Goal: Check status: Check status

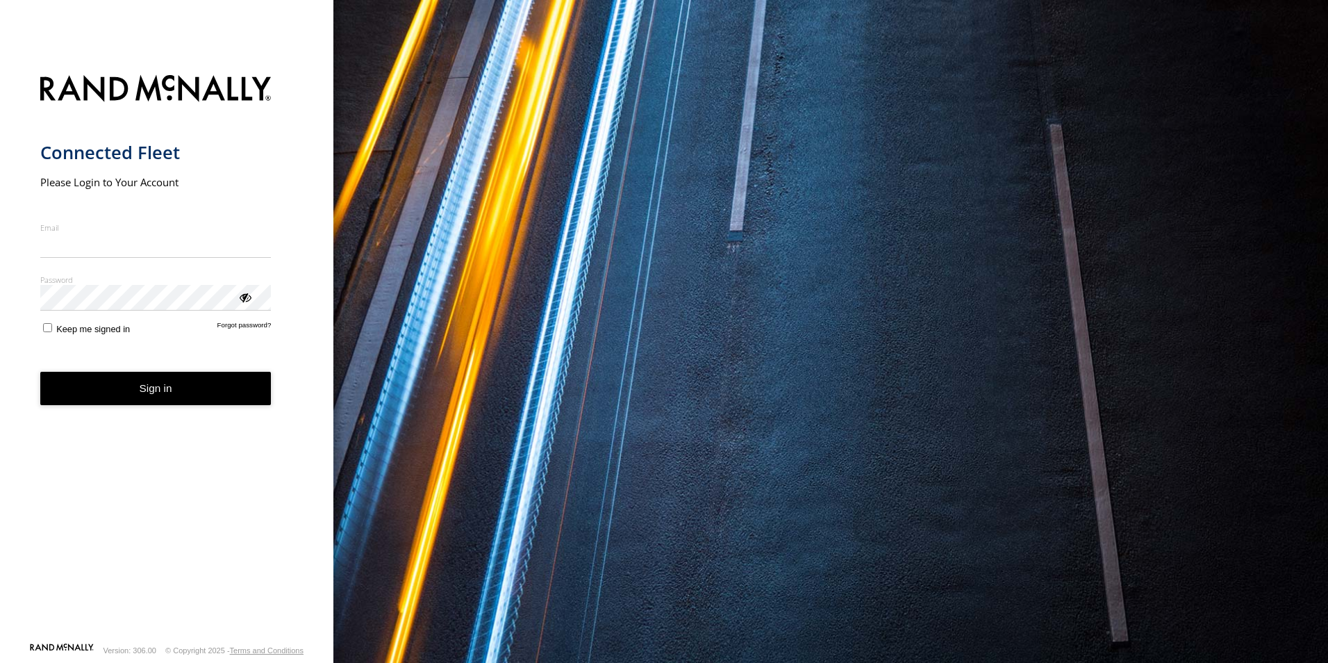
type input "**********"
click at [126, 391] on button "Sign in" at bounding box center [155, 389] width 231 height 34
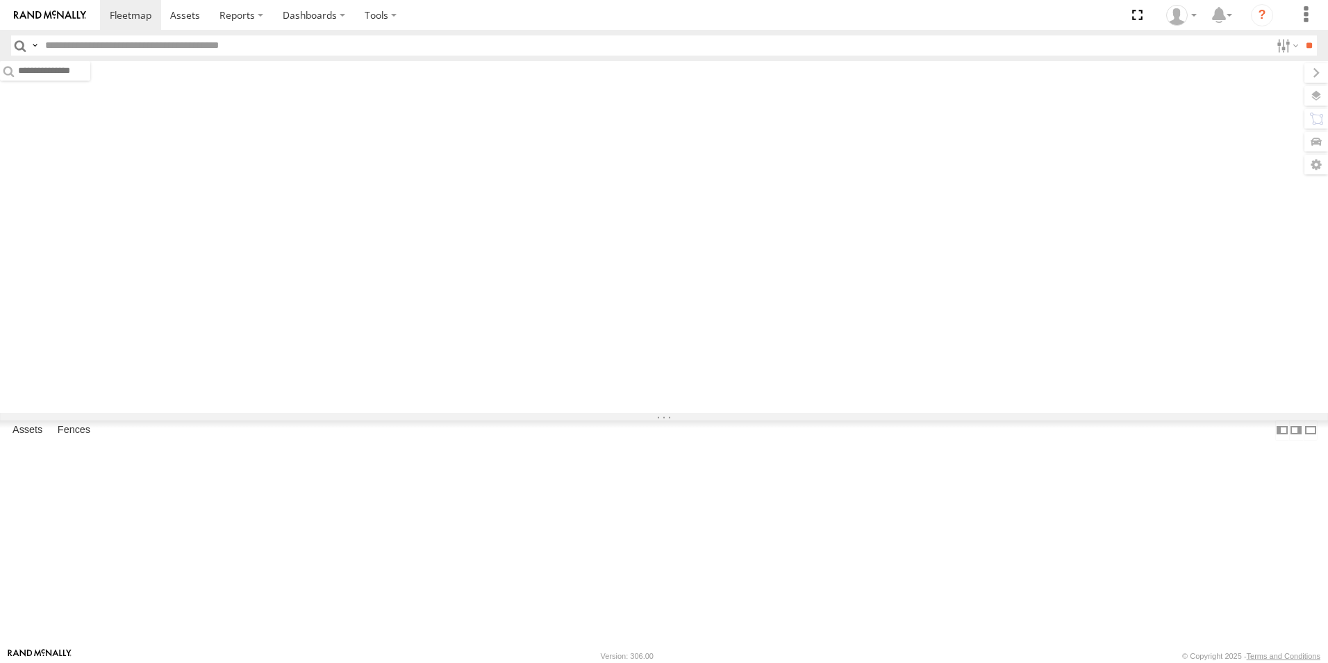
click at [226, 45] on input "text" at bounding box center [655, 45] width 1231 height 20
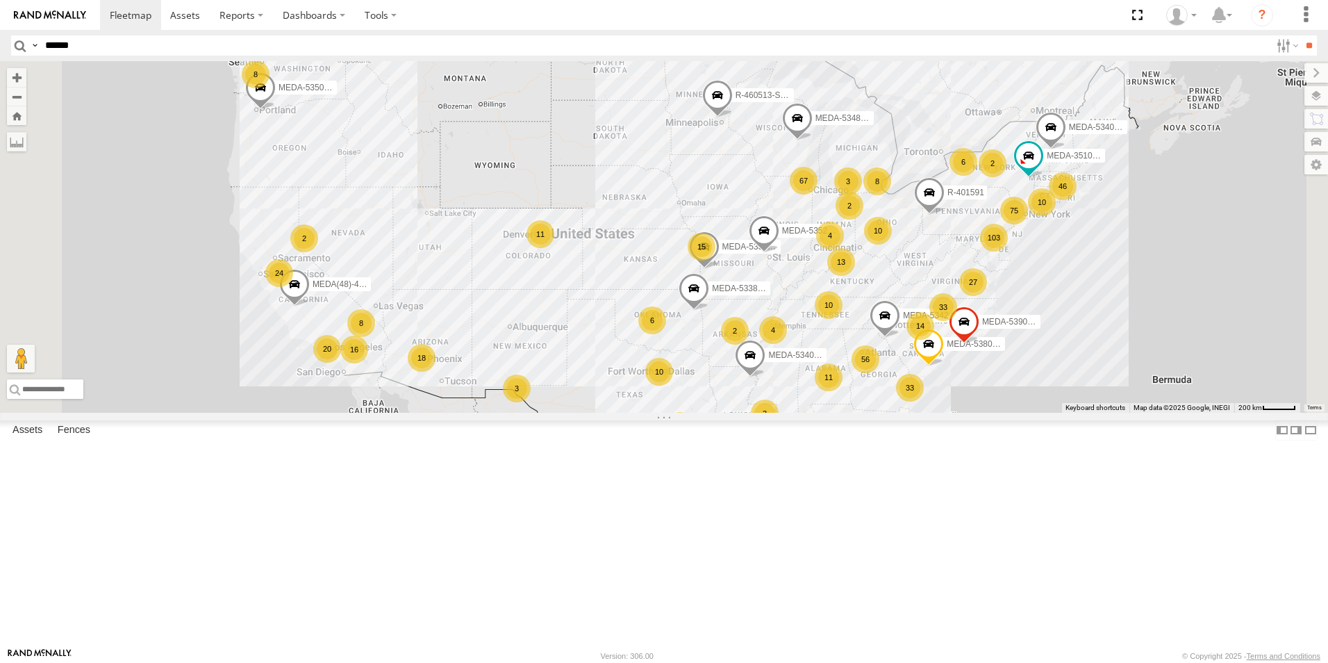
type input "******"
click at [1301, 35] on input "**" at bounding box center [1309, 45] width 16 height 20
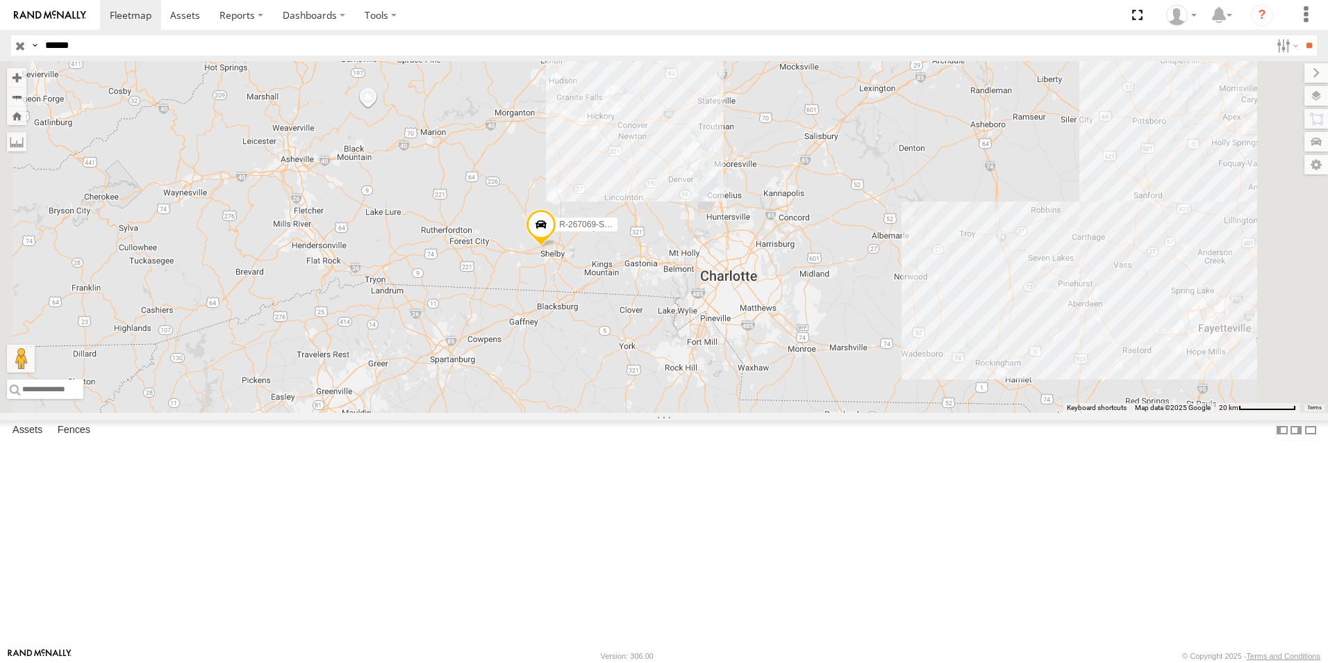
drag, startPoint x: 861, startPoint y: 279, endPoint x: 846, endPoint y: 344, distance: 66.2
click at [846, 344] on div "R-267069-Swing" at bounding box center [664, 237] width 1328 height 352
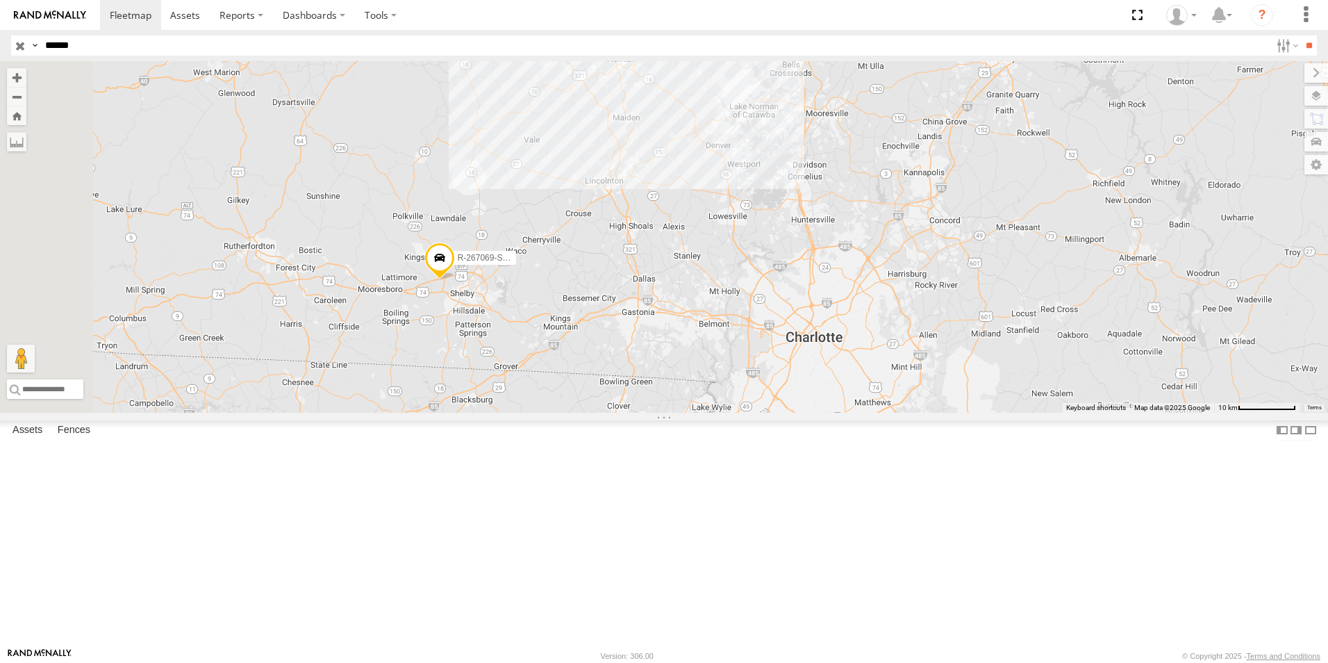
drag, startPoint x: 613, startPoint y: 340, endPoint x: 695, endPoint y: 418, distance: 113.0
click at [708, 413] on div "R-267069-Swing" at bounding box center [664, 237] width 1328 height 352
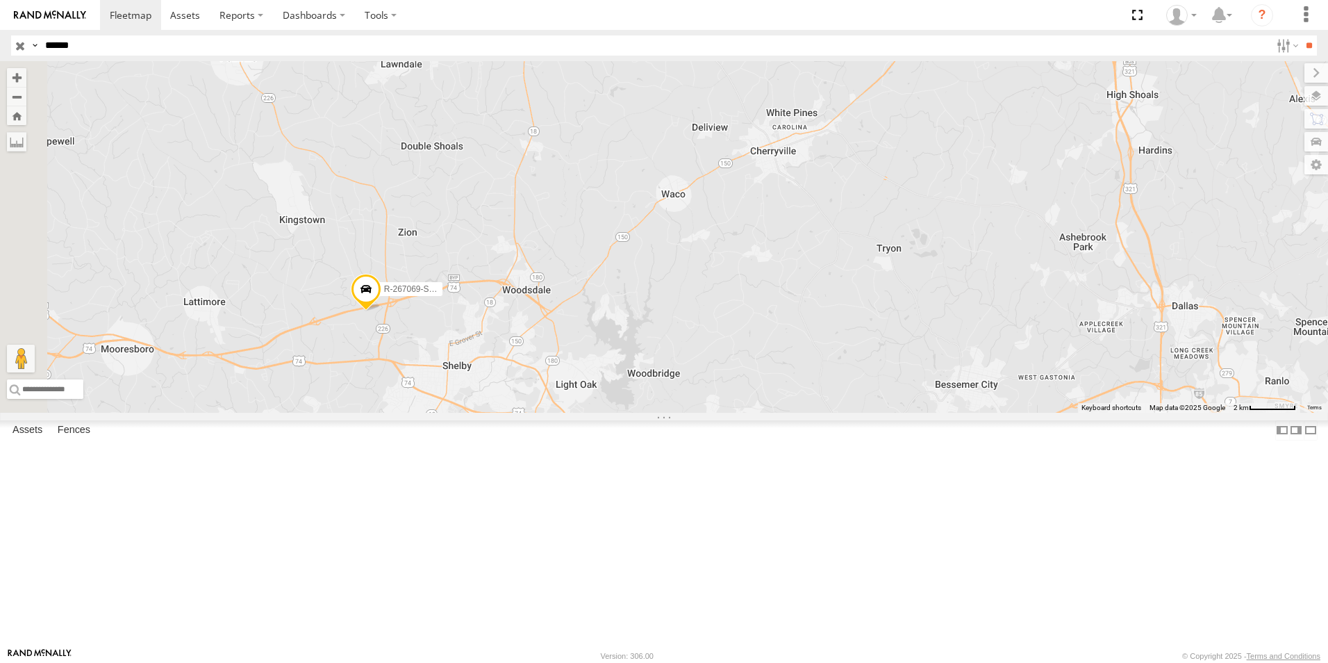
drag, startPoint x: 547, startPoint y: 374, endPoint x: 700, endPoint y: 460, distance: 174.8
click at [700, 413] on div "R-267069-Swing" at bounding box center [664, 237] width 1328 height 352
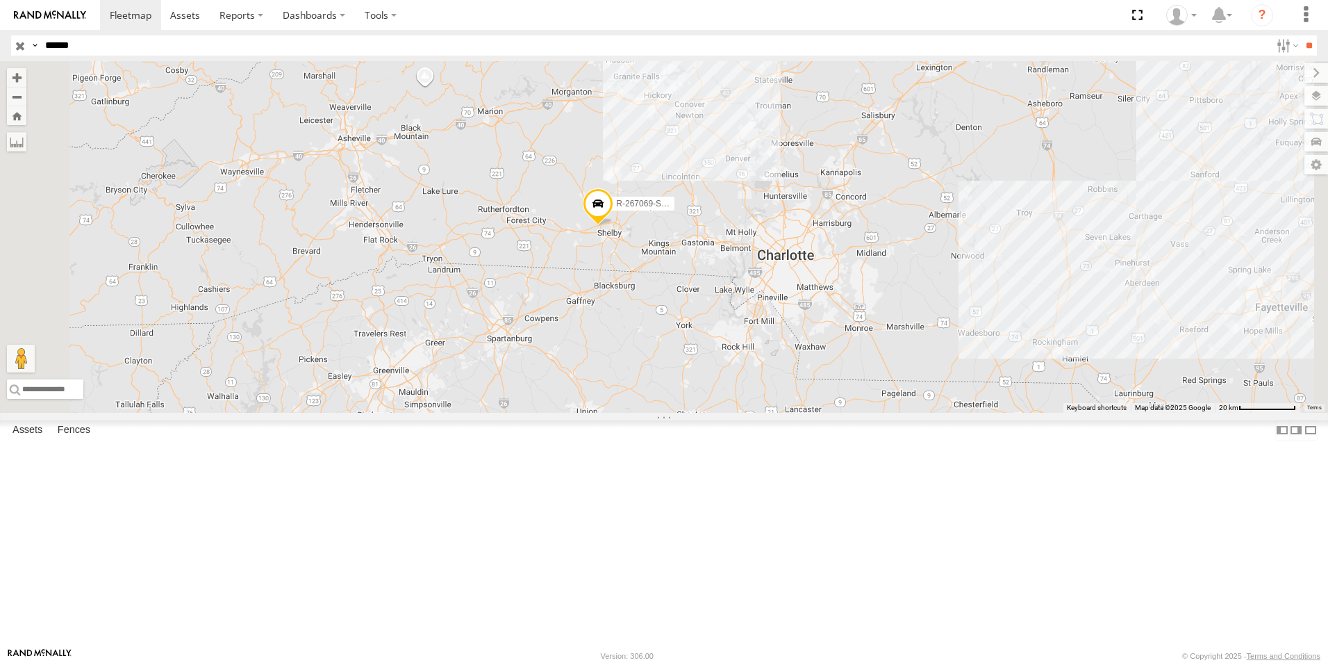
drag, startPoint x: 681, startPoint y: 352, endPoint x: 734, endPoint y: 372, distance: 57.2
click at [734, 372] on div "R-267069-Swing" at bounding box center [664, 237] width 1328 height 352
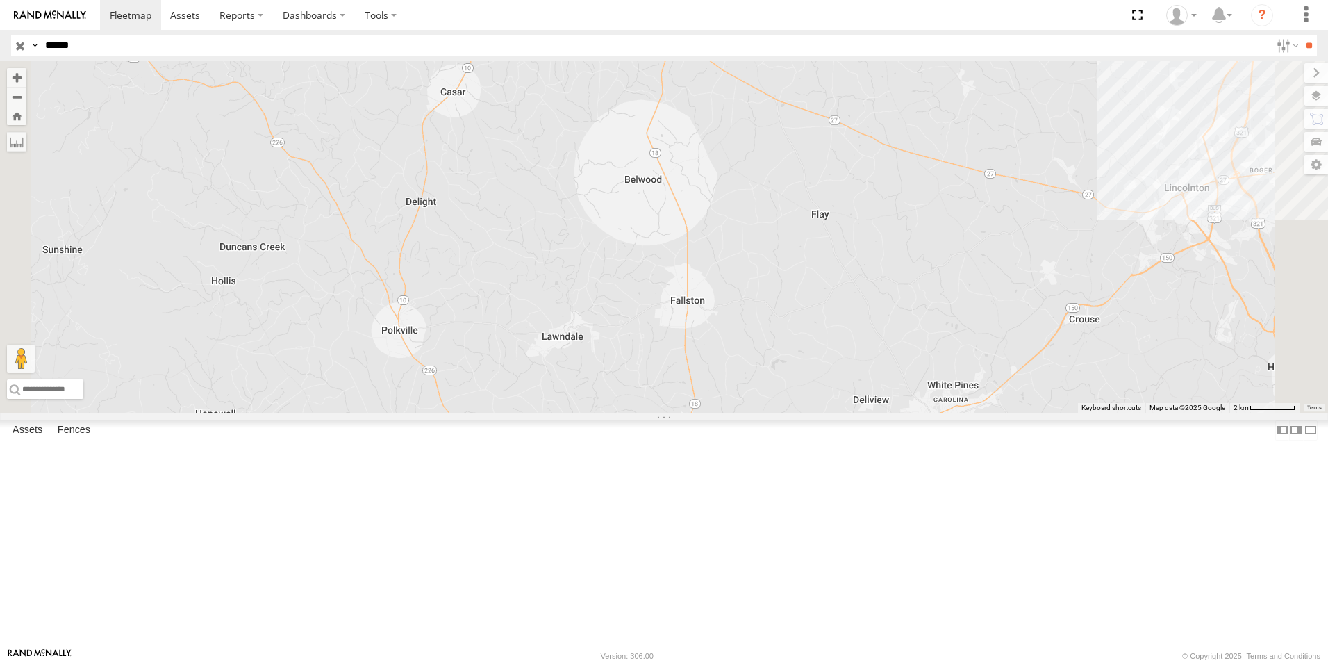
drag, startPoint x: 800, startPoint y: 466, endPoint x: 718, endPoint y: 261, distance: 221.0
click at [720, 240] on div "R-267069-Swing" at bounding box center [664, 237] width 1328 height 352
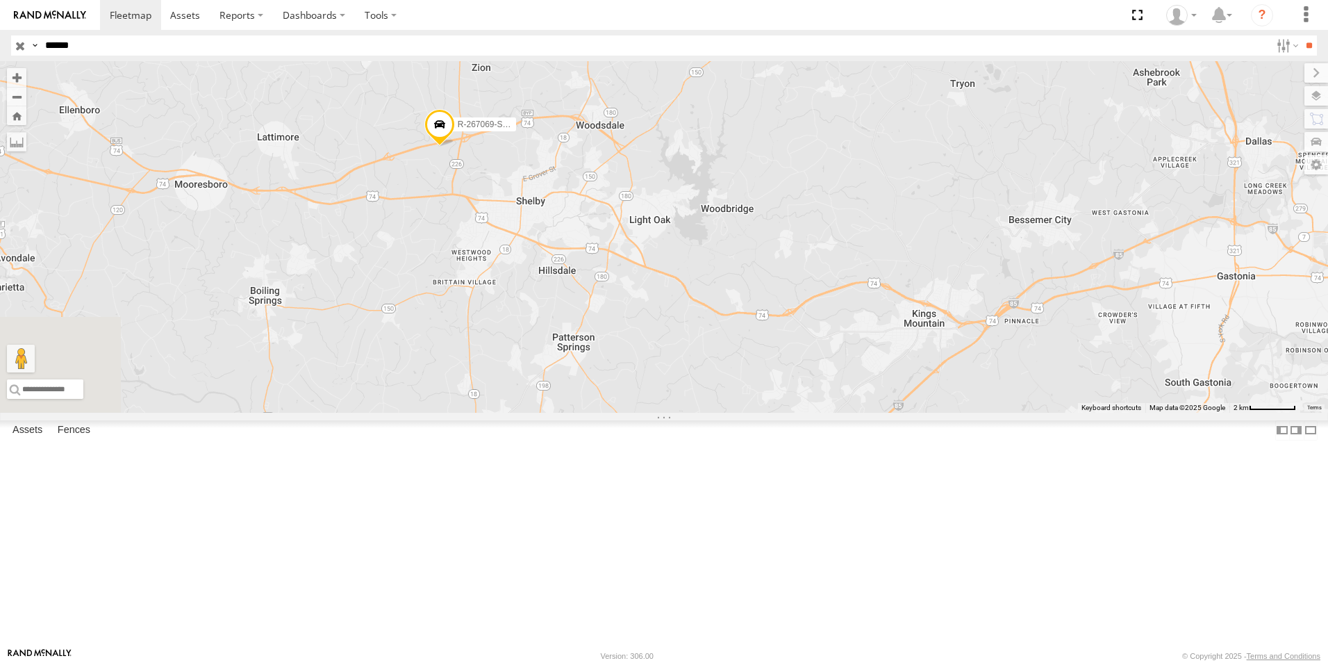
drag, startPoint x: 721, startPoint y: 322, endPoint x: 788, endPoint y: 295, distance: 72.0
click at [788, 295] on div "R-267069-Swing" at bounding box center [664, 237] width 1328 height 352
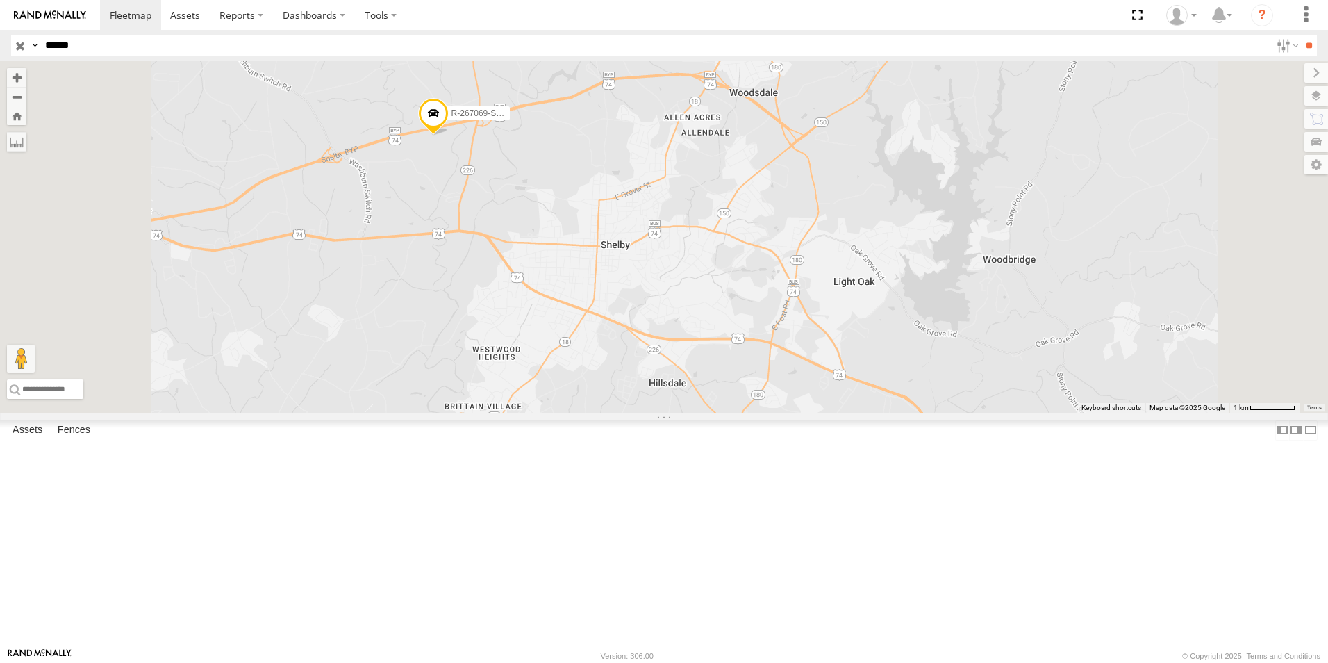
drag, startPoint x: 604, startPoint y: 259, endPoint x: 667, endPoint y: 300, distance: 74.8
click at [667, 300] on div "R-267069-Swing" at bounding box center [664, 237] width 1328 height 352
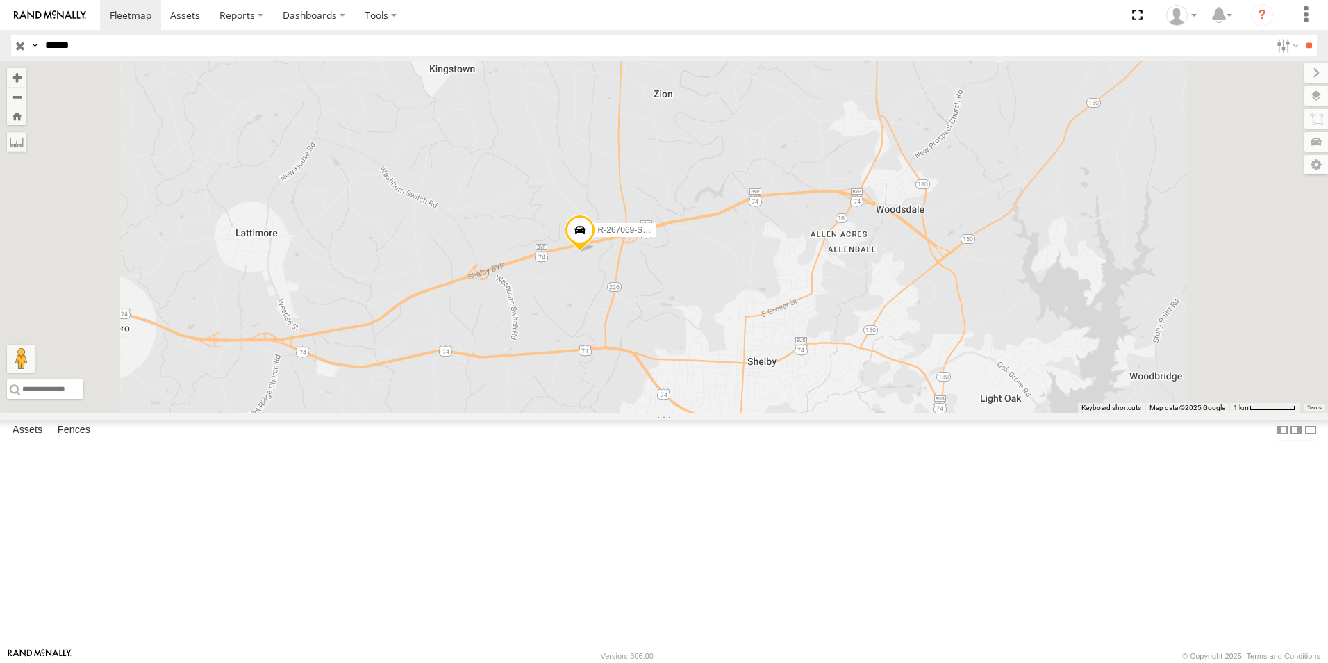
drag, startPoint x: 814, startPoint y: 467, endPoint x: 759, endPoint y: 411, distance: 78.1
click at [759, 413] on div "R-267069-Swing" at bounding box center [664, 237] width 1328 height 352
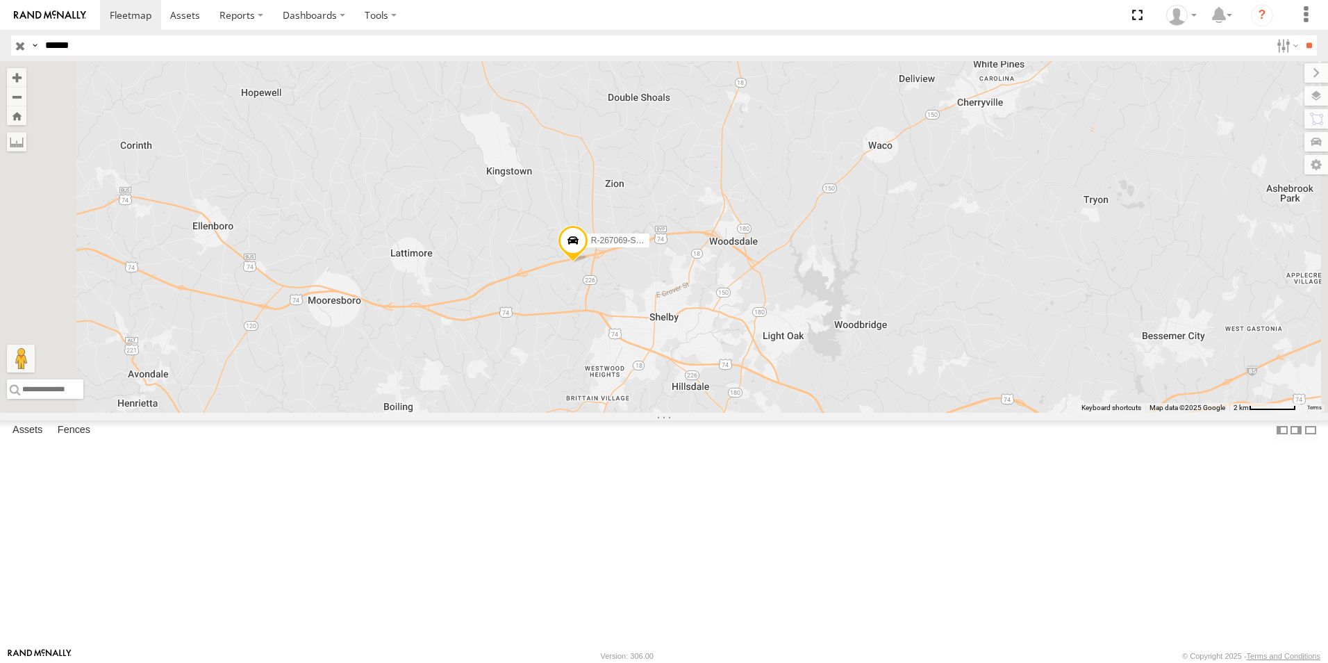
drag, startPoint x: 932, startPoint y: 370, endPoint x: 798, endPoint y: 429, distance: 145.6
click at [799, 413] on div "R-267069-Swing" at bounding box center [664, 237] width 1328 height 352
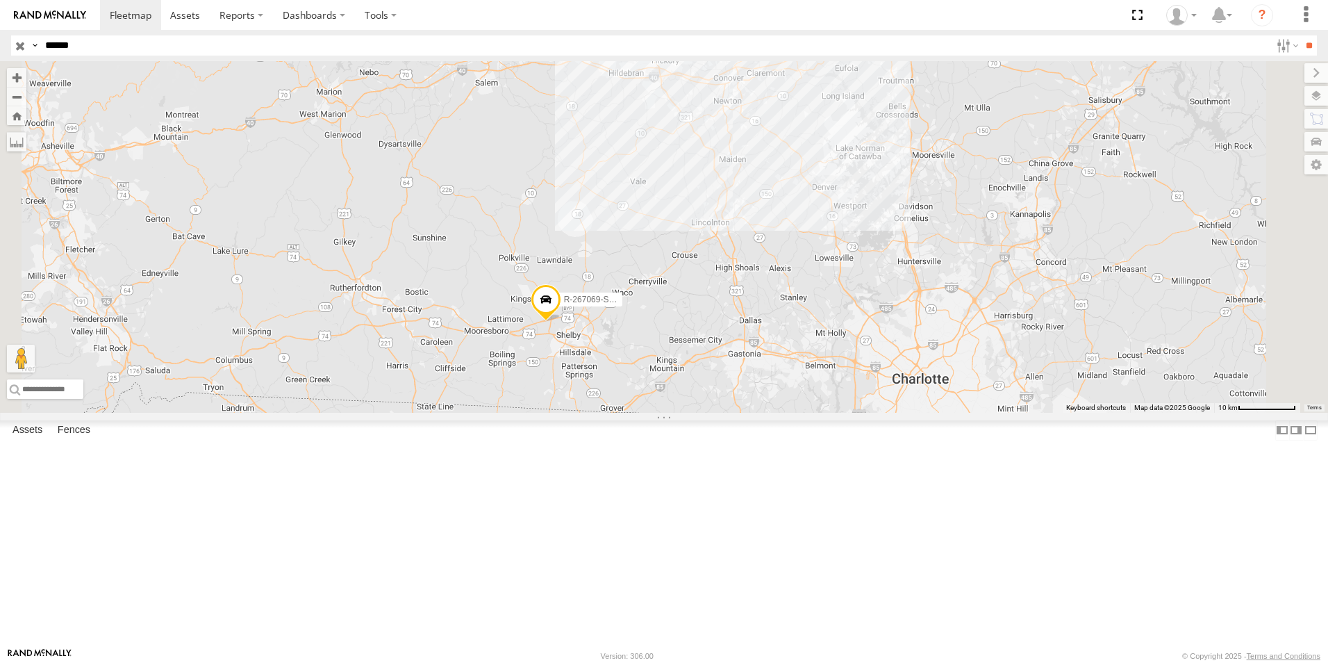
drag, startPoint x: 1030, startPoint y: 344, endPoint x: 869, endPoint y: 356, distance: 161.0
click at [881, 363] on div "R-267069-Swing" at bounding box center [664, 237] width 1328 height 352
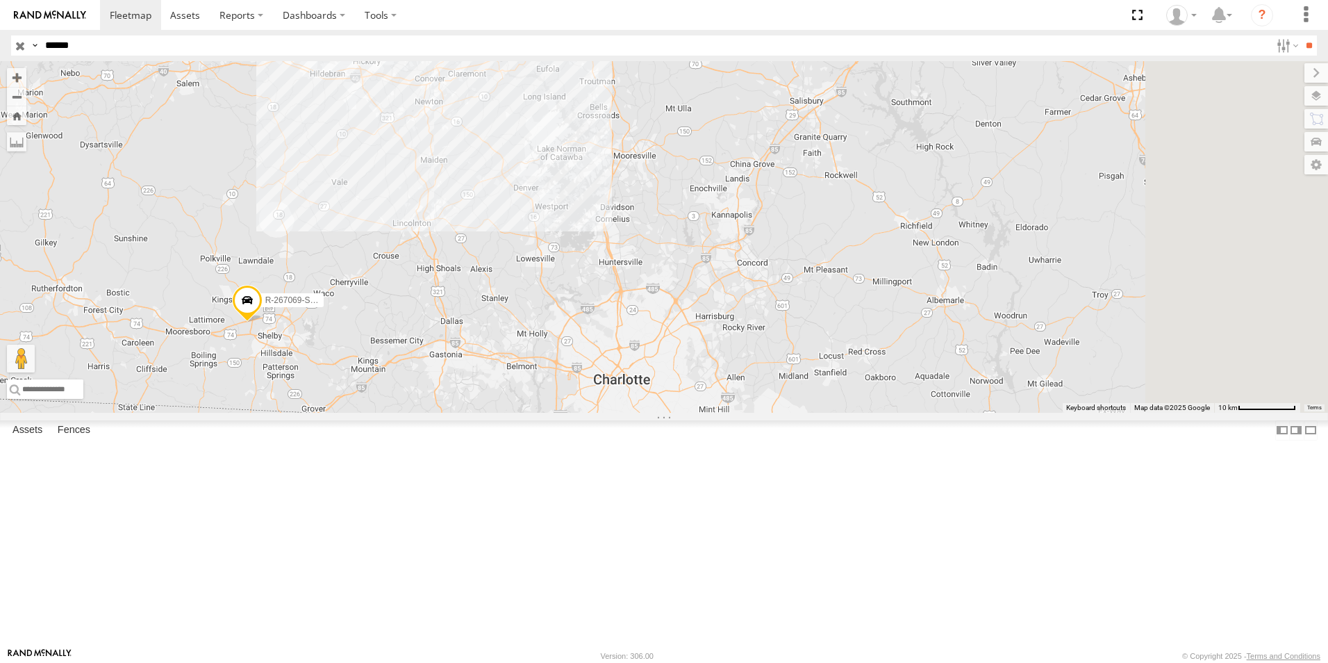
drag, startPoint x: 921, startPoint y: 413, endPoint x: 855, endPoint y: 404, distance: 66.6
click at [855, 404] on div "R-267069-Swing" at bounding box center [664, 237] width 1328 height 352
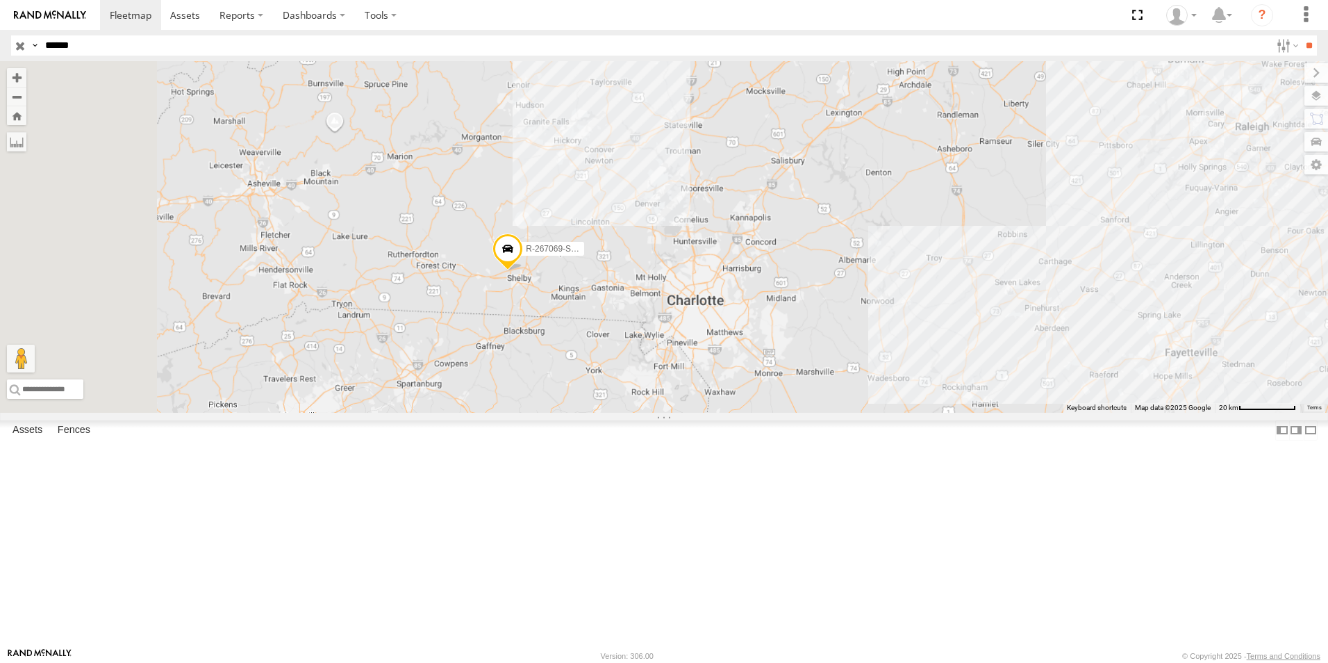
drag, startPoint x: 774, startPoint y: 472, endPoint x: 918, endPoint y: 450, distance: 145.4
click at [918, 413] on div "R-267069-Swing" at bounding box center [664, 237] width 1328 height 352
drag, startPoint x: 96, startPoint y: 46, endPoint x: 43, endPoint y: 45, distance: 52.8
click at [43, 45] on input "******" at bounding box center [655, 45] width 1231 height 20
click at [0, 0] on span at bounding box center [0, 0] width 0 height 0
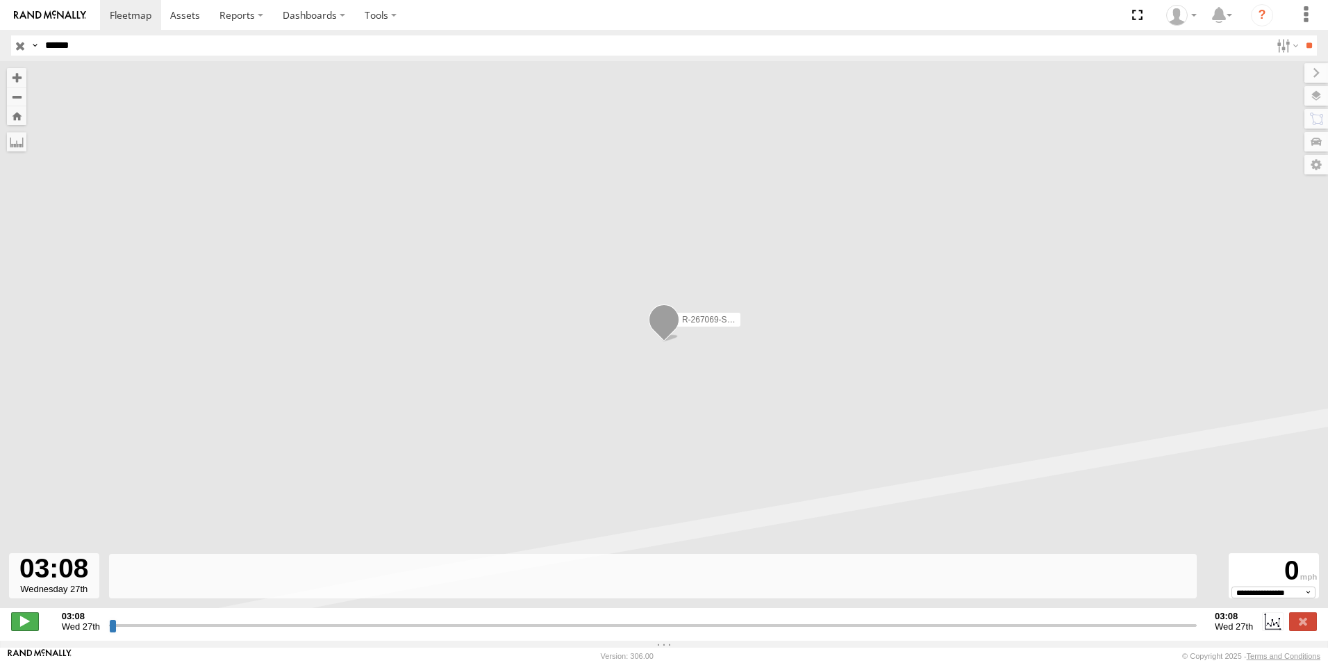
click at [22, 629] on span at bounding box center [25, 621] width 28 height 18
type input "**********"
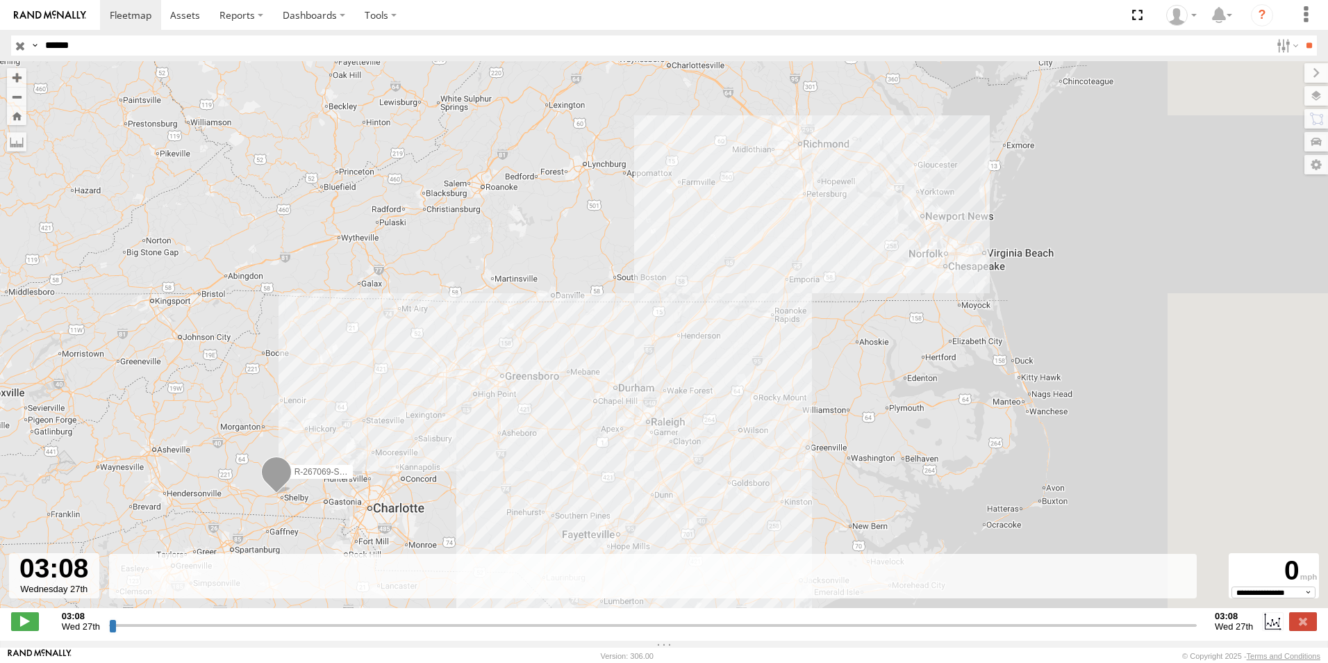
drag, startPoint x: 773, startPoint y: 450, endPoint x: 577, endPoint y: 441, distance: 196.1
click at [577, 441] on div "R-267069-Swing" at bounding box center [664, 341] width 1328 height 561
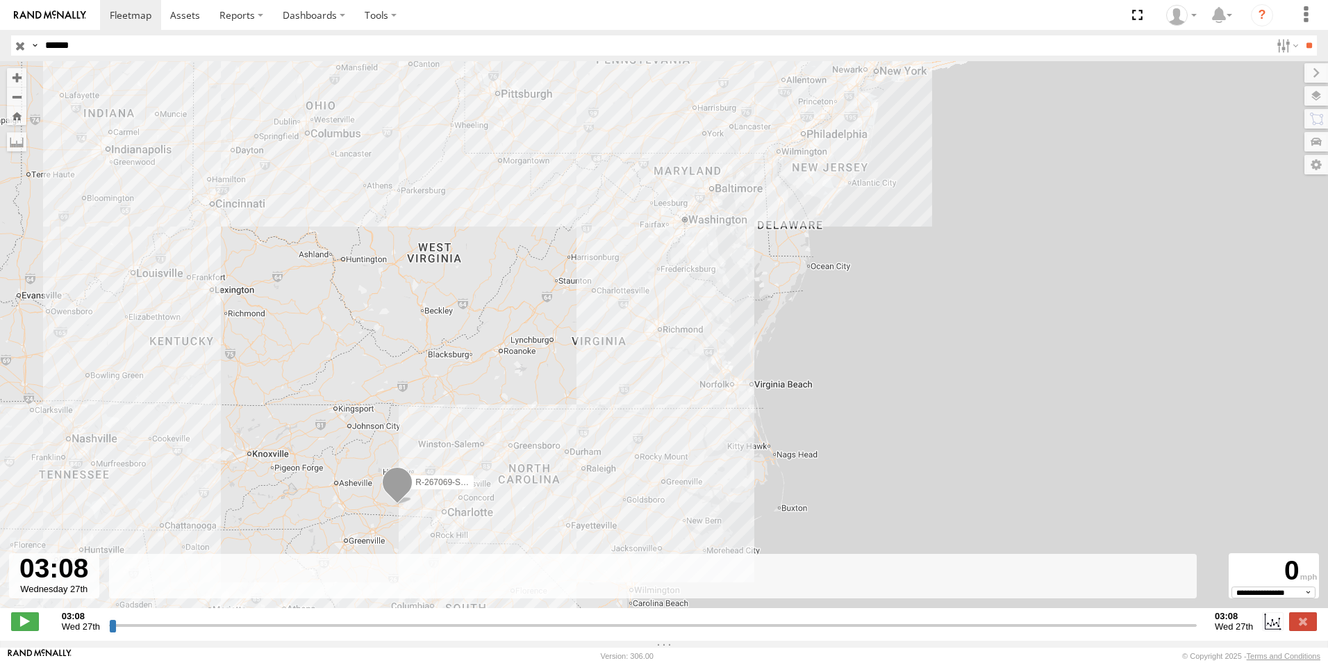
drag, startPoint x: 588, startPoint y: 443, endPoint x: 552, endPoint y: 488, distance: 57.8
click at [552, 488] on div "R-267069-Swing" at bounding box center [664, 341] width 1328 height 561
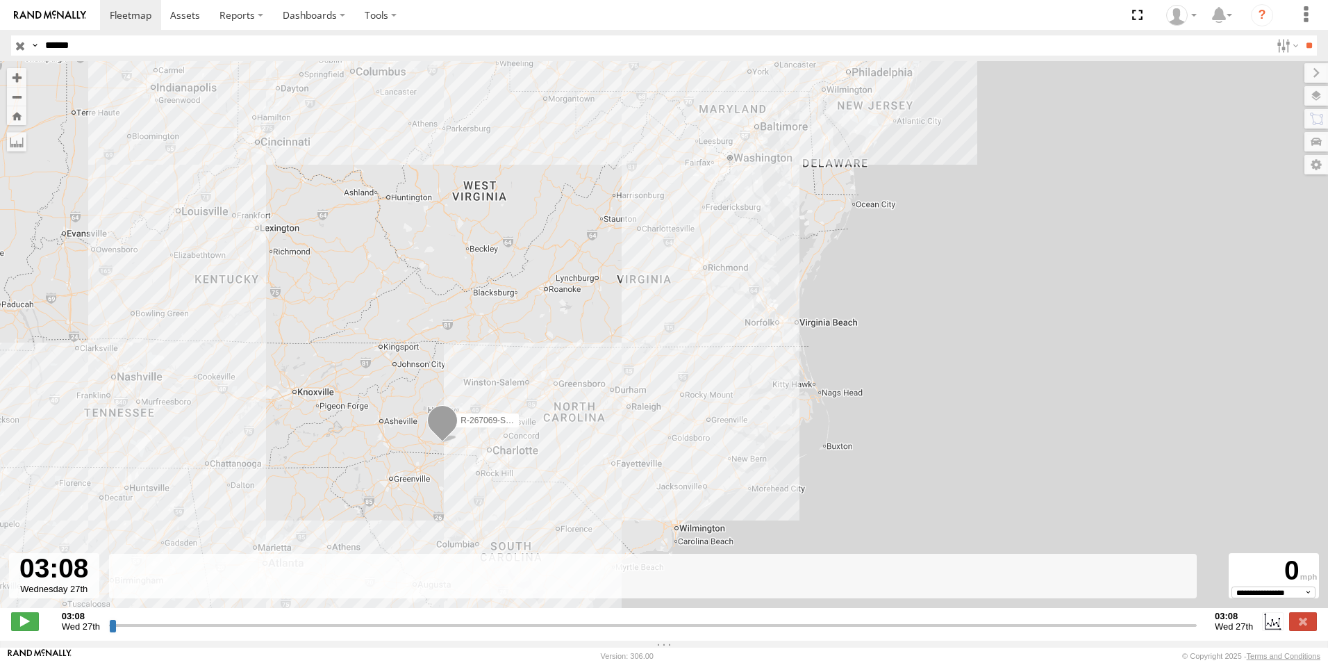
drag, startPoint x: 544, startPoint y: 488, endPoint x: 627, endPoint y: 390, distance: 129.2
click at [627, 390] on div "R-267069-Swing" at bounding box center [664, 341] width 1328 height 561
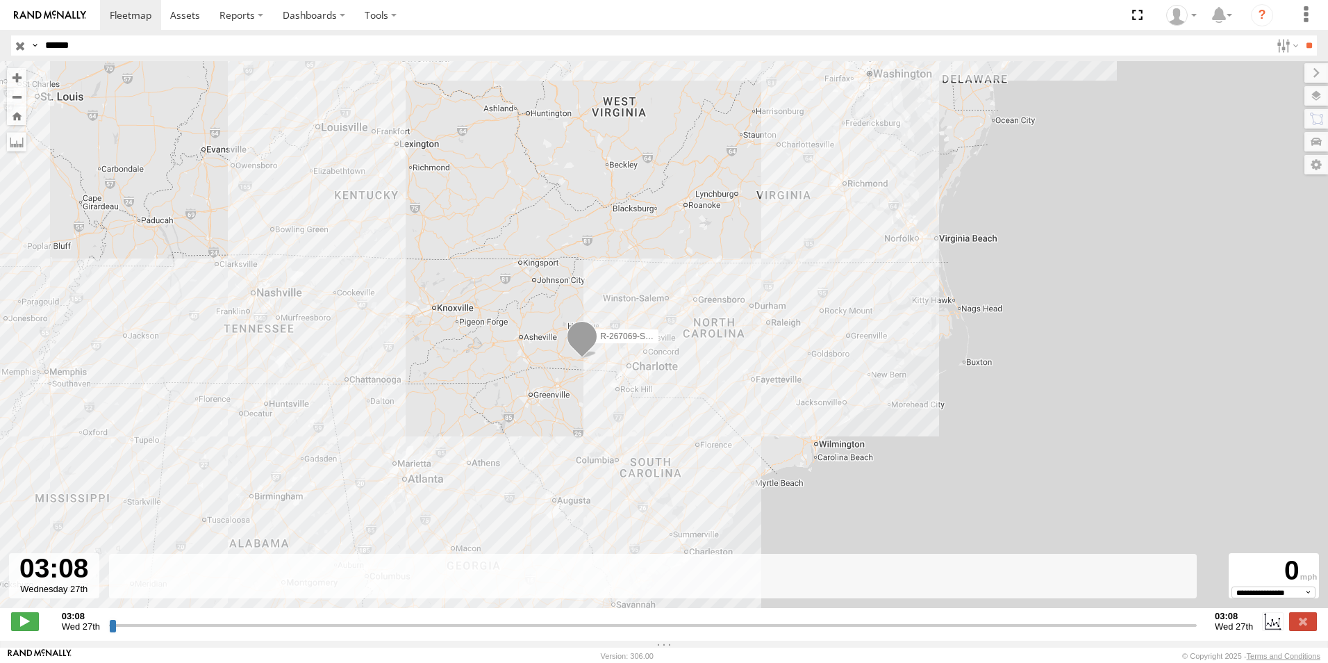
drag, startPoint x: 595, startPoint y: 472, endPoint x: 657, endPoint y: 494, distance: 65.5
click at [657, 494] on div "R-267069-Swing" at bounding box center [664, 341] width 1328 height 561
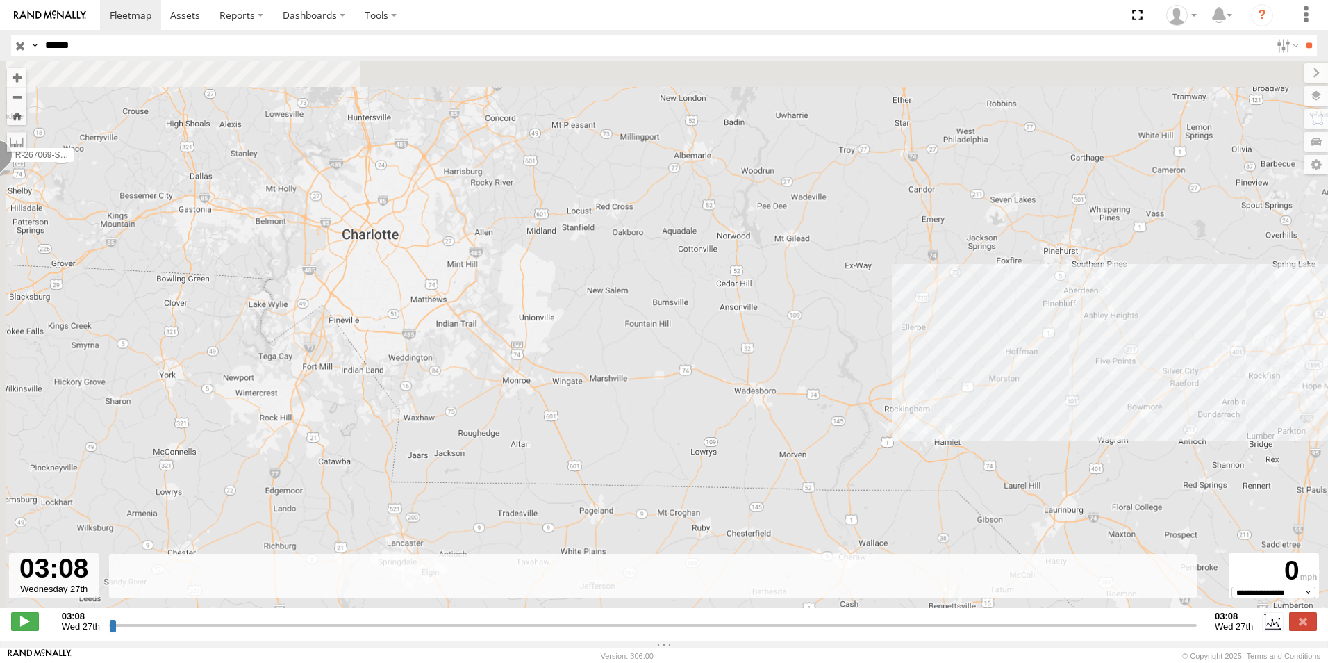
drag, startPoint x: 649, startPoint y: 331, endPoint x: 720, endPoint y: 447, distance: 136.5
click at [771, 449] on div "R-267069-Swing" at bounding box center [664, 341] width 1328 height 561
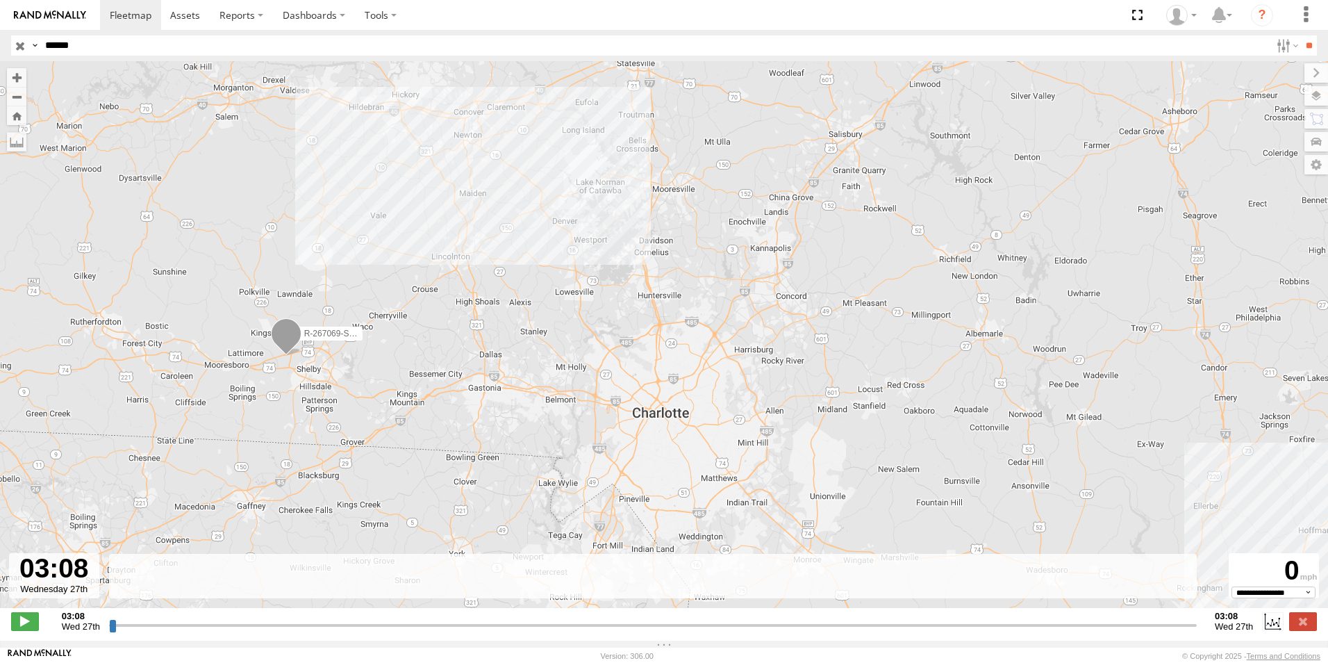
drag, startPoint x: 390, startPoint y: 411, endPoint x: 492, endPoint y: 424, distance: 102.4
click at [492, 424] on div "R-267069-Swing" at bounding box center [664, 341] width 1328 height 561
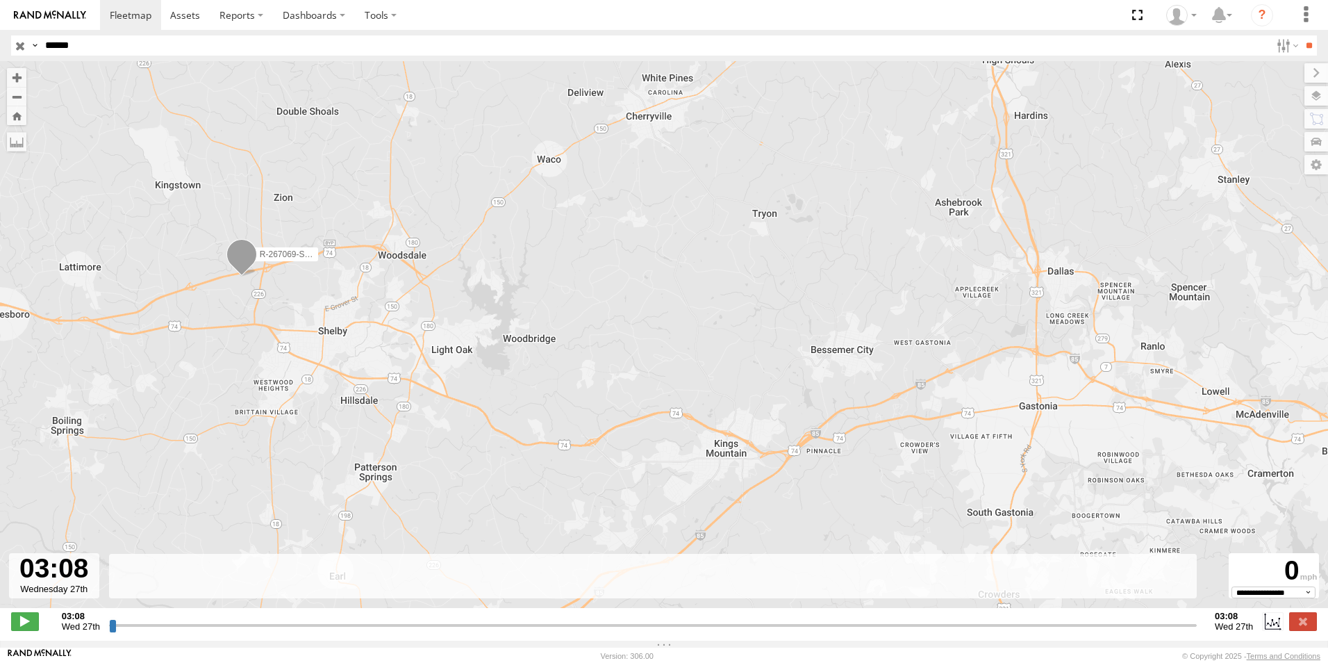
drag, startPoint x: 219, startPoint y: 309, endPoint x: 323, endPoint y: 392, distance: 133.0
click at [323, 392] on div "R-267069-Swing" at bounding box center [664, 341] width 1328 height 561
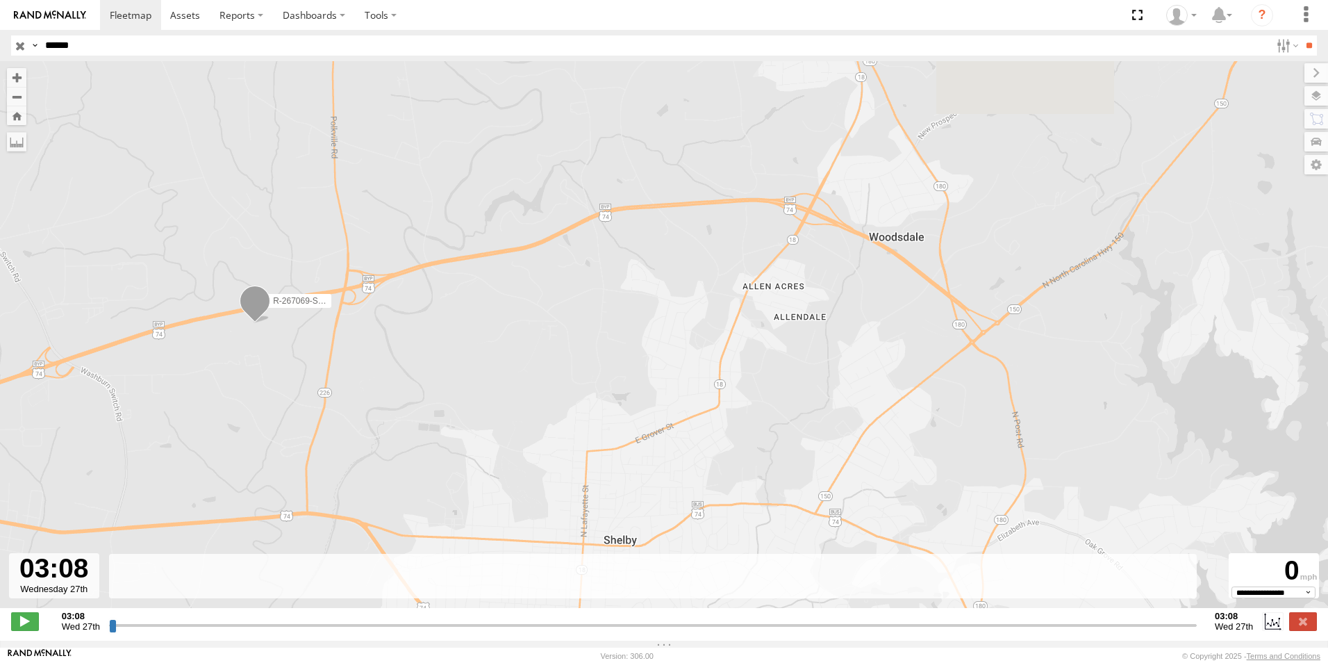
drag, startPoint x: 177, startPoint y: 316, endPoint x: 261, endPoint y: 418, distance: 131.7
click at [261, 418] on div "R-267069-Swing" at bounding box center [664, 341] width 1328 height 561
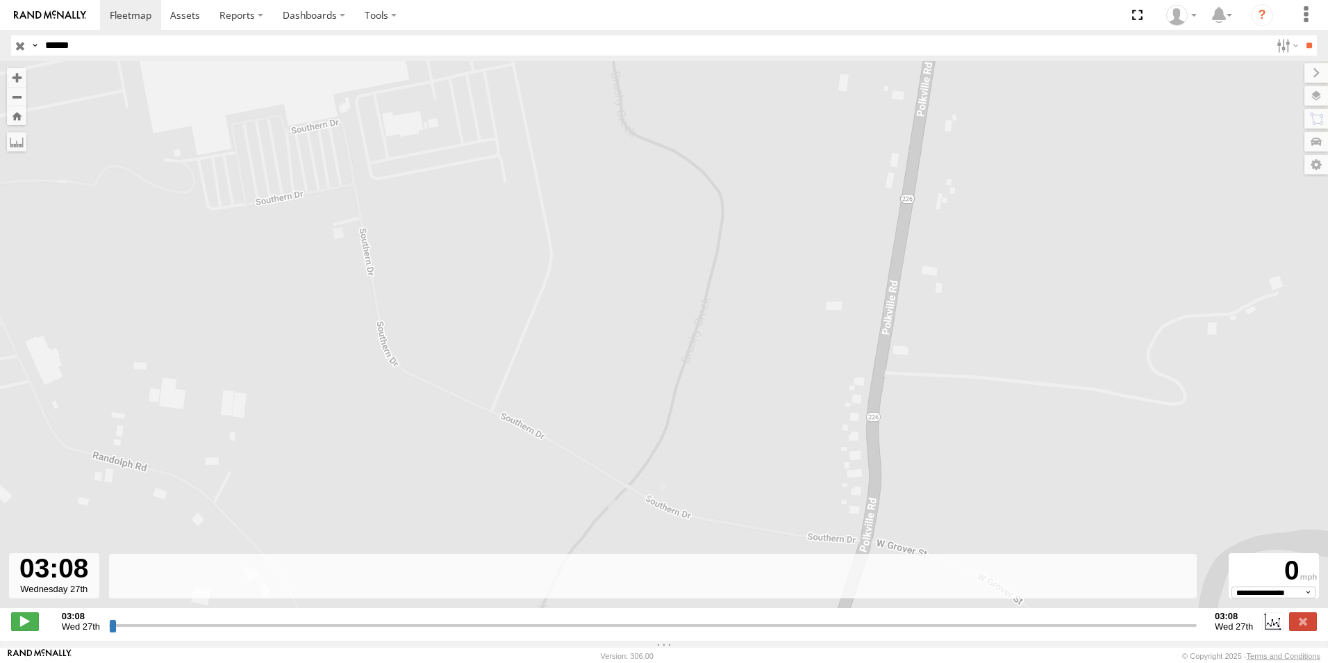
drag, startPoint x: 317, startPoint y: 387, endPoint x: 360, endPoint y: 640, distance: 256.4
click at [360, 640] on div "To navigate the map with touch gestures double-tap and hold your finger on the …" at bounding box center [664, 350] width 1328 height 579
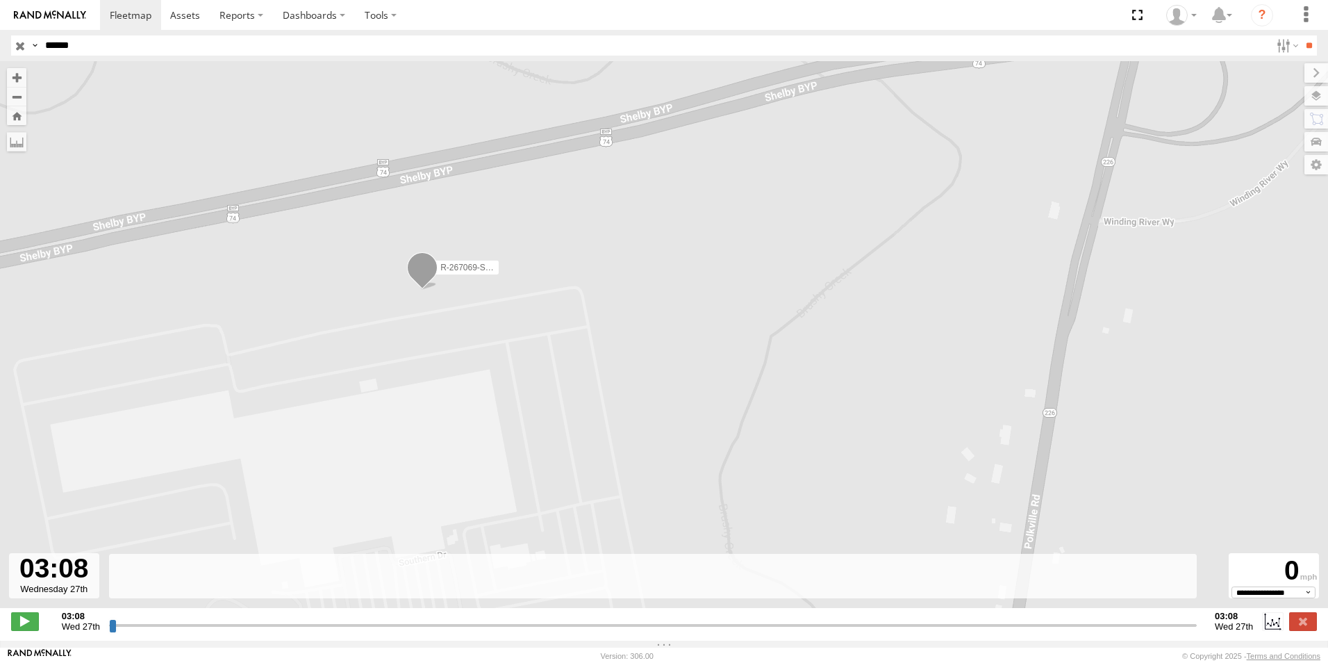
drag, startPoint x: 92, startPoint y: 45, endPoint x: 40, endPoint y: 43, distance: 52.1
click at [40, 43] on div "Search Query Asset ID Asset Label Registration Manufacturer Model VIN Job ID Dr…" at bounding box center [656, 45] width 1290 height 20
click at [1301, 35] on input "**" at bounding box center [1309, 45] width 16 height 20
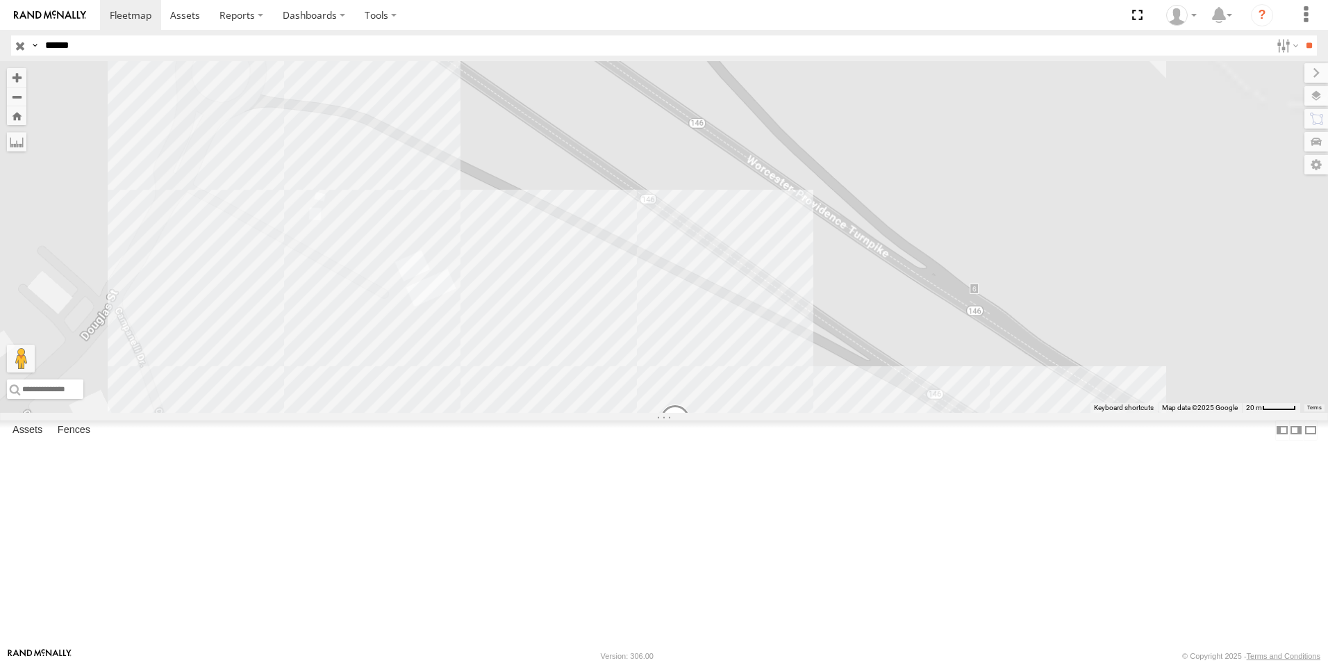
drag, startPoint x: 867, startPoint y: 401, endPoint x: 702, endPoint y: 247, distance: 225.6
click at [704, 248] on div "R-399658-Swing" at bounding box center [664, 237] width 1328 height 352
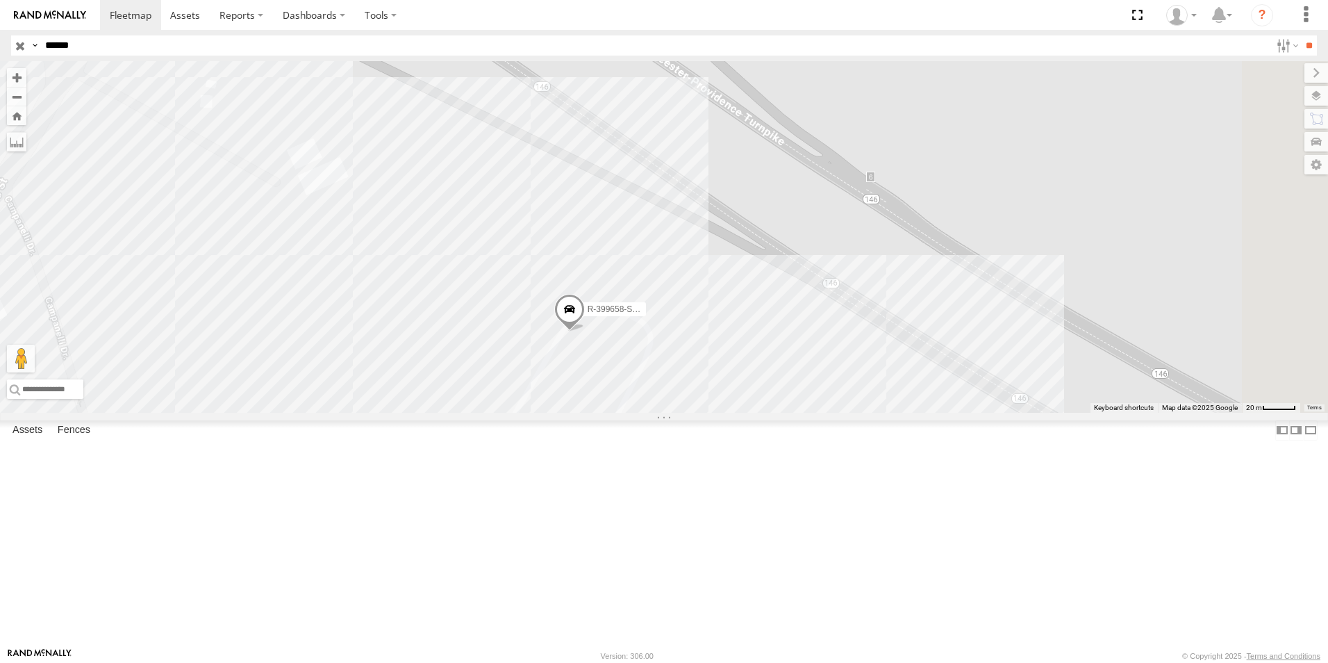
drag, startPoint x: 898, startPoint y: 454, endPoint x: 790, endPoint y: 255, distance: 226.9
click at [790, 255] on div "R-399658-Swing" at bounding box center [664, 237] width 1328 height 352
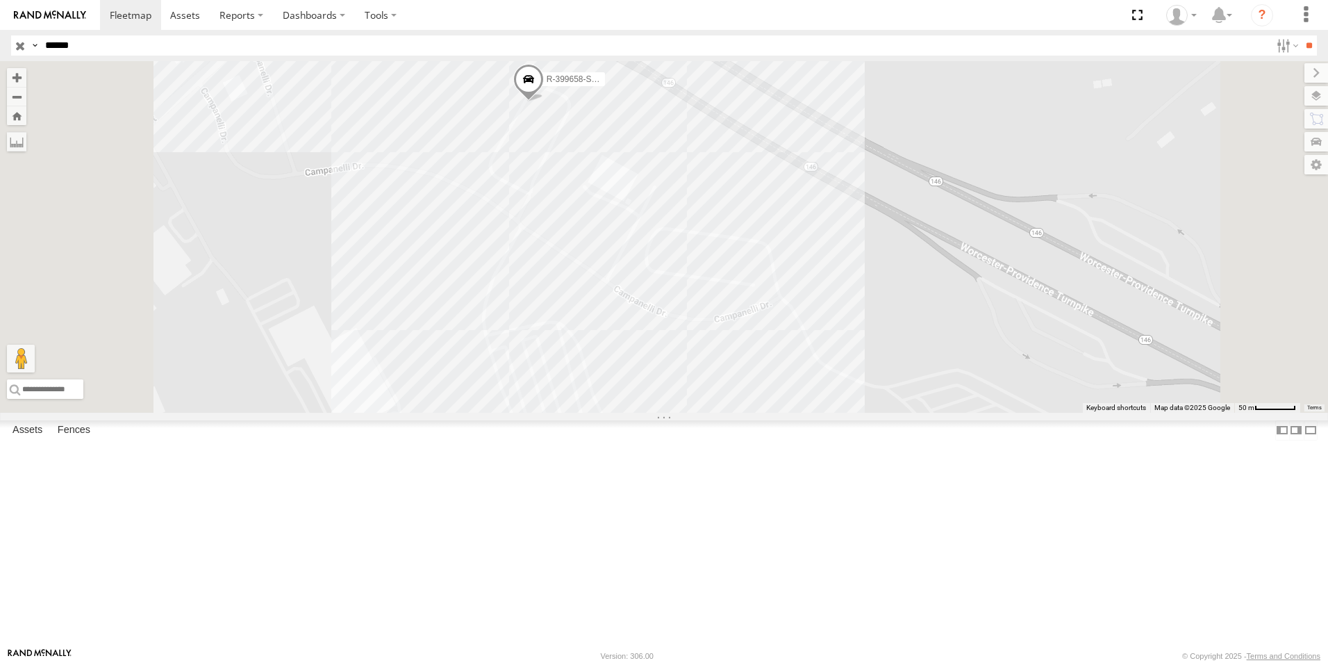
drag, startPoint x: 672, startPoint y: 234, endPoint x: 697, endPoint y: 325, distance: 94.4
click at [697, 325] on div "R-399658-Swing" at bounding box center [664, 237] width 1328 height 352
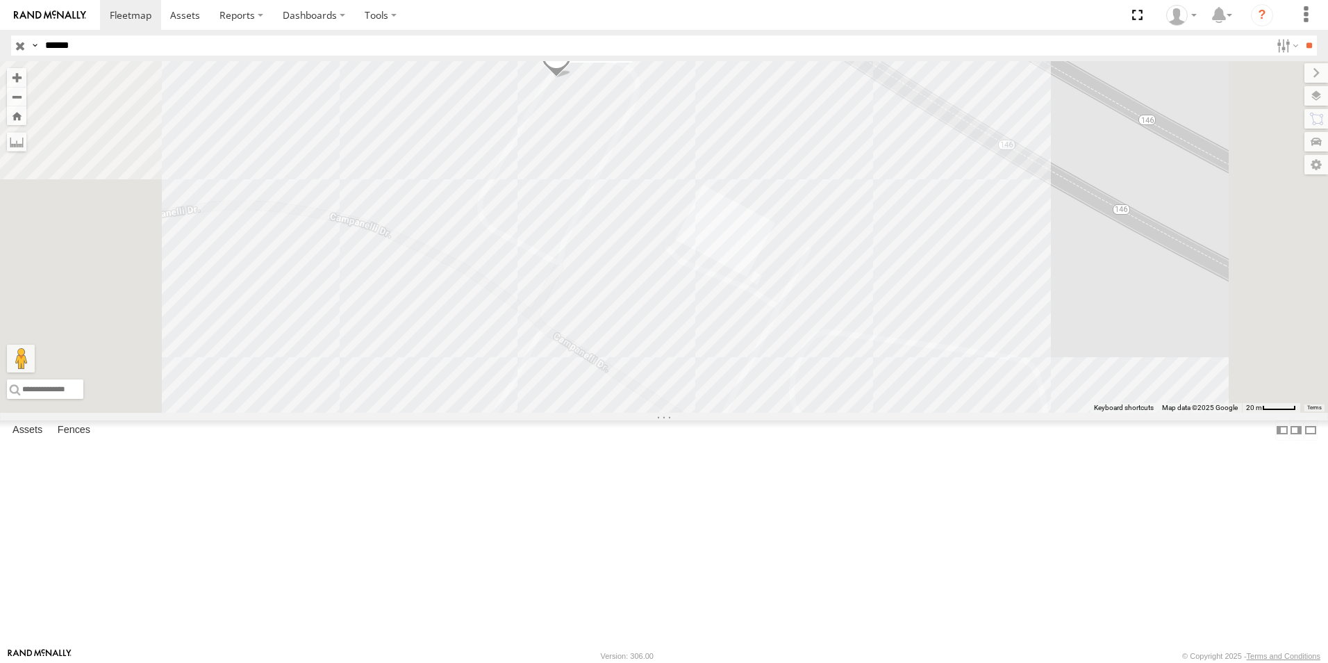
drag, startPoint x: 91, startPoint y: 46, endPoint x: 41, endPoint y: 44, distance: 50.0
click at [41, 44] on input "******" at bounding box center [655, 45] width 1231 height 20
click at [1301, 35] on input "**" at bounding box center [1309, 45] width 16 height 20
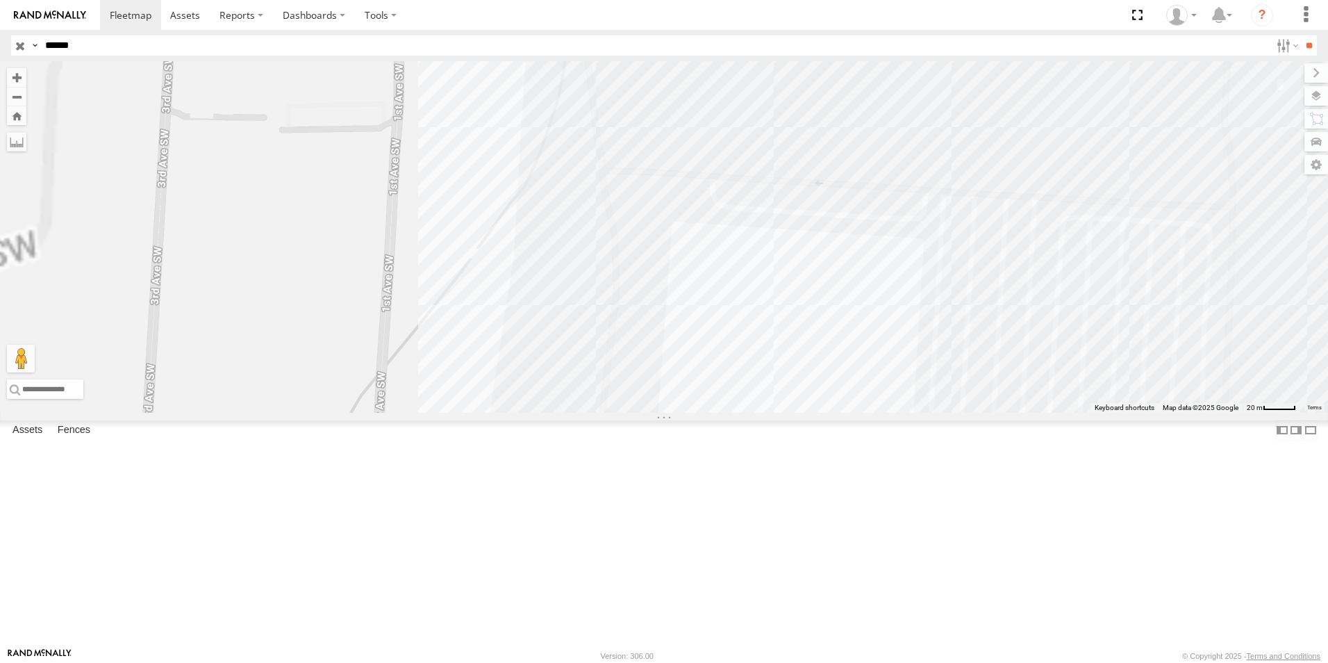
drag, startPoint x: 811, startPoint y: 422, endPoint x: 780, endPoint y: 209, distance: 215.0
click at [780, 211] on div "R-267004-Swing" at bounding box center [664, 237] width 1328 height 352
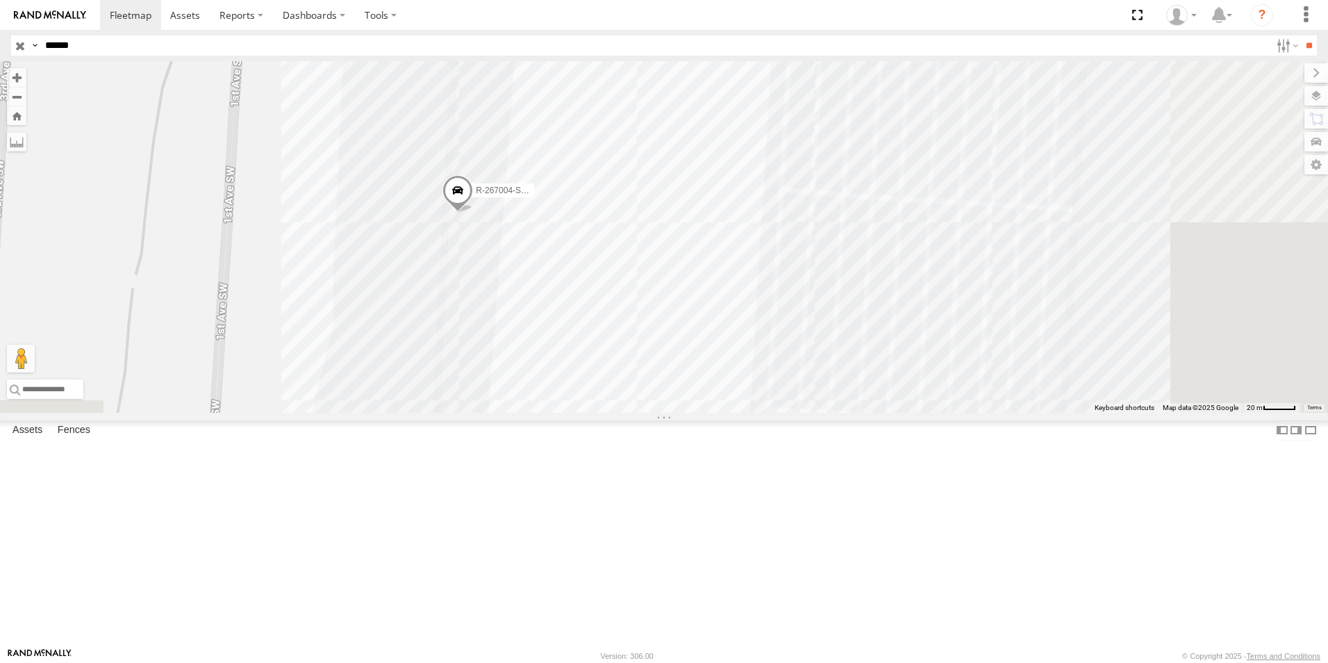
drag, startPoint x: 797, startPoint y: 376, endPoint x: 693, endPoint y: 161, distance: 238.6
click at [693, 163] on div "R-267004-Swing" at bounding box center [664, 237] width 1328 height 352
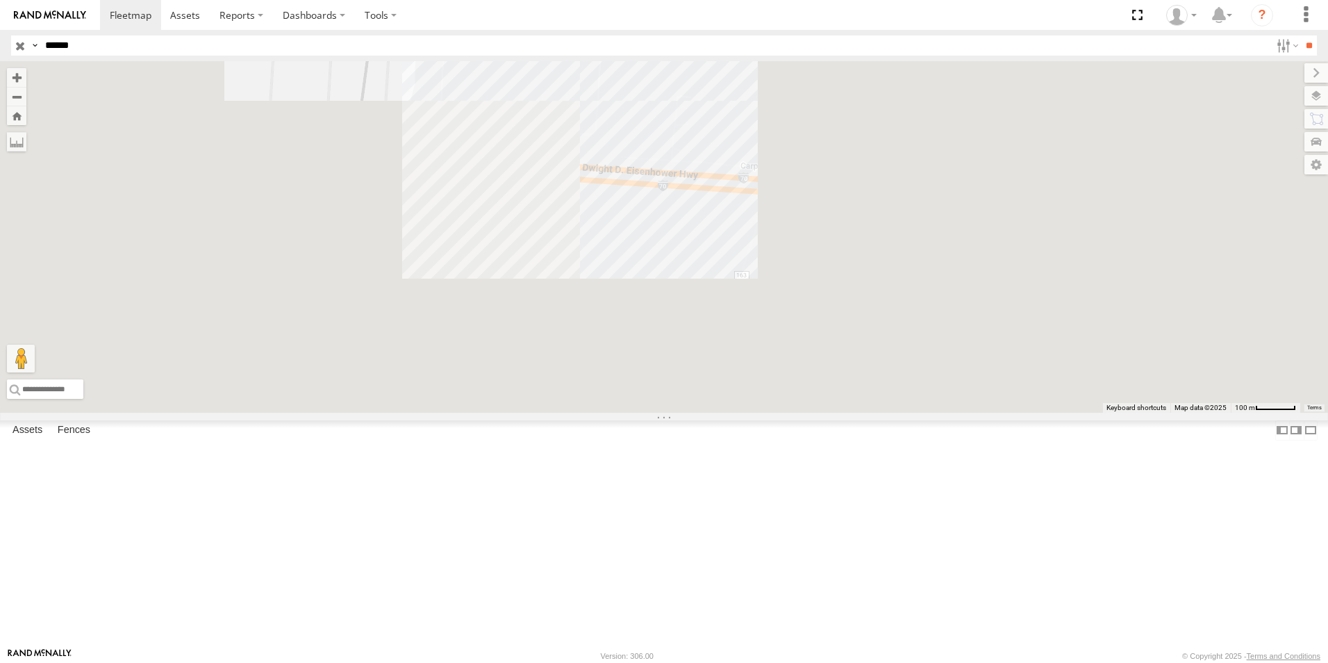
drag, startPoint x: 716, startPoint y: 310, endPoint x: 648, endPoint y: 232, distance: 103.4
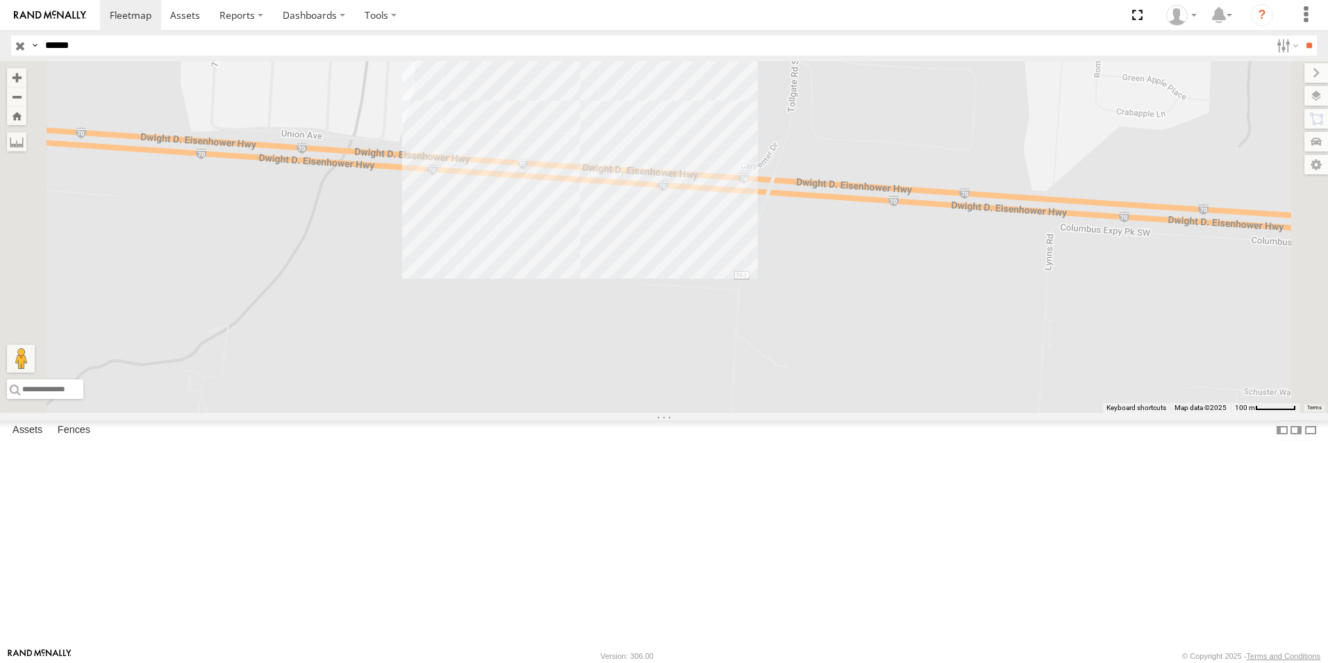
click at [648, 232] on div "R-267004-Swing" at bounding box center [664, 237] width 1328 height 352
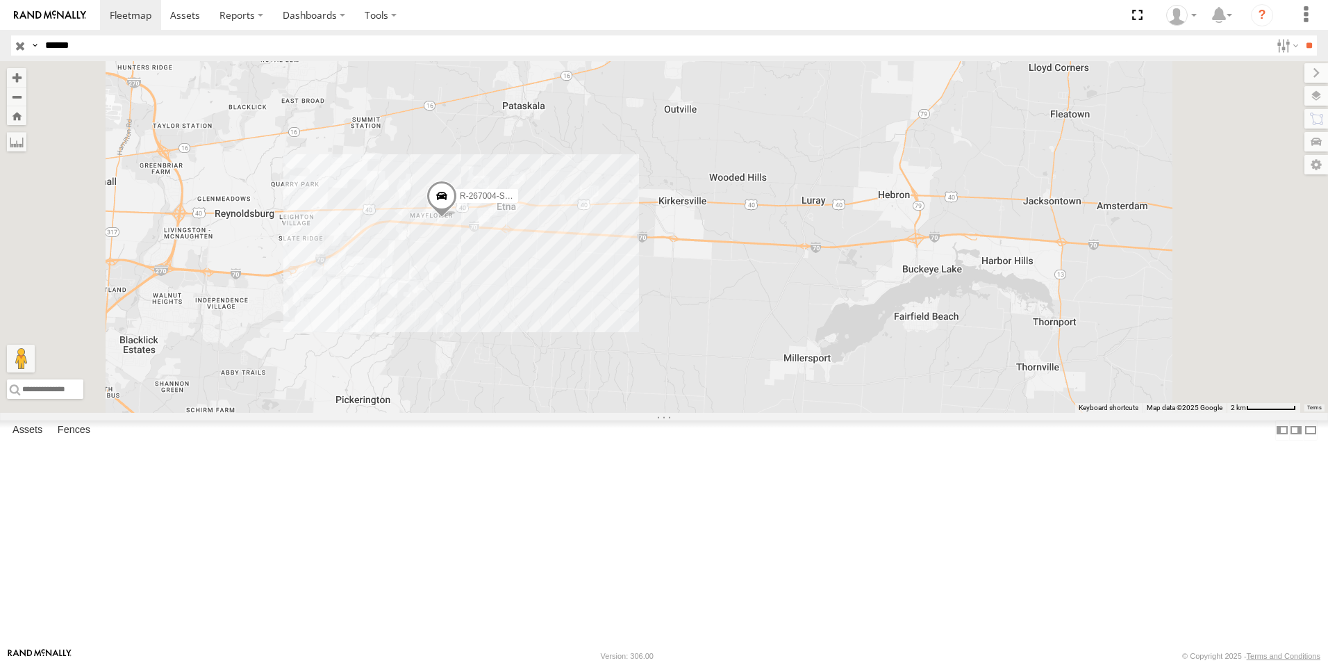
drag, startPoint x: 866, startPoint y: 167, endPoint x: 789, endPoint y: 333, distance: 182.8
click at [789, 333] on div "R-267004-Swing" at bounding box center [664, 237] width 1328 height 352
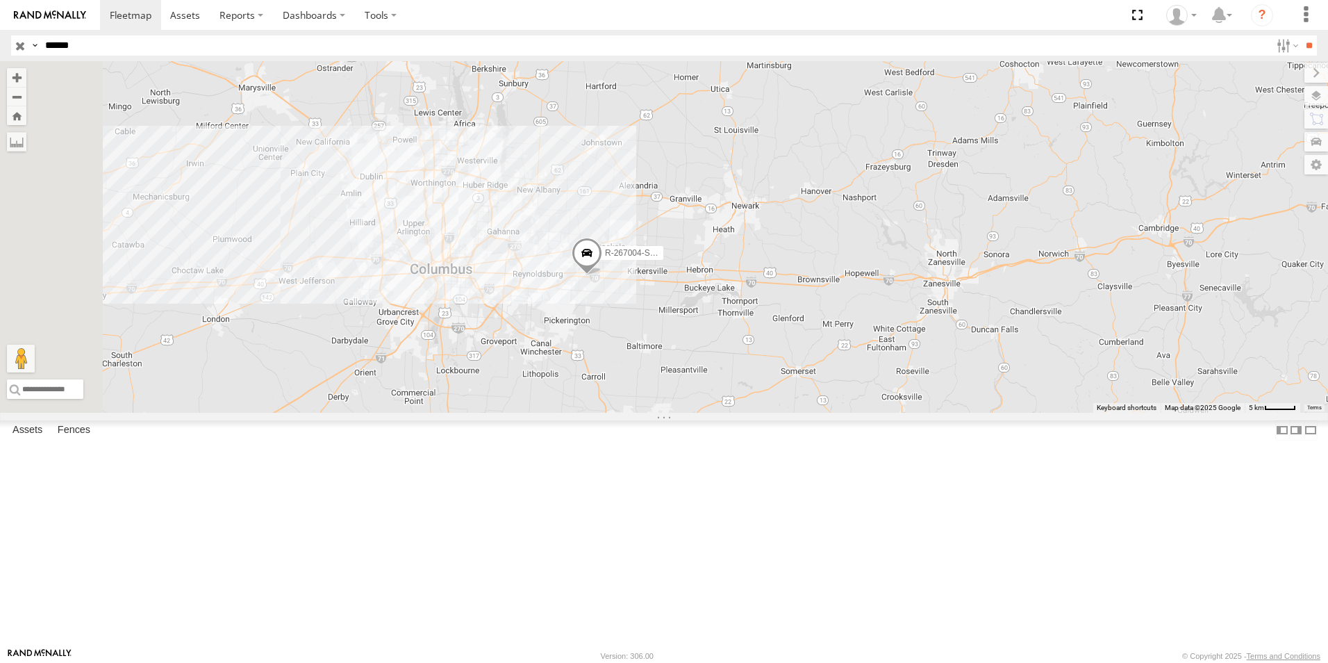
drag, startPoint x: 784, startPoint y: 236, endPoint x: 761, endPoint y: 334, distance: 101.3
click at [761, 334] on div "R-267004-Swing" at bounding box center [664, 237] width 1328 height 352
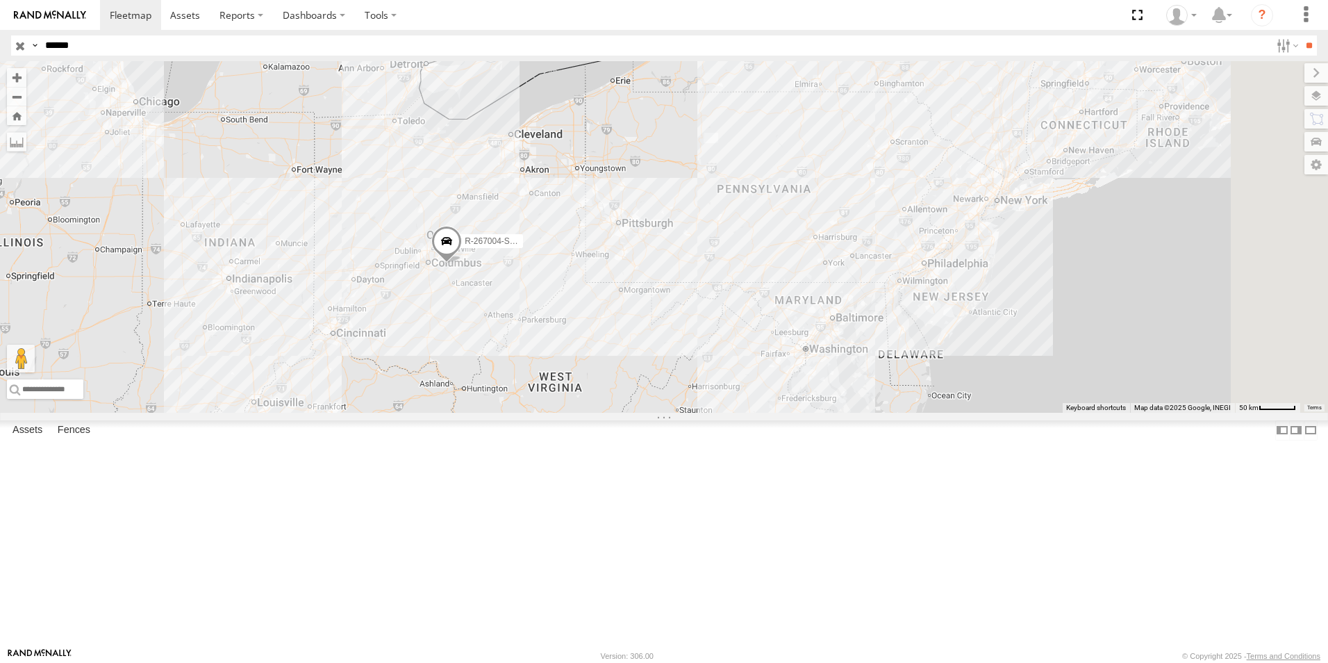
drag, startPoint x: 897, startPoint y: 228, endPoint x: 763, endPoint y: 285, distance: 145.7
click at [763, 285] on div "R-267004-Swing" at bounding box center [664, 237] width 1328 height 352
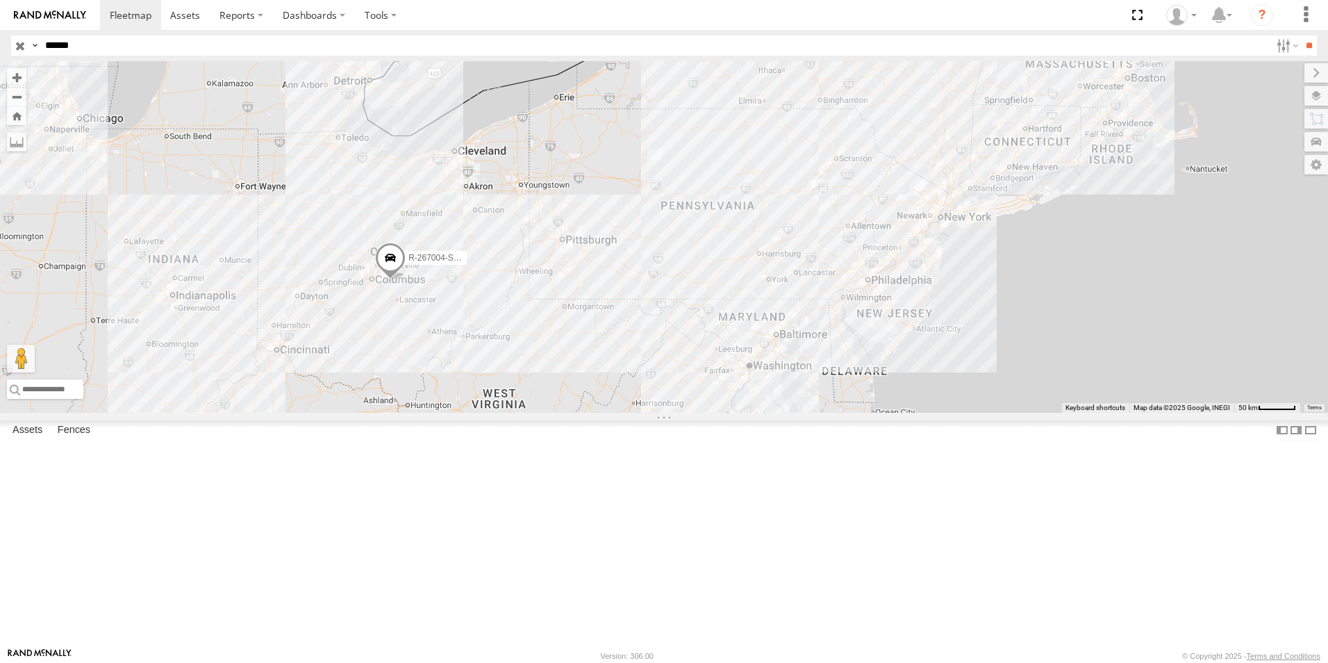
drag, startPoint x: 723, startPoint y: 287, endPoint x: 667, endPoint y: 302, distance: 58.3
click at [667, 302] on div "R-267004-Swing" at bounding box center [664, 237] width 1328 height 352
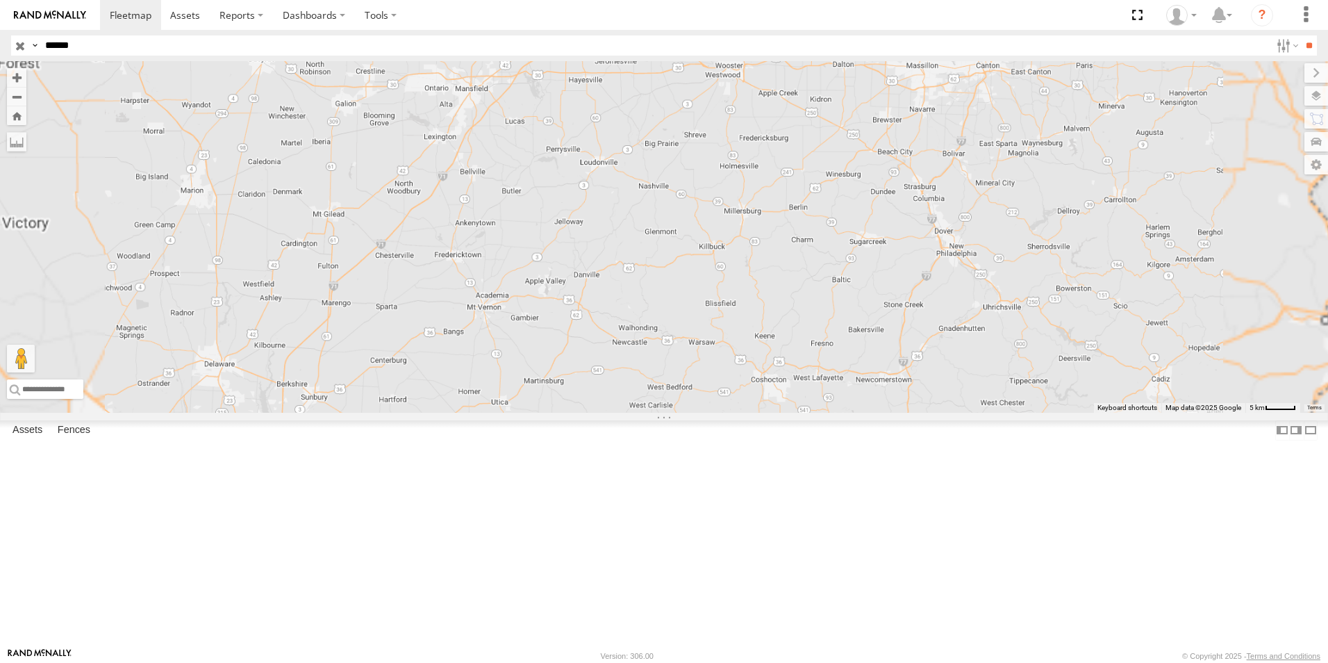
drag, startPoint x: 644, startPoint y: 356, endPoint x: 672, endPoint y: 316, distance: 48.4
click at [672, 316] on div "R-267004-Swing" at bounding box center [664, 237] width 1328 height 352
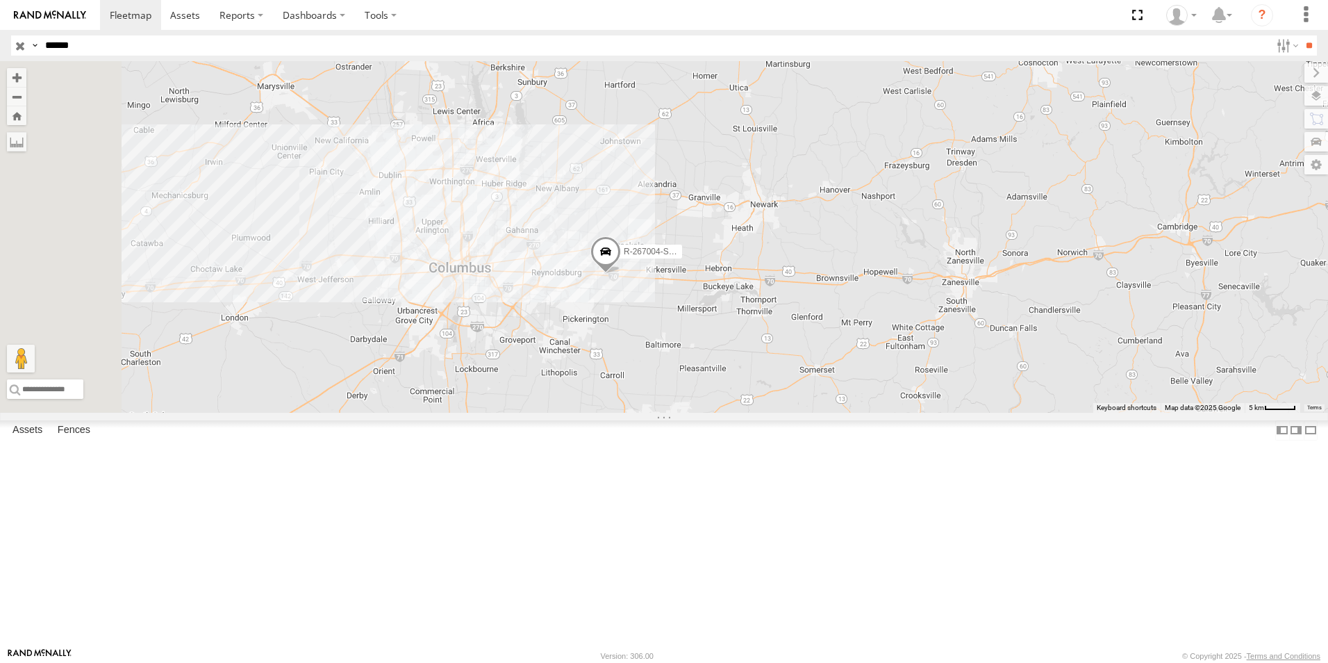
drag, startPoint x: 678, startPoint y: 373, endPoint x: 596, endPoint y: 327, distance: 93.9
click at [596, 327] on div "R-267004-Swing" at bounding box center [664, 237] width 1328 height 352
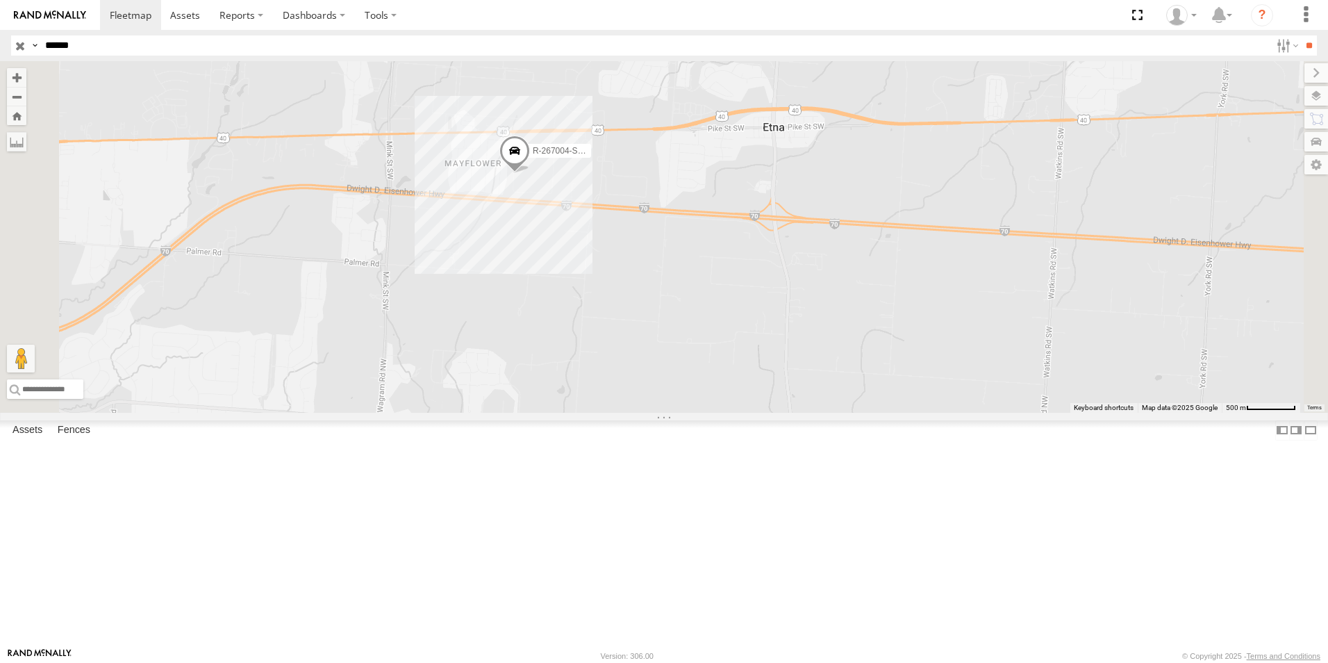
drag, startPoint x: 748, startPoint y: 399, endPoint x: 638, endPoint y: 294, distance: 152.3
click at [639, 294] on div "R-267004-Swing" at bounding box center [664, 237] width 1328 height 352
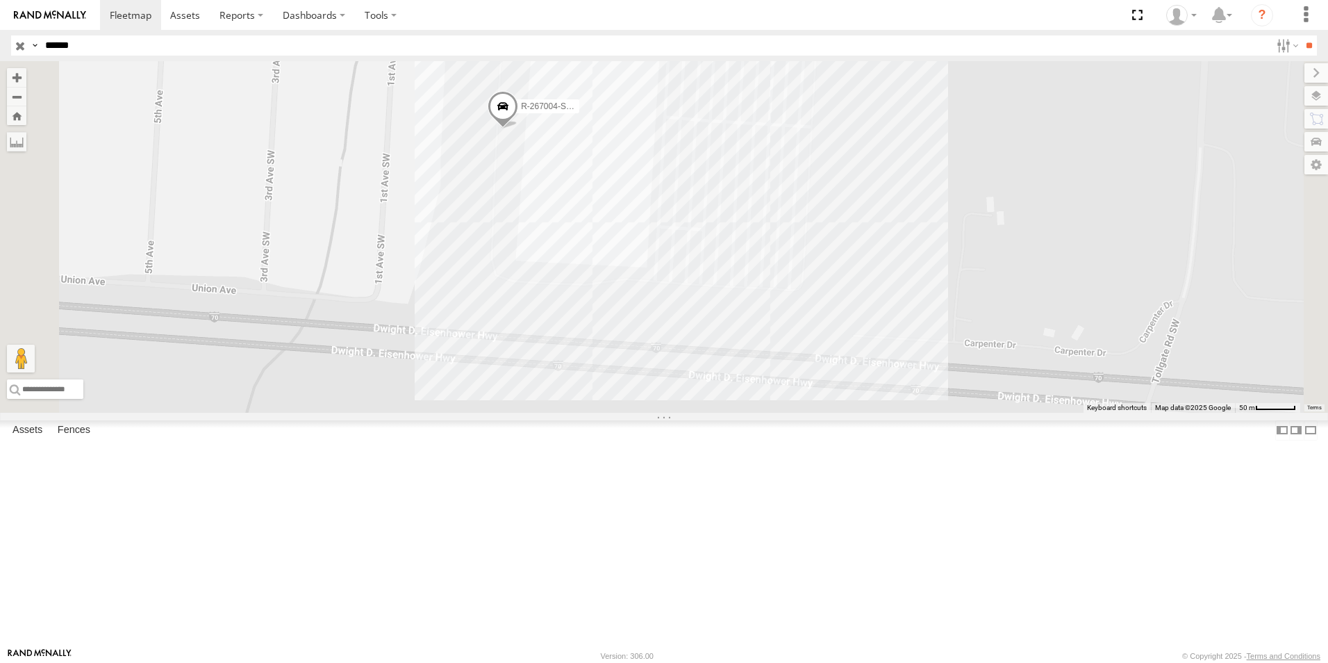
drag, startPoint x: 584, startPoint y: 179, endPoint x: 563, endPoint y: 286, distance: 108.3
click at [563, 286] on div "R-267004-Swing" at bounding box center [664, 237] width 1328 height 352
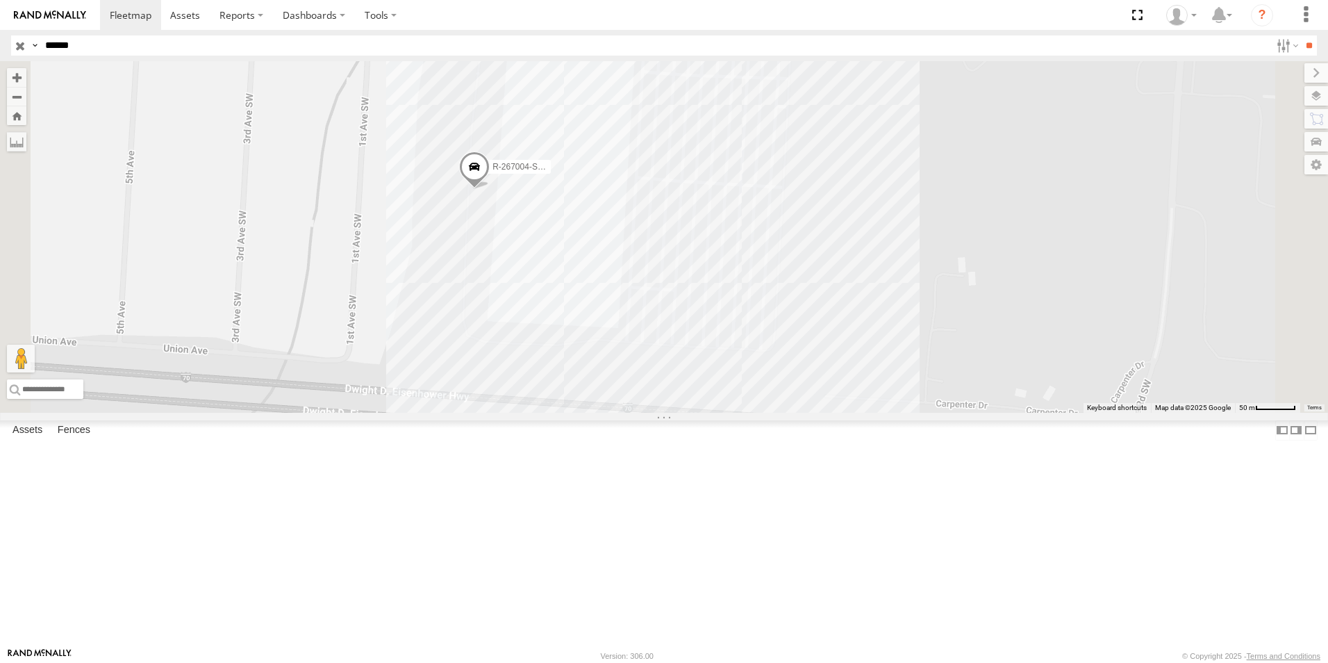
drag, startPoint x: 577, startPoint y: 234, endPoint x: 550, endPoint y: 293, distance: 65.0
click at [550, 293] on div "R-267004-Swing" at bounding box center [664, 237] width 1328 height 352
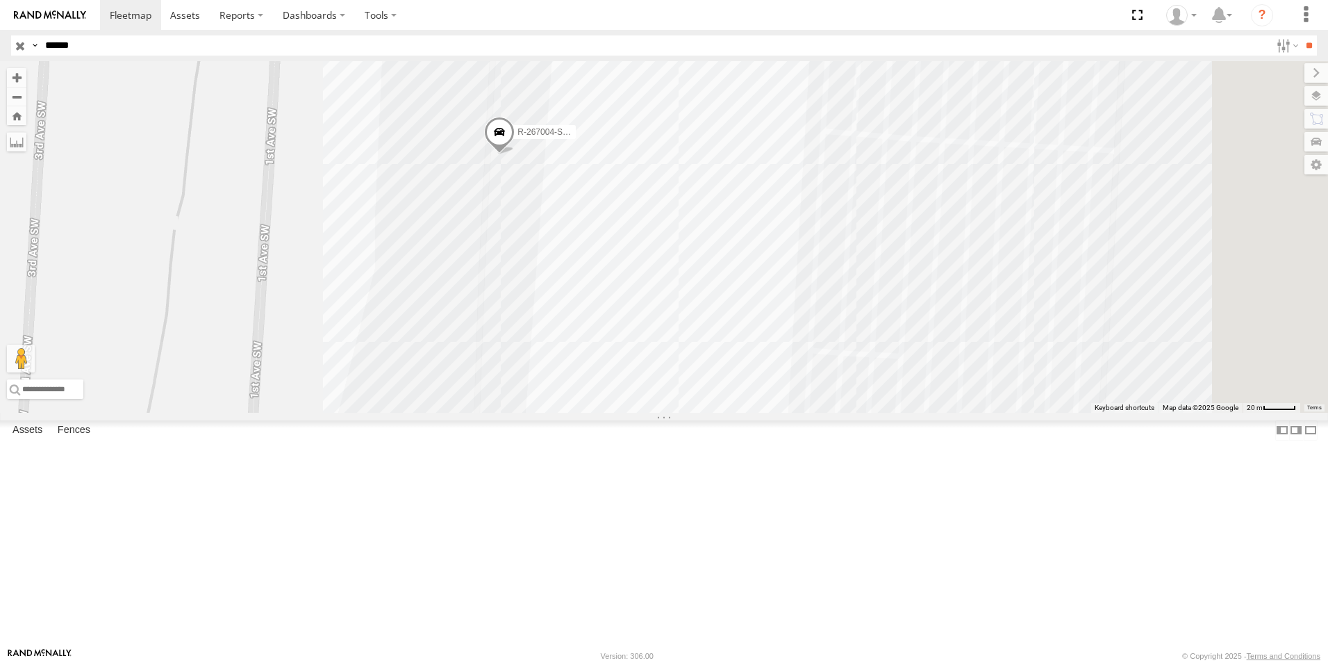
drag, startPoint x: 667, startPoint y: 347, endPoint x: 575, endPoint y: 291, distance: 108.2
click at [576, 291] on div "R-267004-Swing" at bounding box center [664, 237] width 1328 height 352
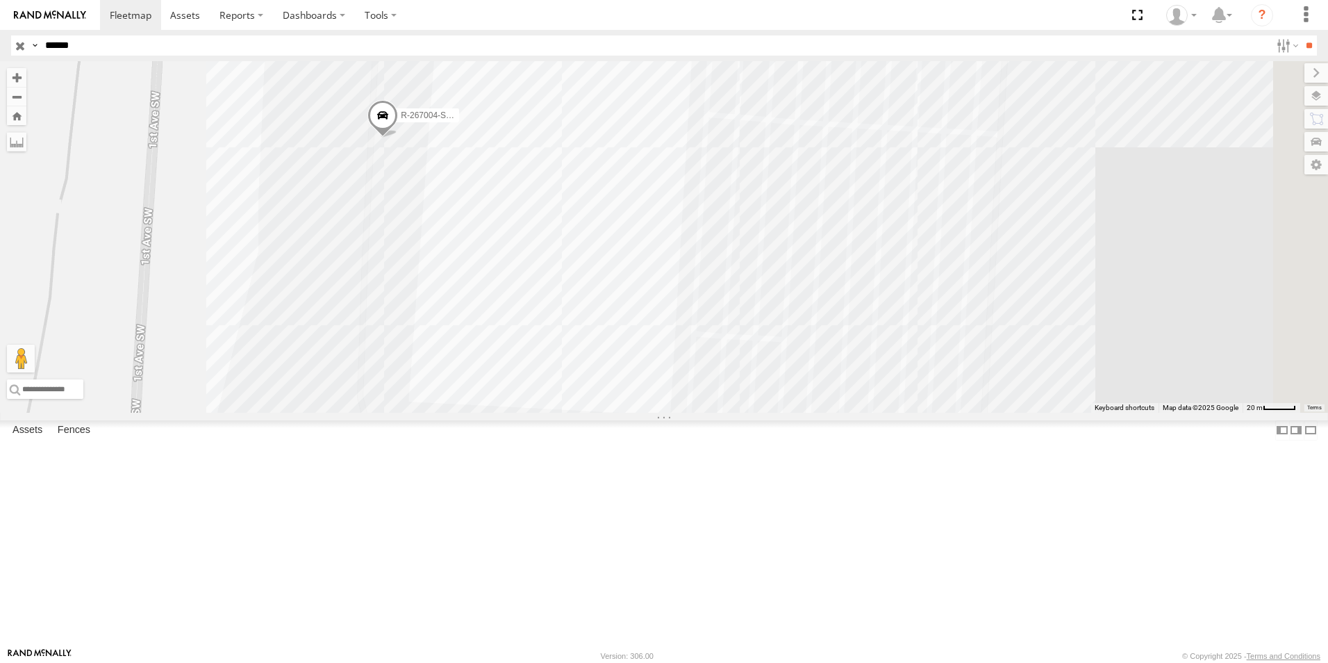
drag, startPoint x: 612, startPoint y: 315, endPoint x: 523, endPoint y: 311, distance: 89.0
click at [523, 311] on div "R-267004-Swing" at bounding box center [664, 237] width 1328 height 352
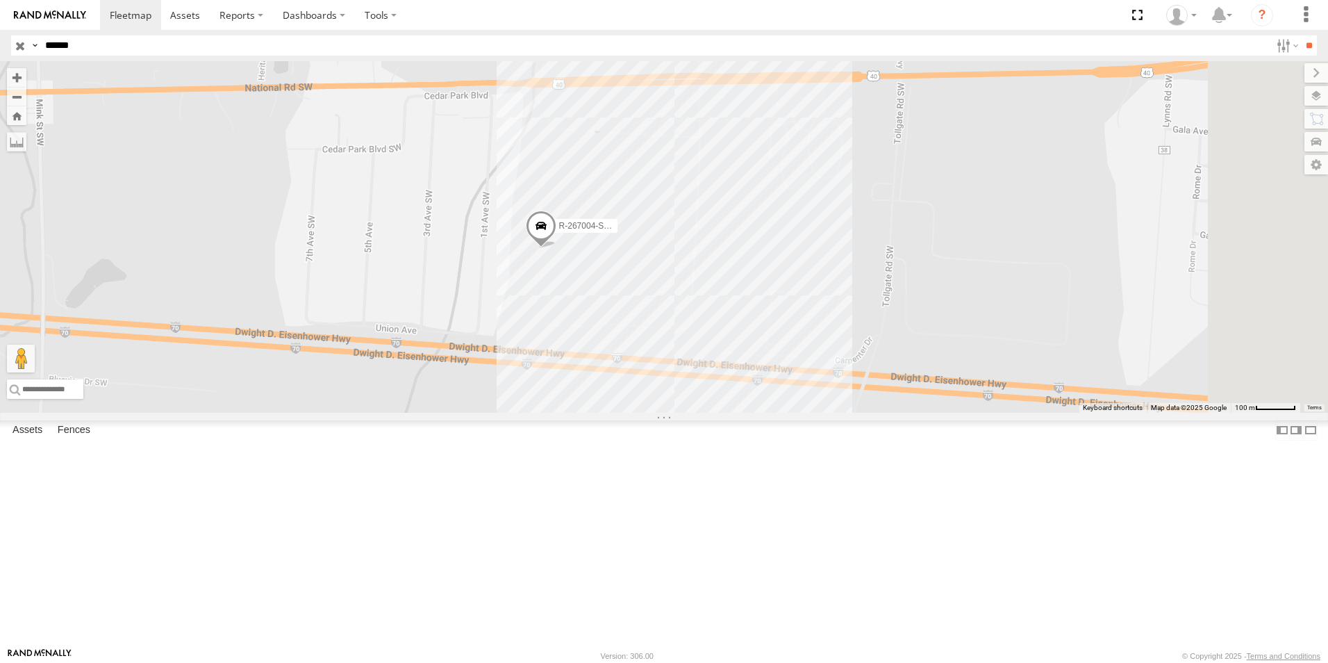
drag, startPoint x: 832, startPoint y: 279, endPoint x: 807, endPoint y: 331, distance: 58.7
click at [807, 331] on div "R-267004-Swing" at bounding box center [664, 237] width 1328 height 352
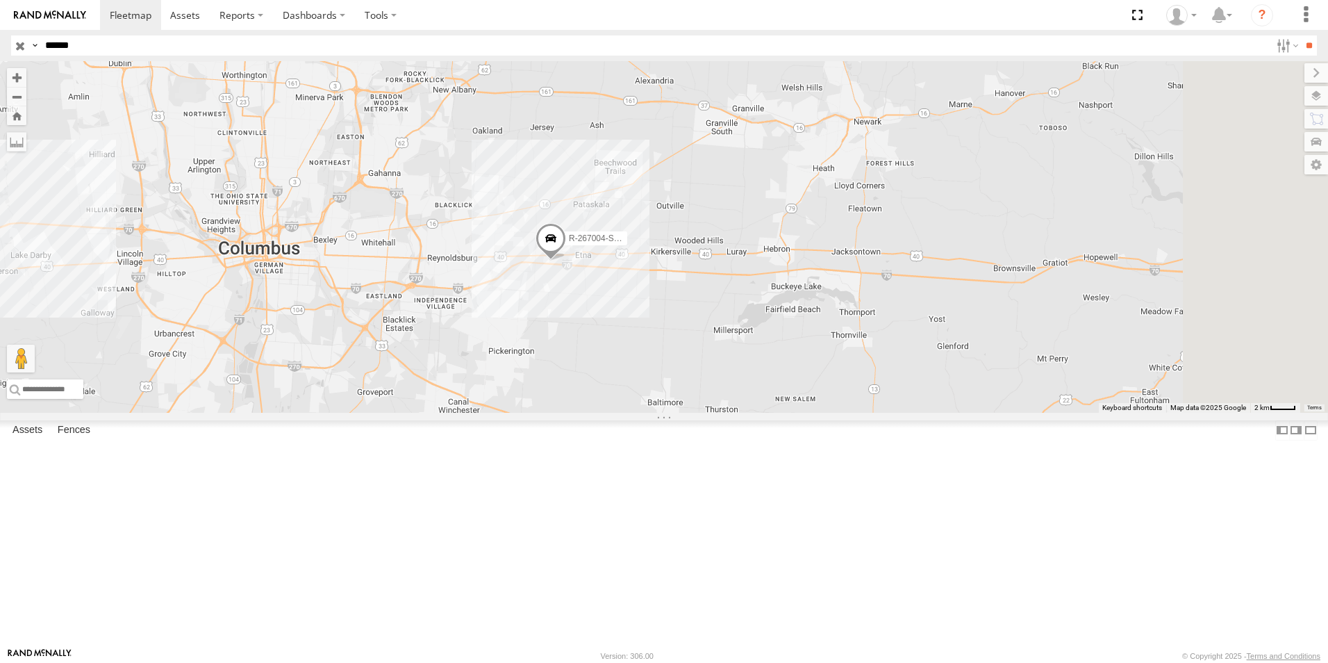
drag, startPoint x: 1203, startPoint y: 360, endPoint x: 844, endPoint y: 424, distance: 364.9
click at [846, 413] on div "R-267004-Swing" at bounding box center [664, 237] width 1328 height 352
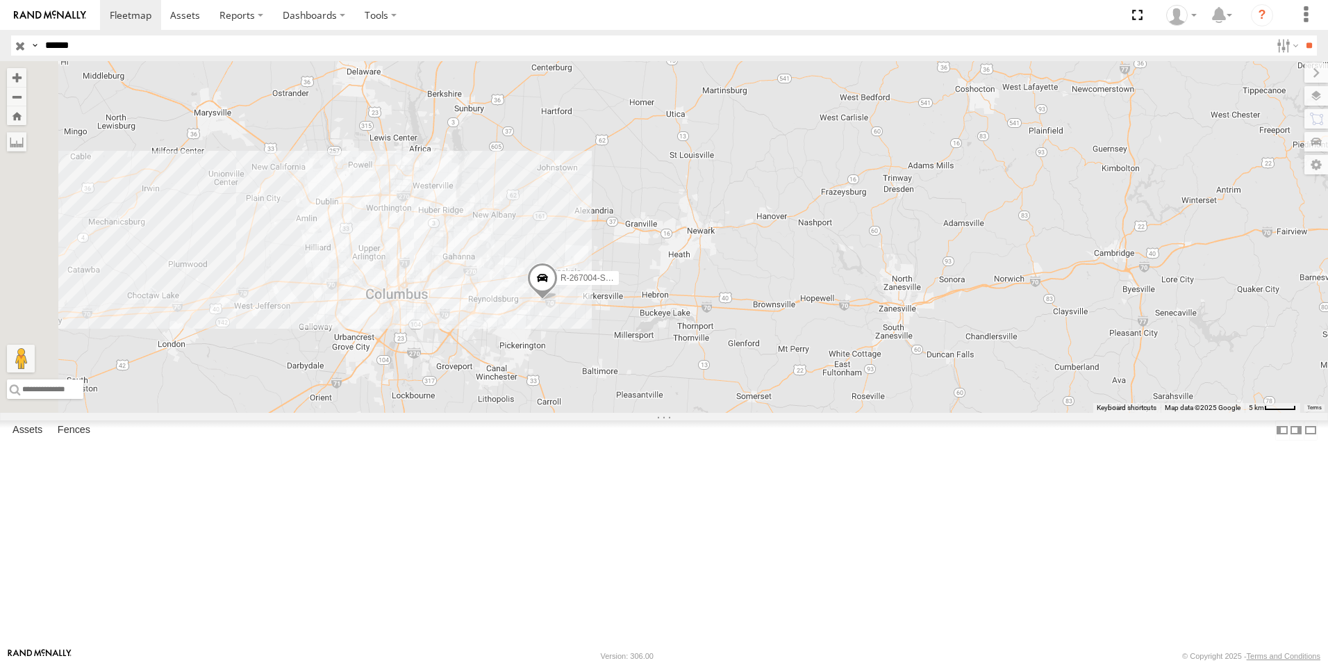
drag, startPoint x: 748, startPoint y: 440, endPoint x: 941, endPoint y: 418, distance: 194.5
click at [941, 413] on div "R-267004-Swing" at bounding box center [664, 237] width 1328 height 352
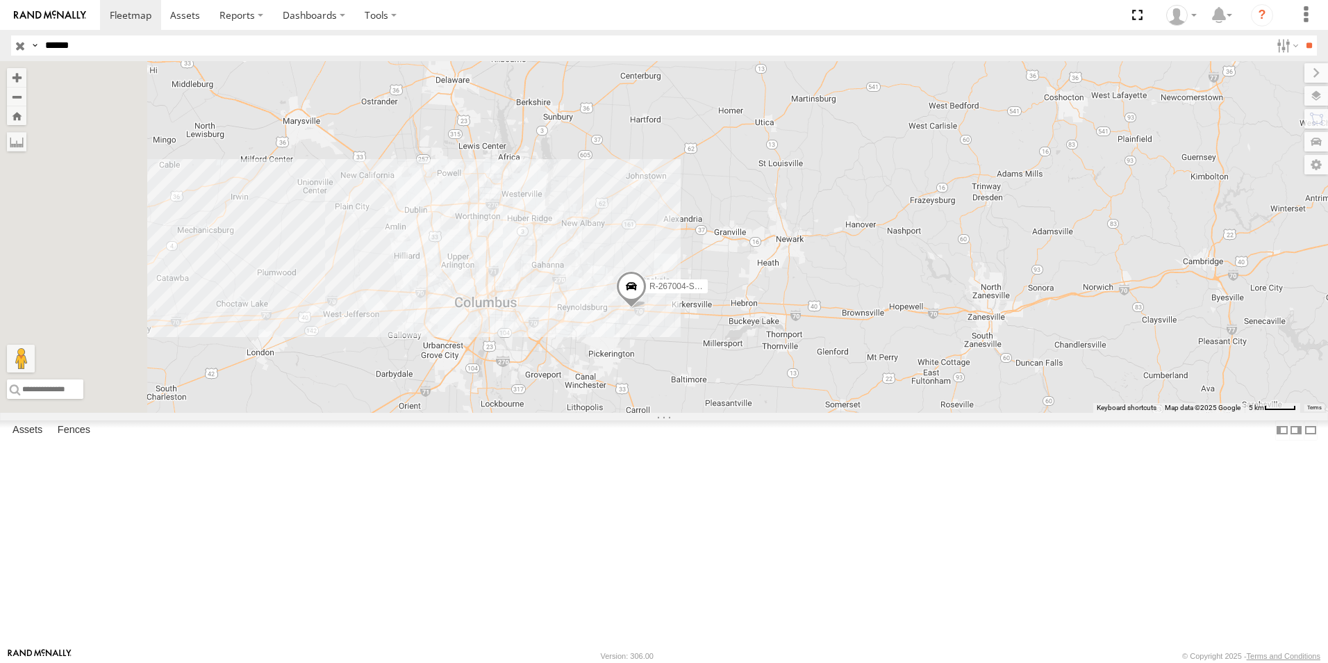
drag, startPoint x: 676, startPoint y: 465, endPoint x: 761, endPoint y: 459, distance: 85.0
click at [755, 413] on div "R-267004-Swing" at bounding box center [664, 237] width 1328 height 352
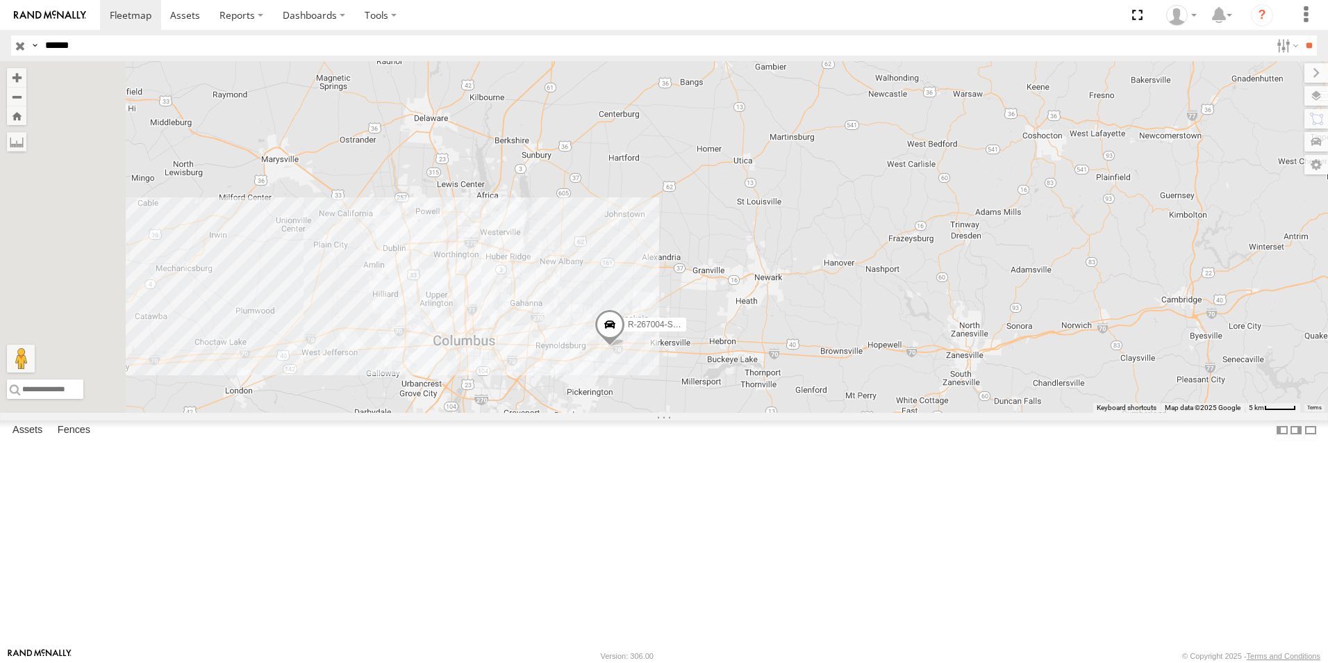
drag, startPoint x: 769, startPoint y: 434, endPoint x: 727, endPoint y: 490, distance: 70.6
click at [727, 413] on div "R-267004-Swing" at bounding box center [664, 237] width 1328 height 352
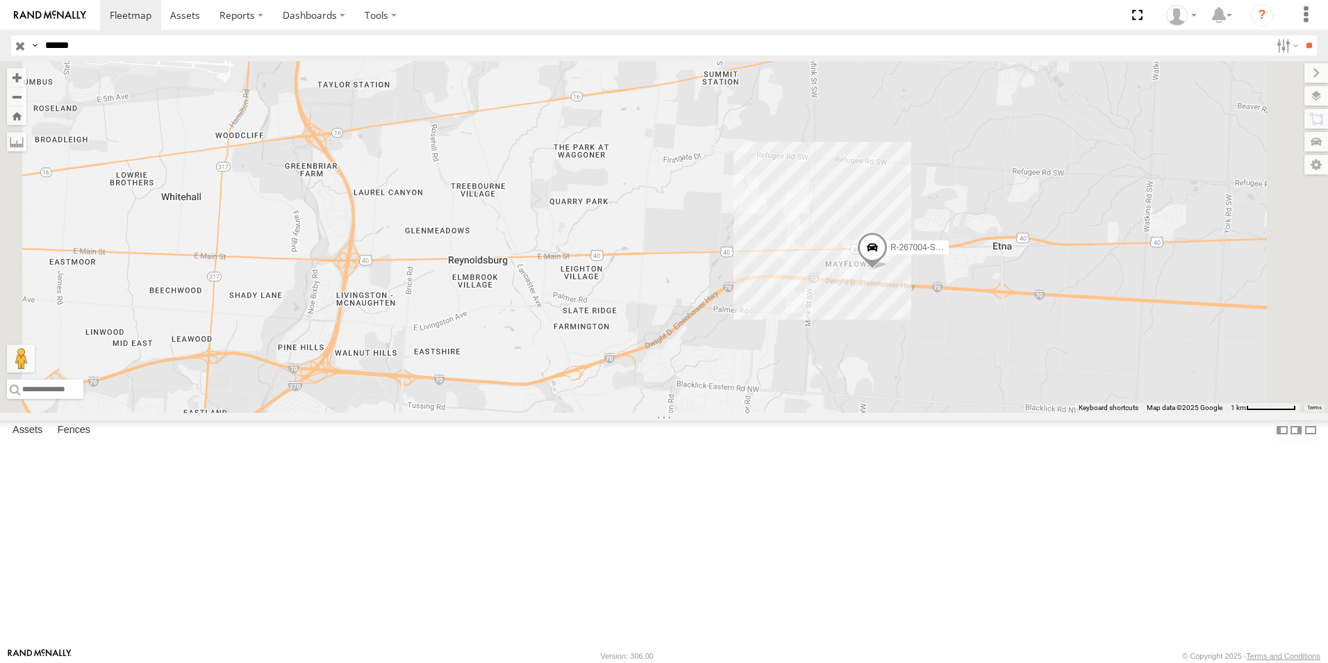
drag, startPoint x: 903, startPoint y: 452, endPoint x: 1053, endPoint y: 456, distance: 150.1
click at [1053, 413] on div "R-267004-Swing" at bounding box center [664, 237] width 1328 height 352
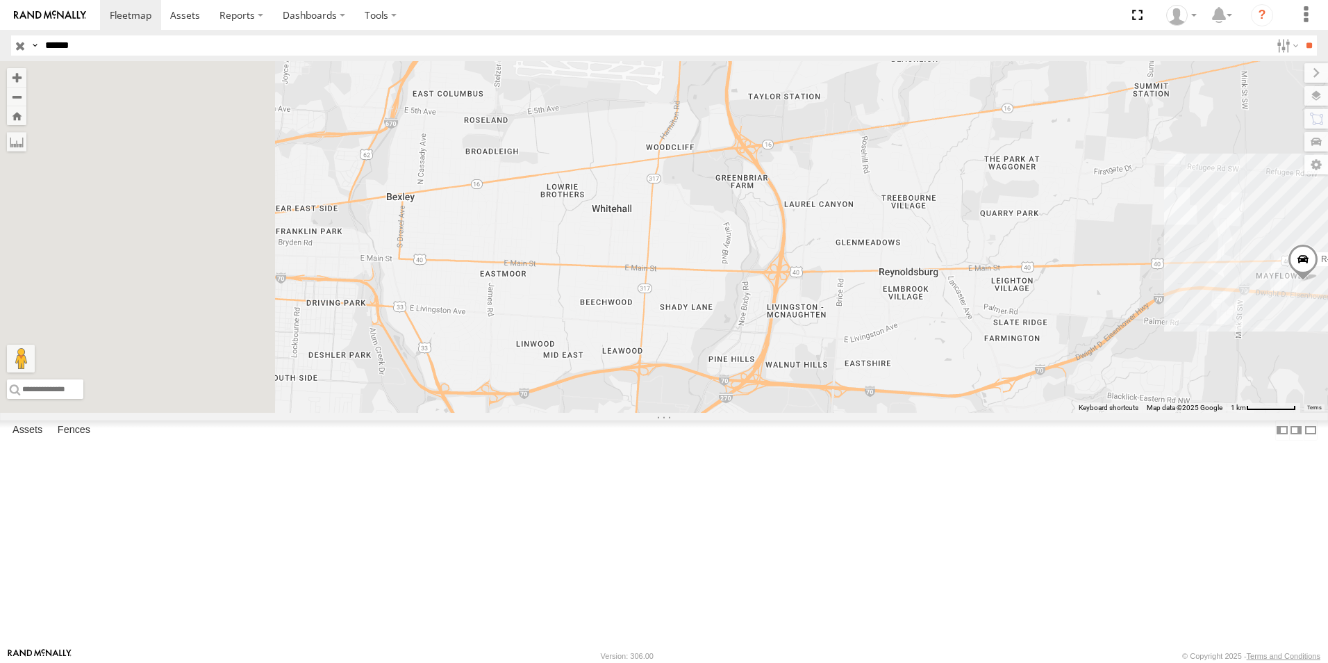
drag, startPoint x: 857, startPoint y: 448, endPoint x: 977, endPoint y: 462, distance: 121.0
click at [977, 413] on div "R-267004-Swing" at bounding box center [664, 237] width 1328 height 352
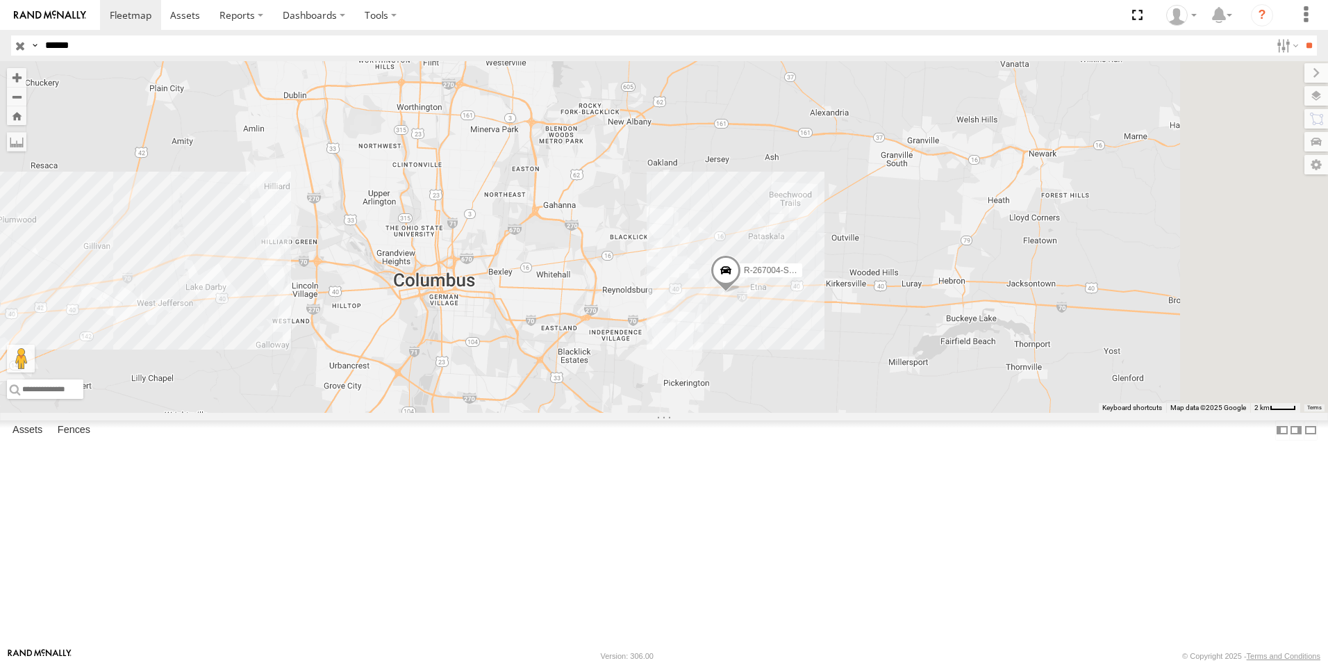
drag, startPoint x: 915, startPoint y: 514, endPoint x: 802, endPoint y: 480, distance: 117.6
click at [802, 413] on div "R-267004-Swing" at bounding box center [664, 237] width 1328 height 352
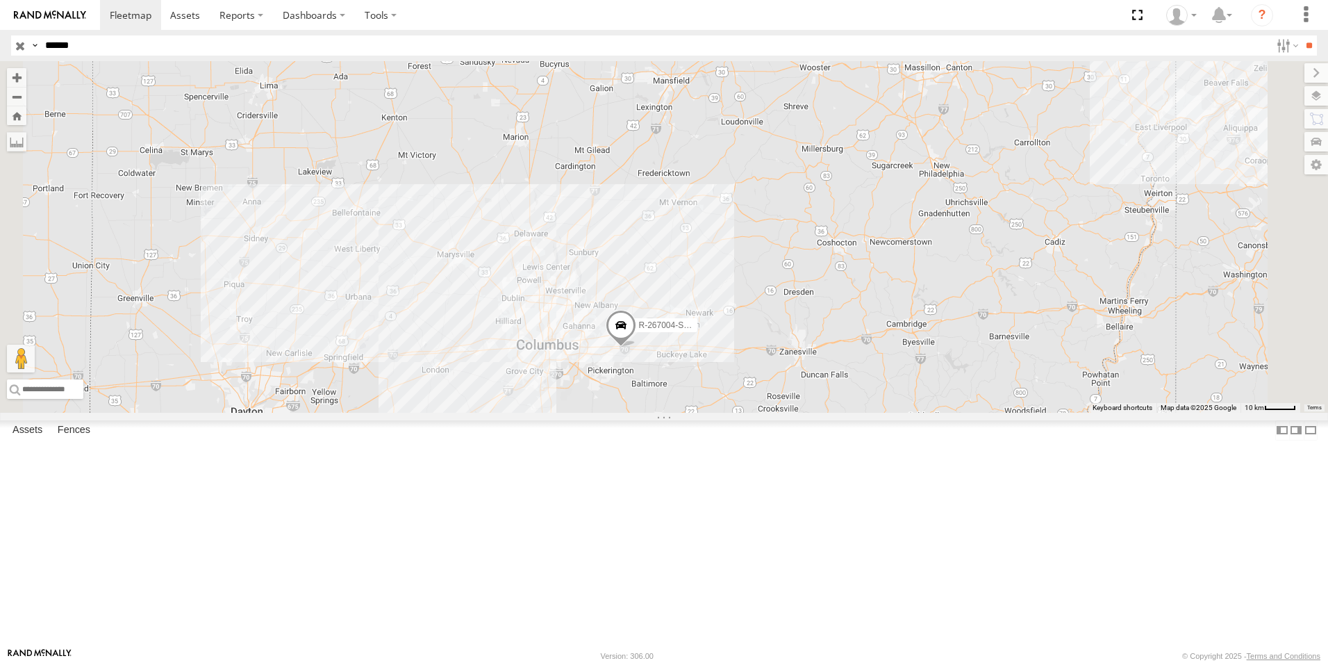
drag, startPoint x: 828, startPoint y: 520, endPoint x: 743, endPoint y: 488, distance: 91.5
click at [745, 413] on div "R-267004-Swing" at bounding box center [664, 237] width 1328 height 352
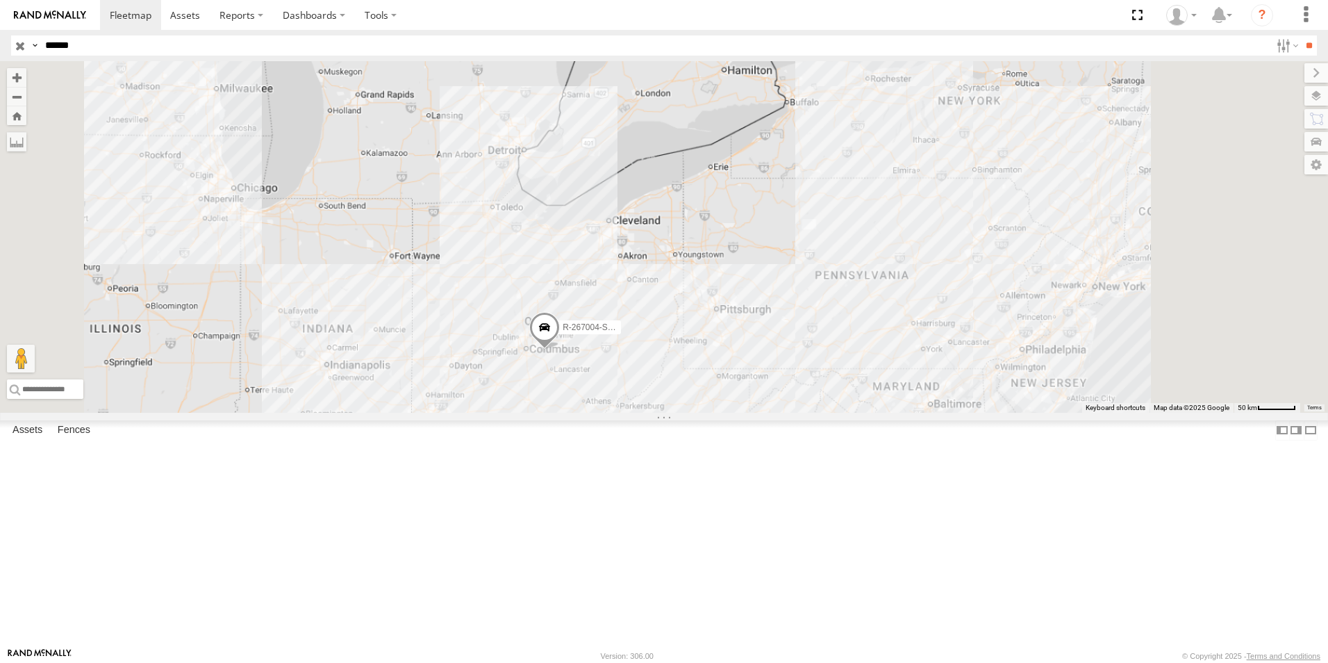
drag, startPoint x: 861, startPoint y: 533, endPoint x: 777, endPoint y: 471, distance: 104.4
click at [778, 413] on div "R-267004-Swing" at bounding box center [664, 237] width 1328 height 352
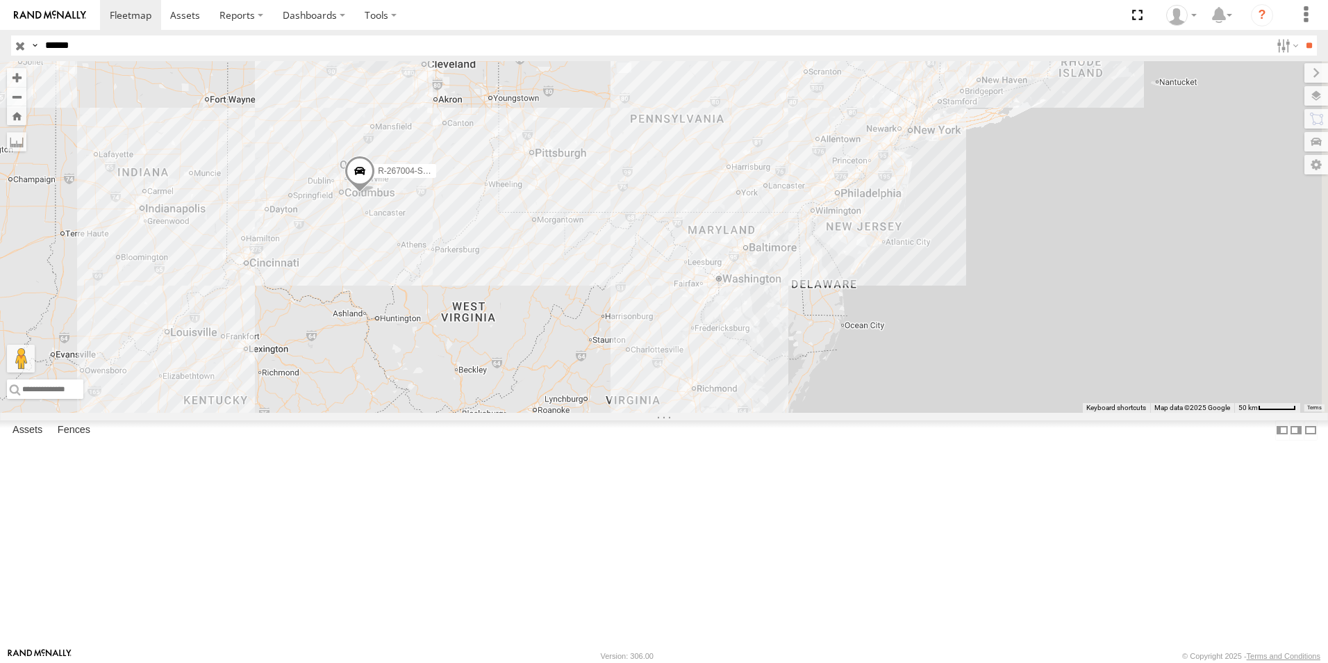
drag, startPoint x: 811, startPoint y: 522, endPoint x: 775, endPoint y: 479, distance: 56.8
click at [775, 413] on div "R-267004-Swing" at bounding box center [664, 237] width 1328 height 352
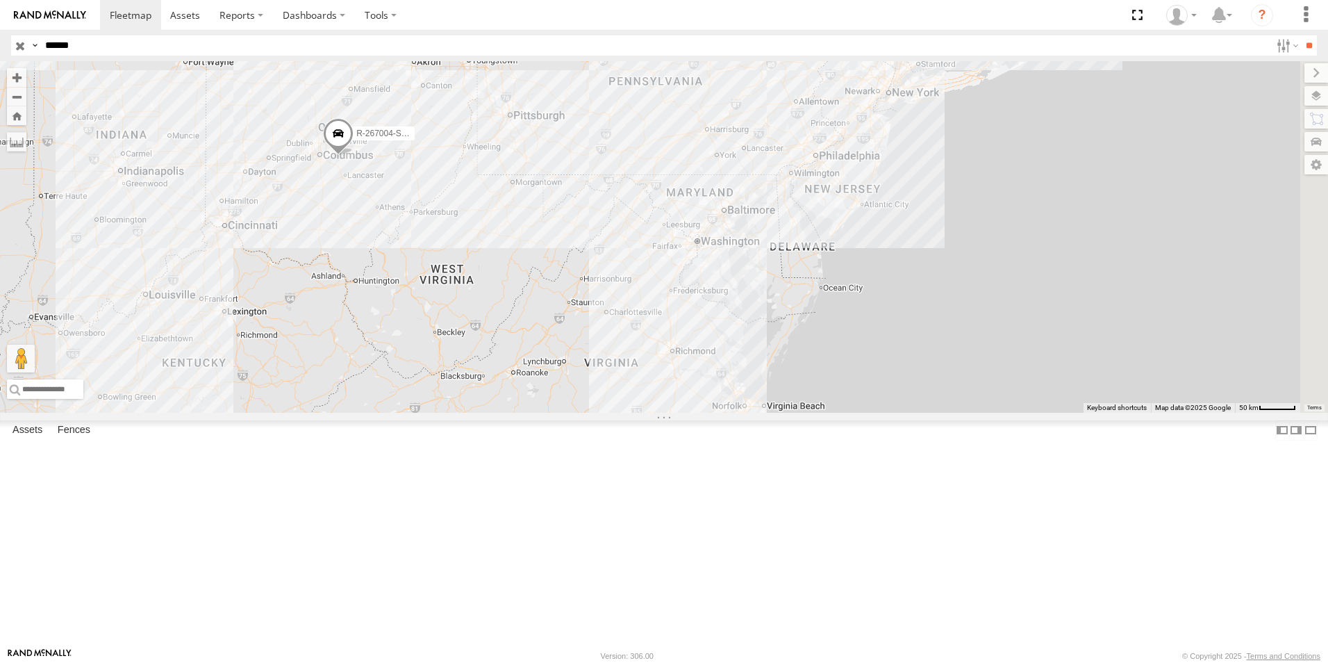
drag, startPoint x: 808, startPoint y: 511, endPoint x: 779, endPoint y: 439, distance: 77.3
click at [779, 413] on div "R-267004-Swing" at bounding box center [664, 237] width 1328 height 352
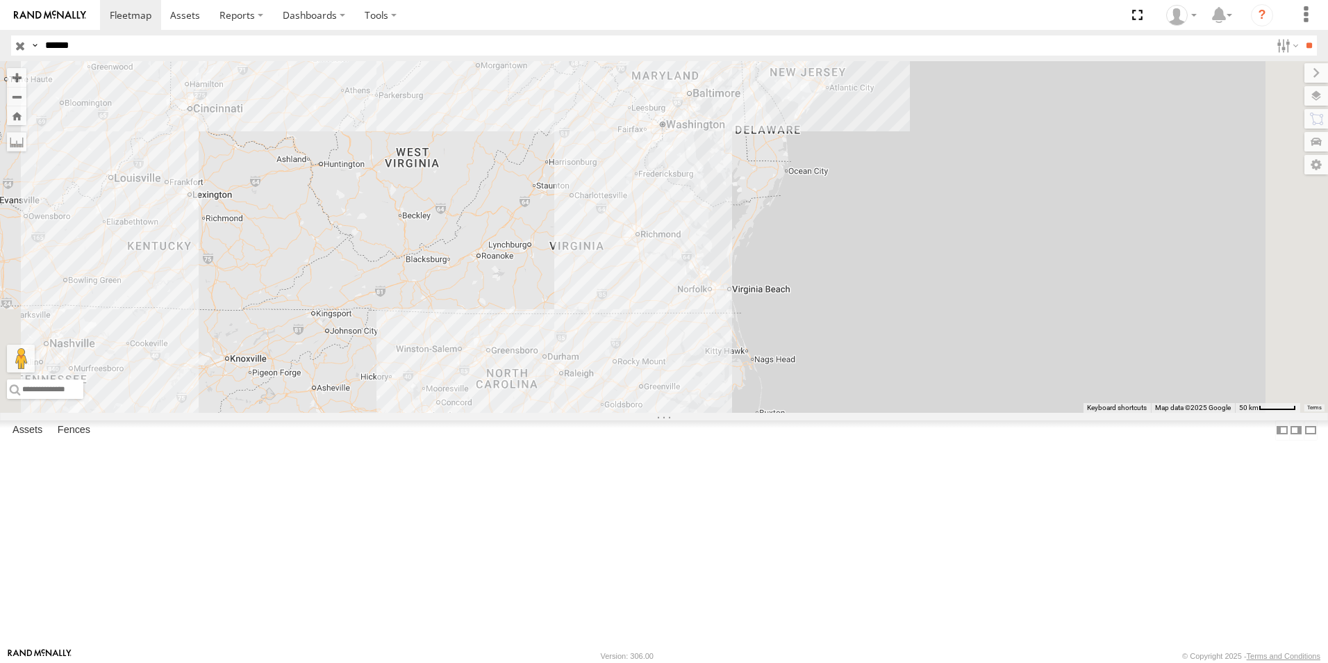
drag, startPoint x: 805, startPoint y: 520, endPoint x: 775, endPoint y: 429, distance: 96.4
click at [775, 413] on div "R-267004-Swing" at bounding box center [664, 237] width 1328 height 352
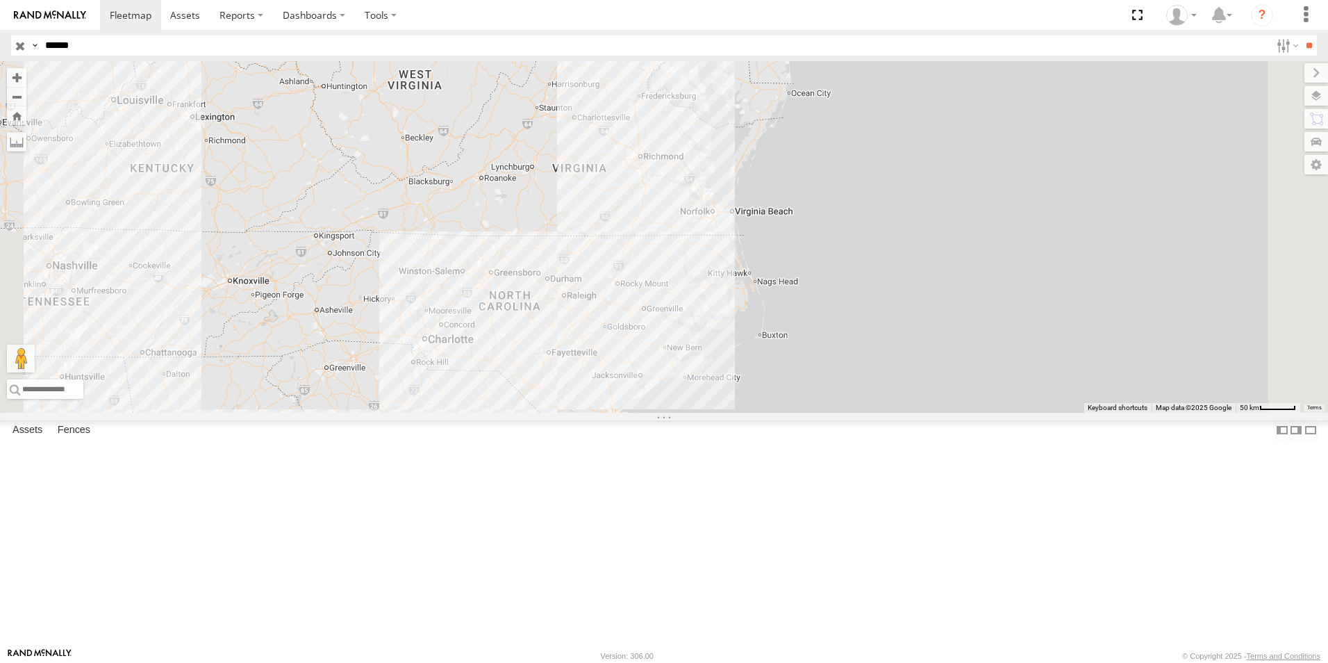
drag, startPoint x: 786, startPoint y: 454, endPoint x: 791, endPoint y: 431, distance: 23.4
click at [791, 413] on div "R-267004-Swing" at bounding box center [664, 237] width 1328 height 352
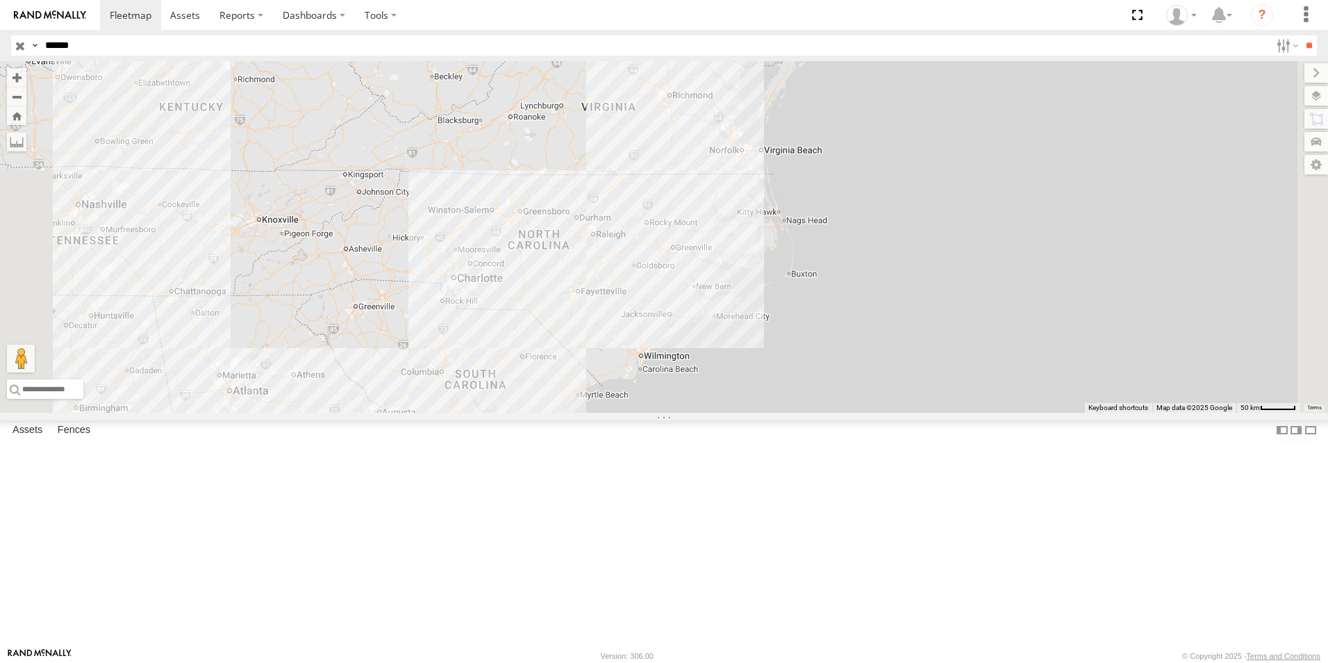
drag, startPoint x: 786, startPoint y: 481, endPoint x: 819, endPoint y: 427, distance: 62.7
click at [819, 413] on div "R-267004-Swing" at bounding box center [664, 237] width 1328 height 352
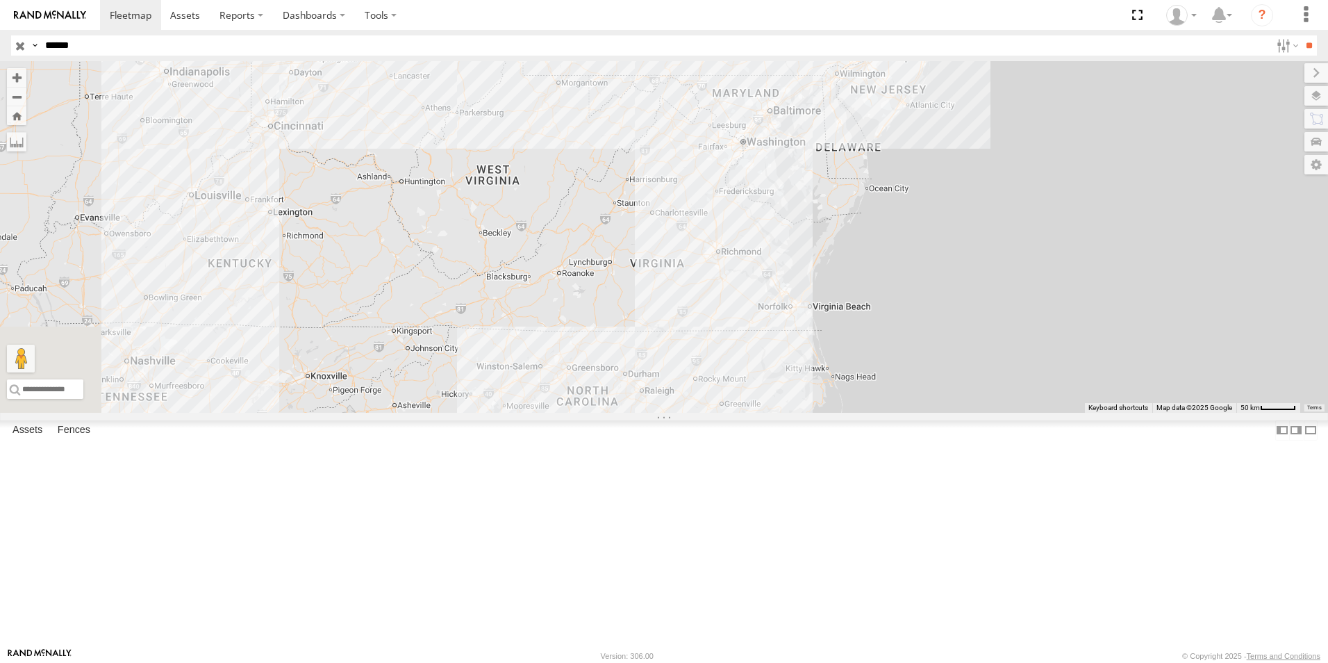
drag, startPoint x: 819, startPoint y: 427, endPoint x: 861, endPoint y: 609, distance: 186.1
click at [861, 413] on div "R-267004-Swing" at bounding box center [664, 237] width 1328 height 352
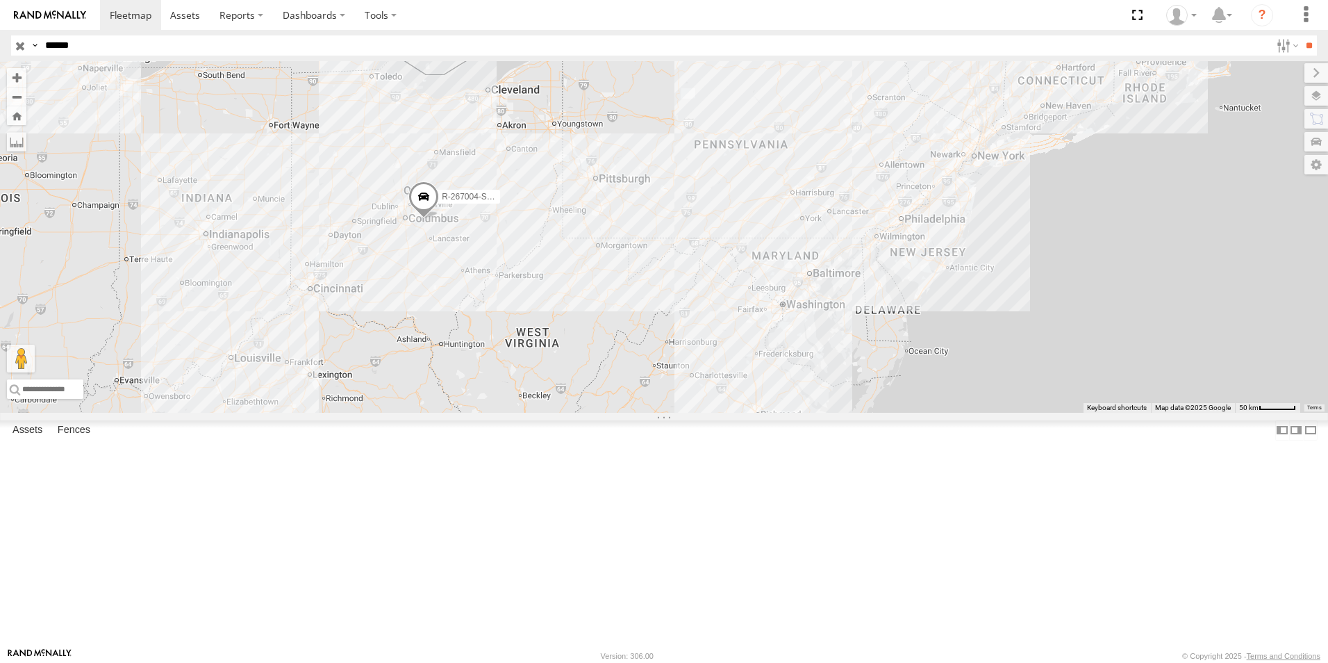
drag, startPoint x: 808, startPoint y: 460, endPoint x: 835, endPoint y: 546, distance: 90.3
click at [835, 413] on div "R-267004-Swing" at bounding box center [664, 237] width 1328 height 352
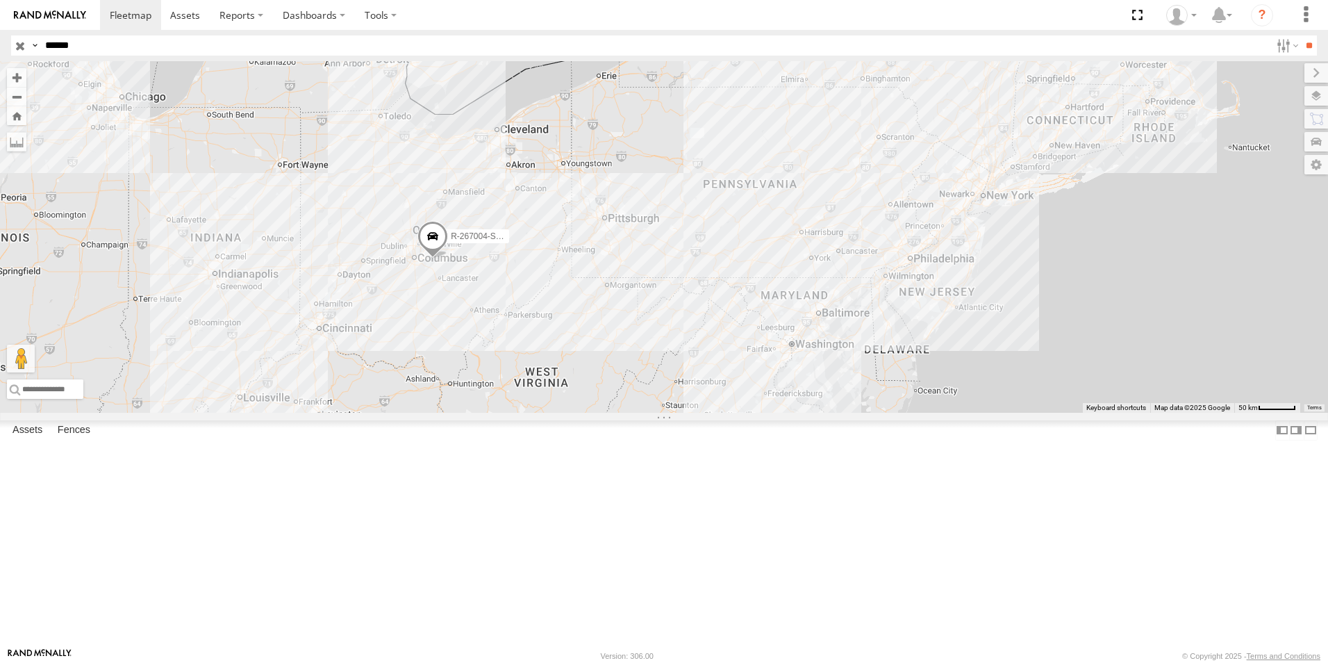
click at [101, 49] on input "******" at bounding box center [655, 45] width 1231 height 20
click at [313, 39] on input "******" at bounding box center [655, 45] width 1231 height 20
type input "*"
type input "******"
click at [1301, 35] on input "**" at bounding box center [1309, 45] width 16 height 20
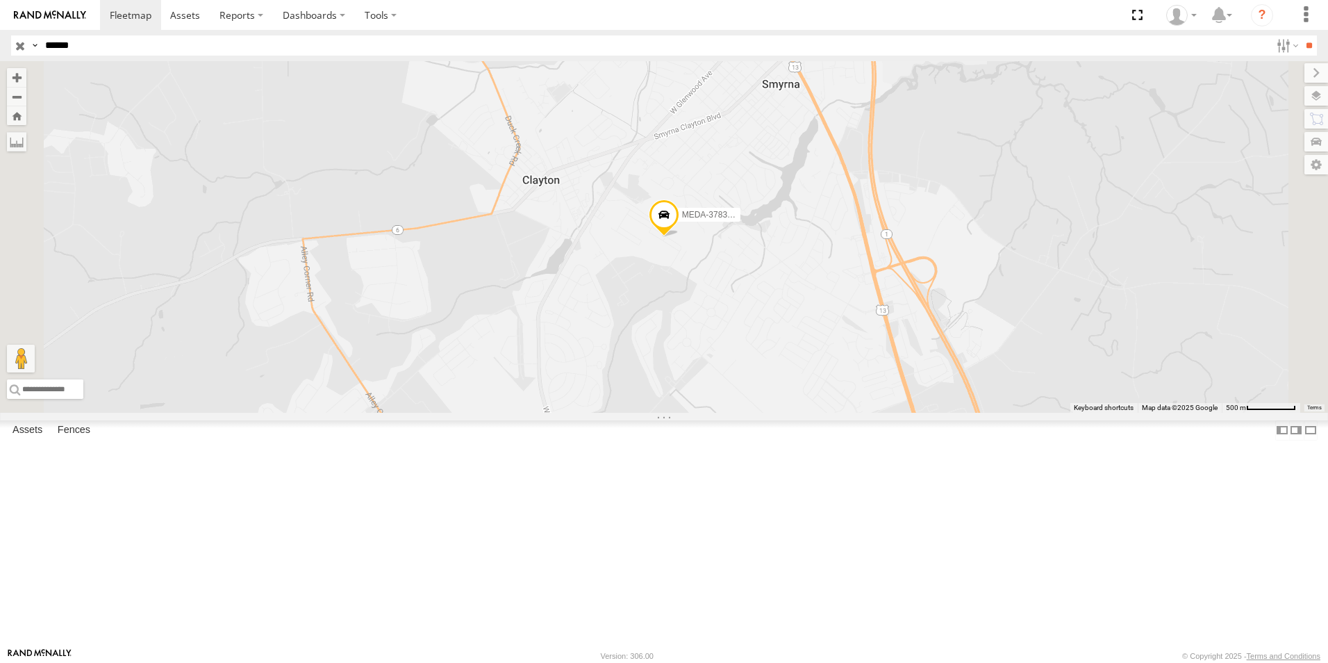
click at [0, 0] on div "MEDA-378371-Swing" at bounding box center [0, 0] width 0 height 0
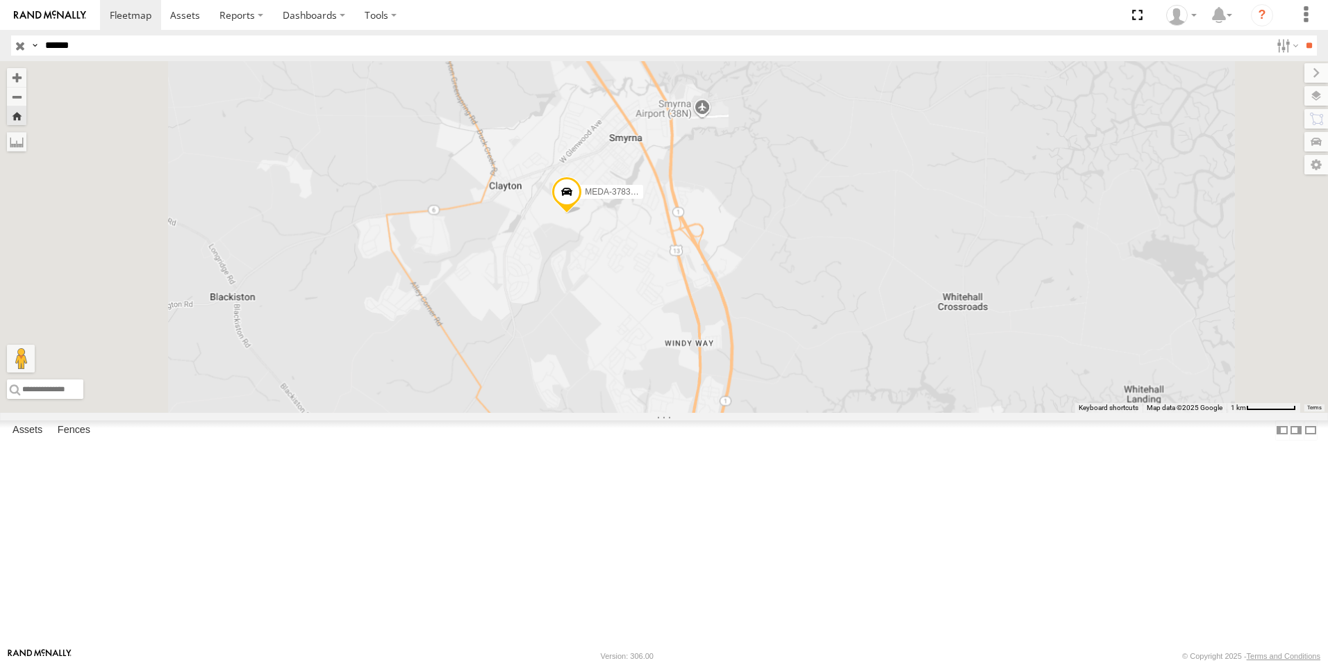
drag, startPoint x: 657, startPoint y: 338, endPoint x: 736, endPoint y: 406, distance: 104.4
click at [736, 406] on div "MEDA-378371-Swing" at bounding box center [664, 237] width 1328 height 352
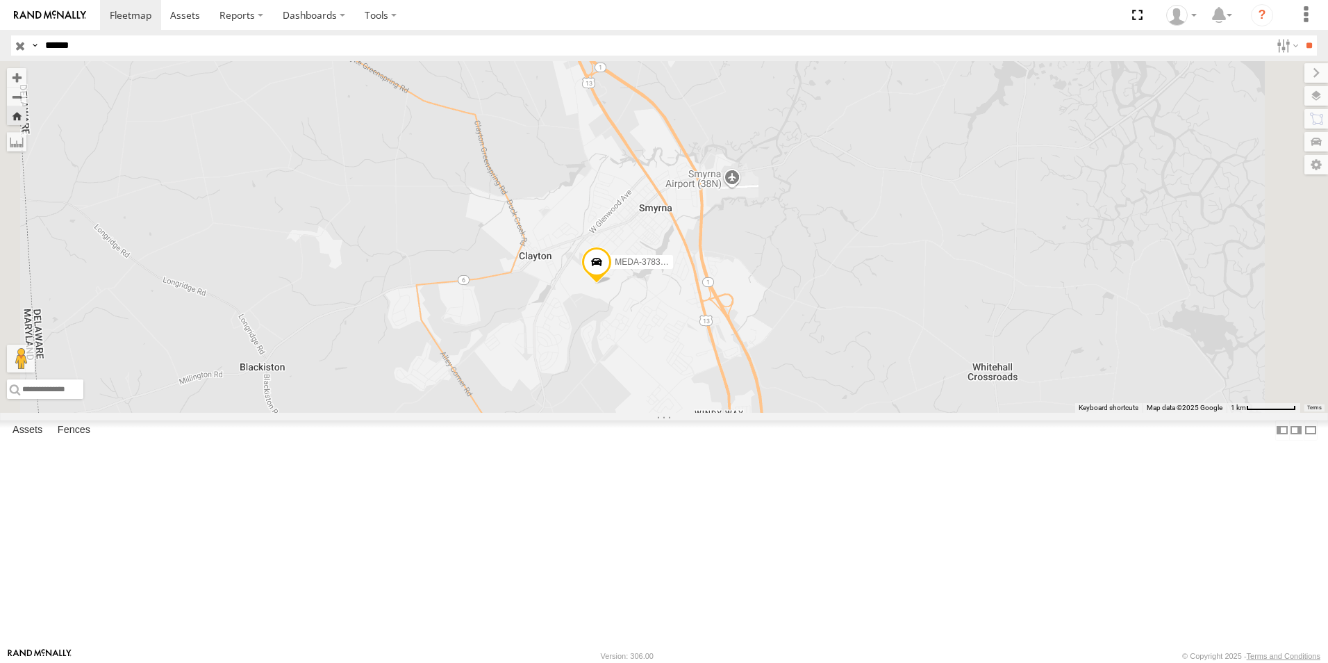
drag, startPoint x: 824, startPoint y: 393, endPoint x: 678, endPoint y: 370, distance: 147.8
click at [678, 370] on div "MEDA-378371-Swing" at bounding box center [664, 237] width 1328 height 352
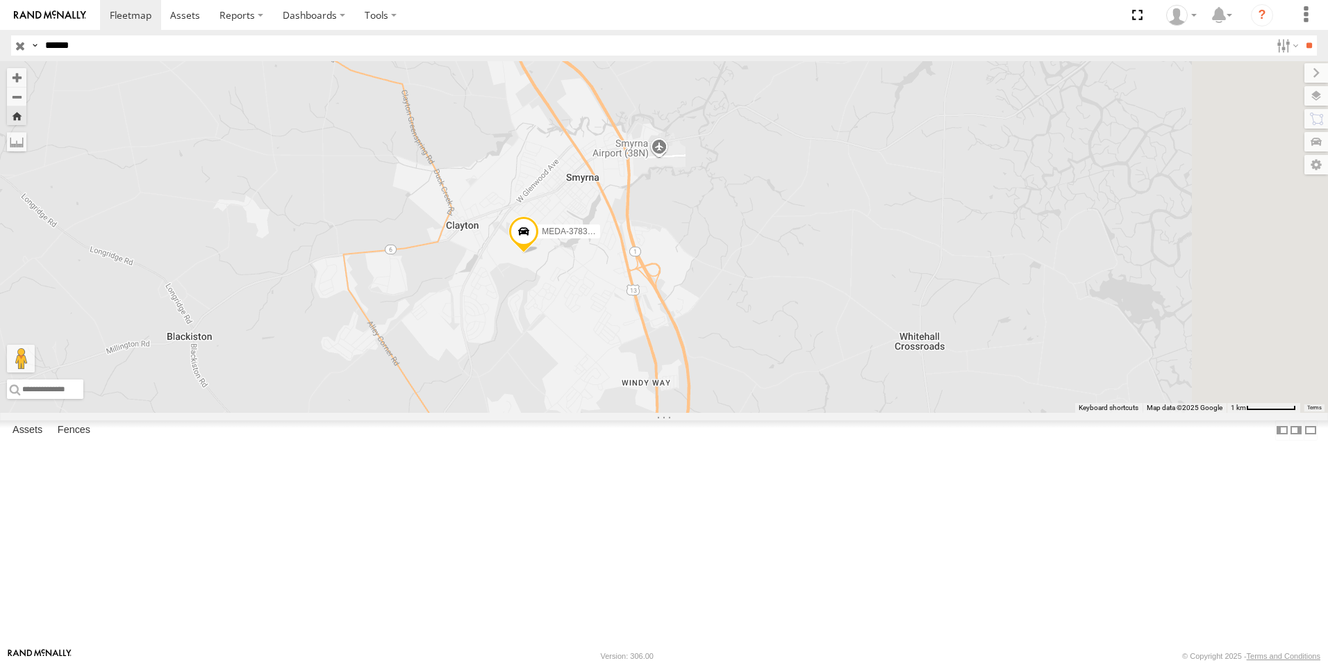
drag, startPoint x: 696, startPoint y: 409, endPoint x: 644, endPoint y: 373, distance: 63.4
click at [644, 373] on div "MEDA-378371-Swing" at bounding box center [664, 237] width 1328 height 352
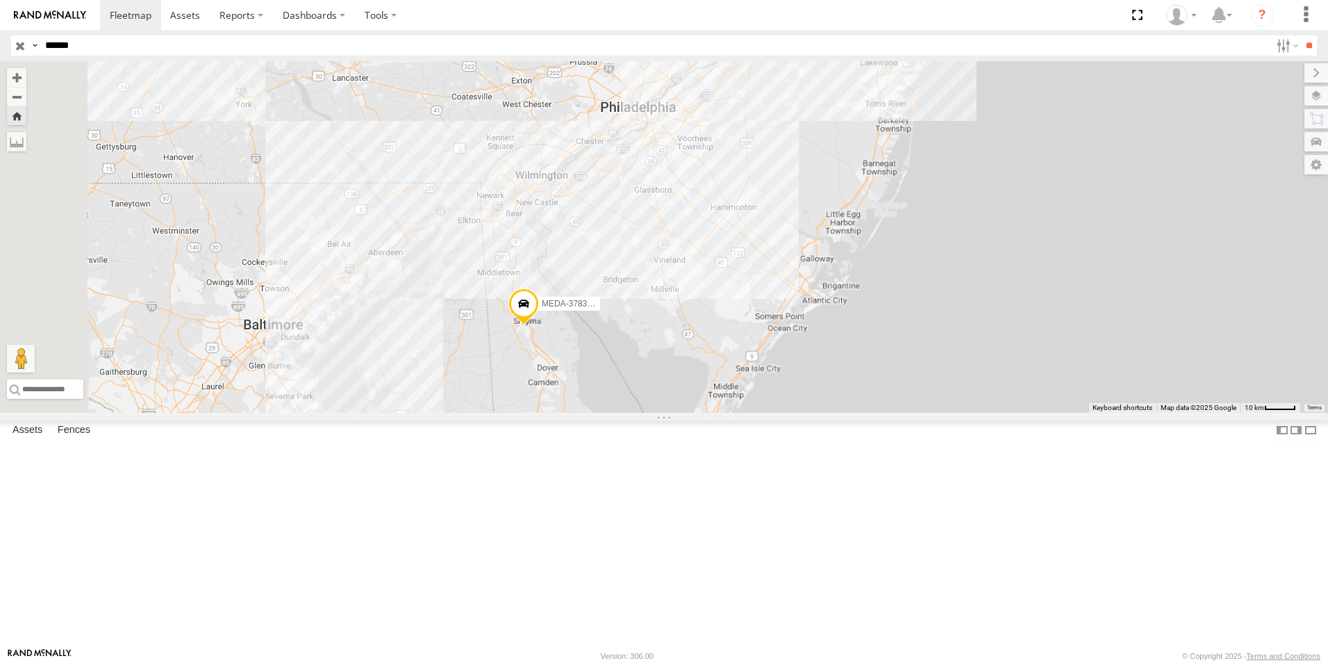
drag, startPoint x: 629, startPoint y: 310, endPoint x: 653, endPoint y: 391, distance: 84.6
click at [659, 391] on div "MEDA-378371-Swing" at bounding box center [664, 237] width 1328 height 352
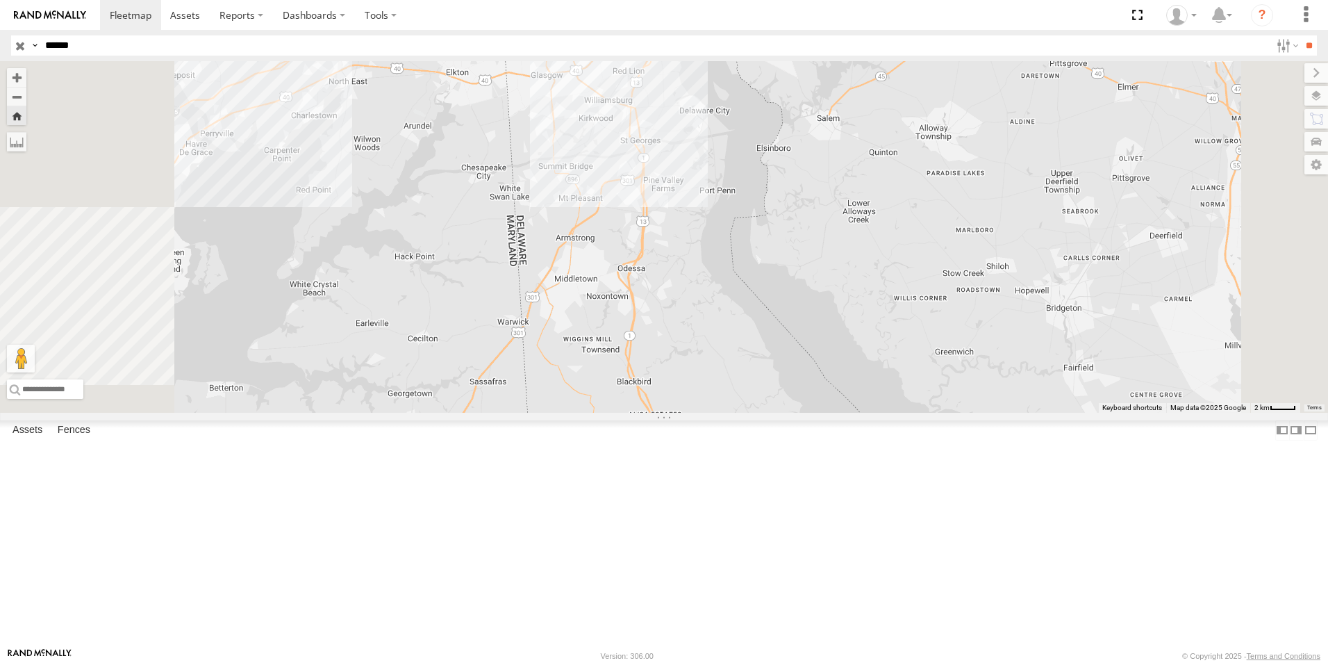
drag, startPoint x: 652, startPoint y: 356, endPoint x: 682, endPoint y: 363, distance: 30.8
click at [682, 363] on div "MEDA-378371-Swing" at bounding box center [664, 237] width 1328 height 352
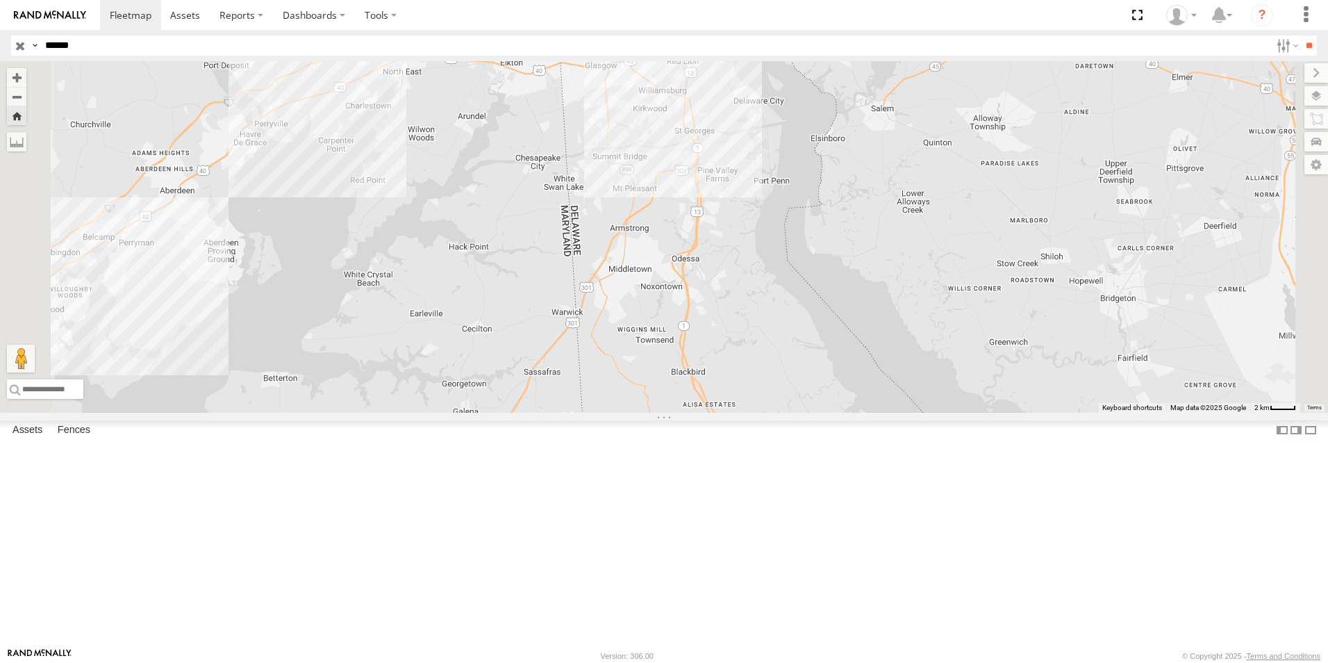
drag, startPoint x: 630, startPoint y: 418, endPoint x: 685, endPoint y: 409, distance: 55.6
click at [685, 409] on div "MEDA-378371-Swing" at bounding box center [664, 237] width 1328 height 352
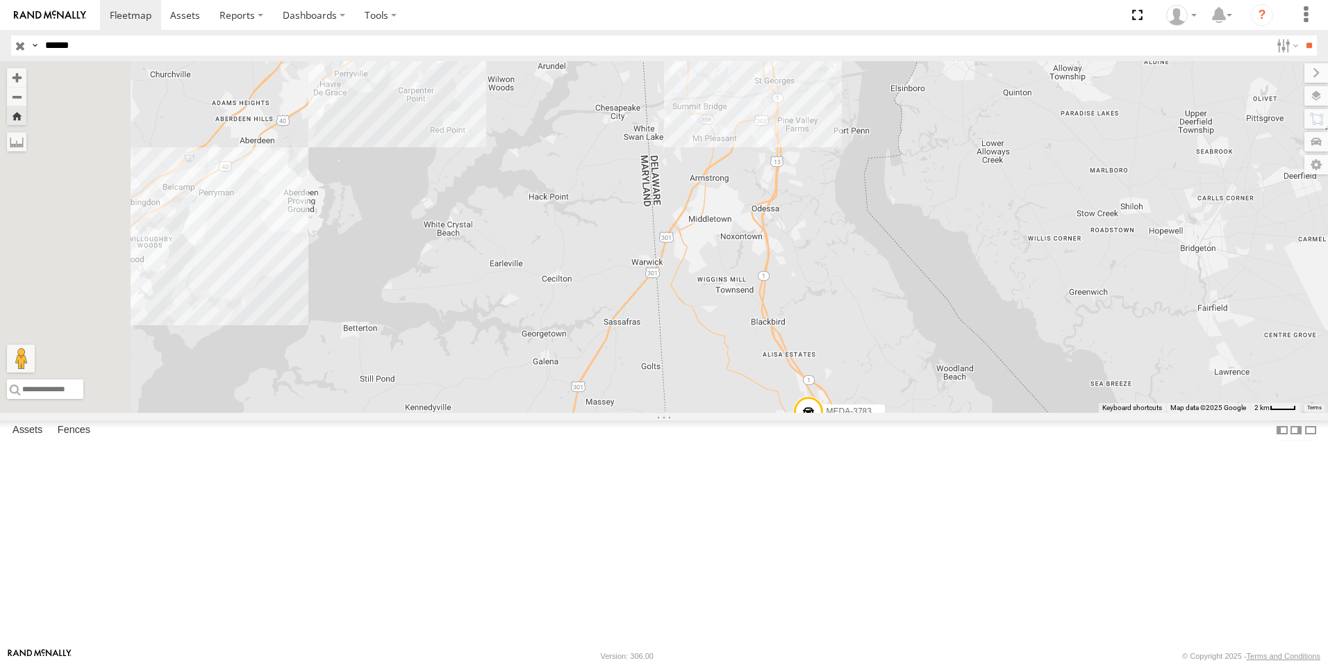
drag, startPoint x: 631, startPoint y: 429, endPoint x: 711, endPoint y: 376, distance: 96.3
click at [711, 376] on div "MEDA-378371-Swing" at bounding box center [664, 237] width 1328 height 352
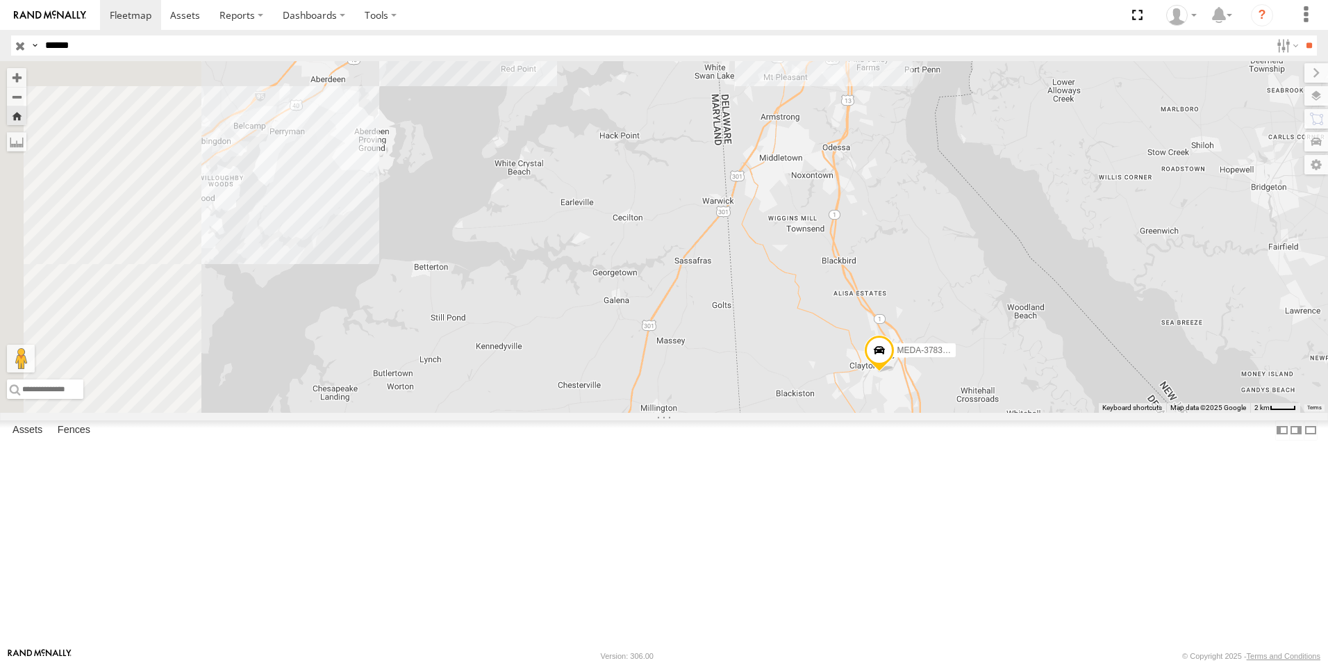
drag, startPoint x: 662, startPoint y: 429, endPoint x: 710, endPoint y: 387, distance: 63.5
click at [710, 387] on div "MEDA-378371-Swing" at bounding box center [664, 237] width 1328 height 352
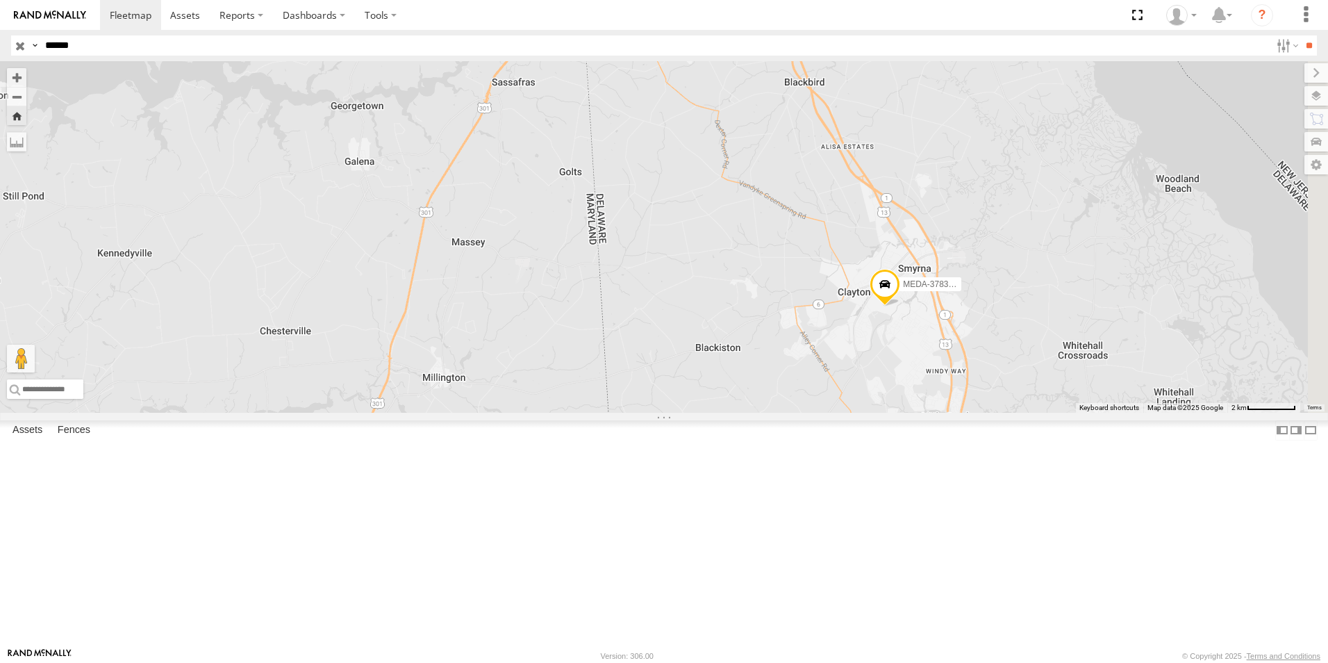
drag, startPoint x: 998, startPoint y: 280, endPoint x: 761, endPoint y: 411, distance: 270.3
click at [761, 411] on div "MEDA-378371-Swing" at bounding box center [664, 237] width 1328 height 352
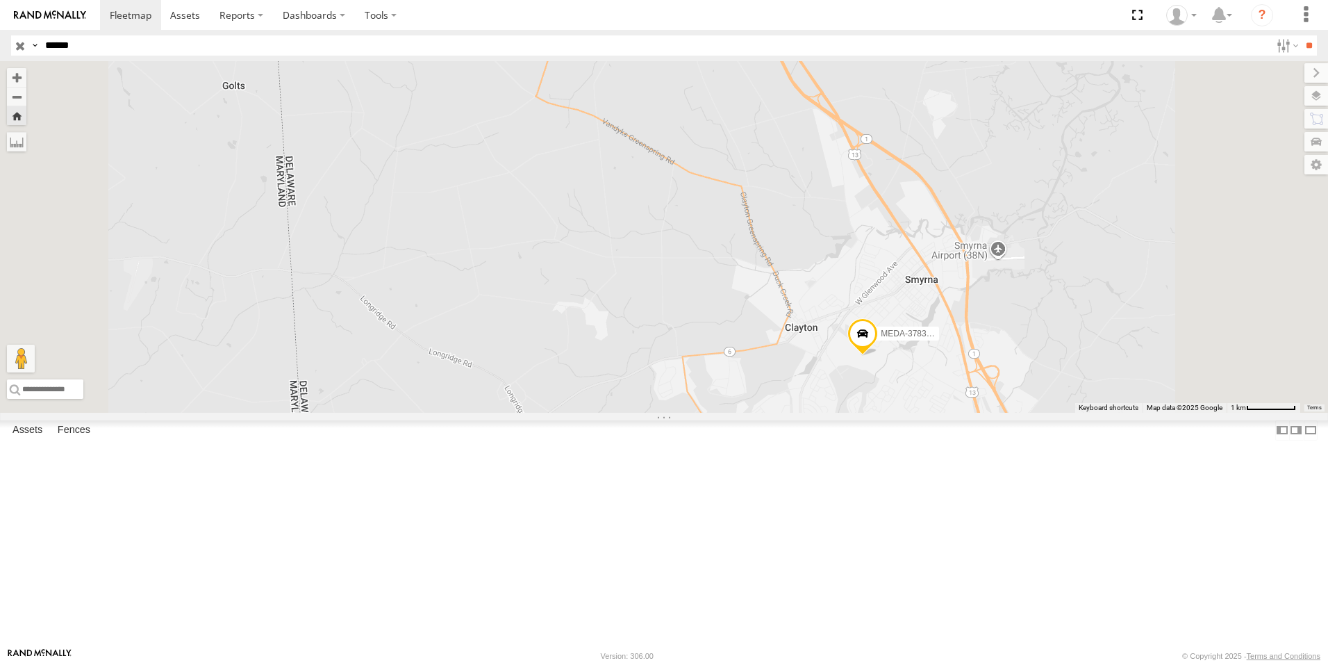
drag, startPoint x: 943, startPoint y: 438, endPoint x: 809, endPoint y: 420, distance: 136.1
click at [809, 413] on div "MEDA-378371-Swing" at bounding box center [664, 237] width 1328 height 352
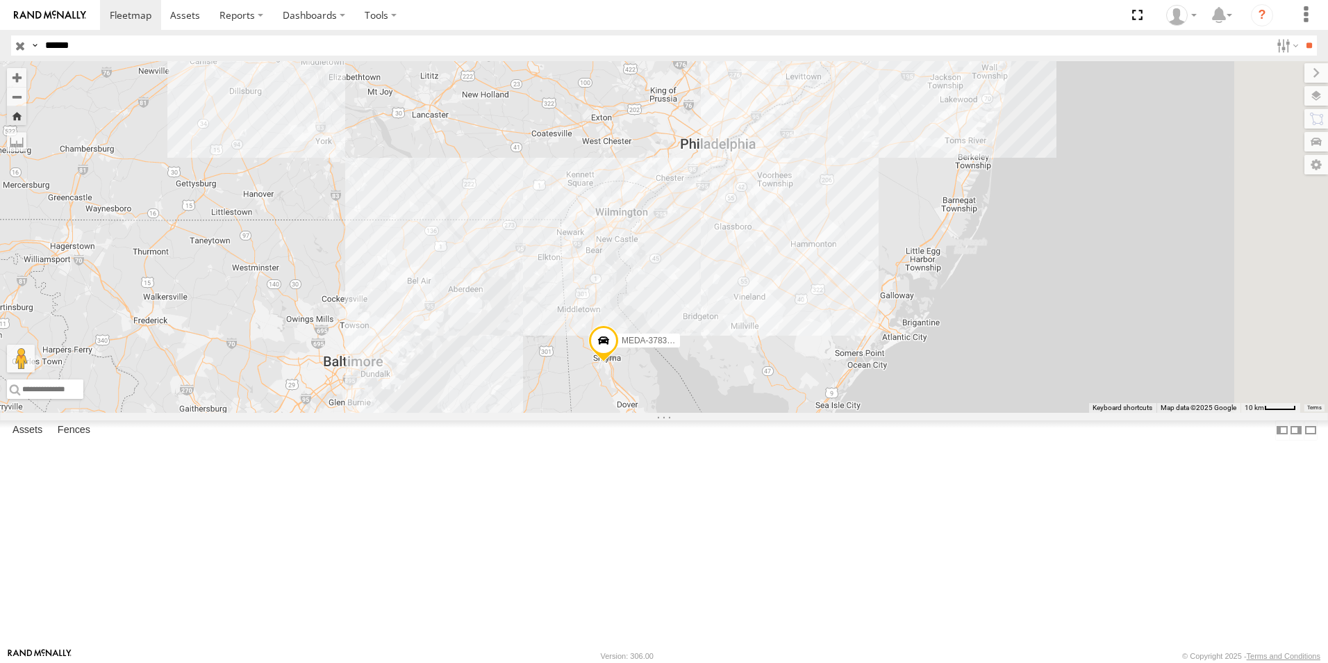
drag, startPoint x: 896, startPoint y: 228, endPoint x: 698, endPoint y: 455, distance: 301.4
click at [697, 413] on div "MEDA-378371-Swing" at bounding box center [664, 237] width 1328 height 352
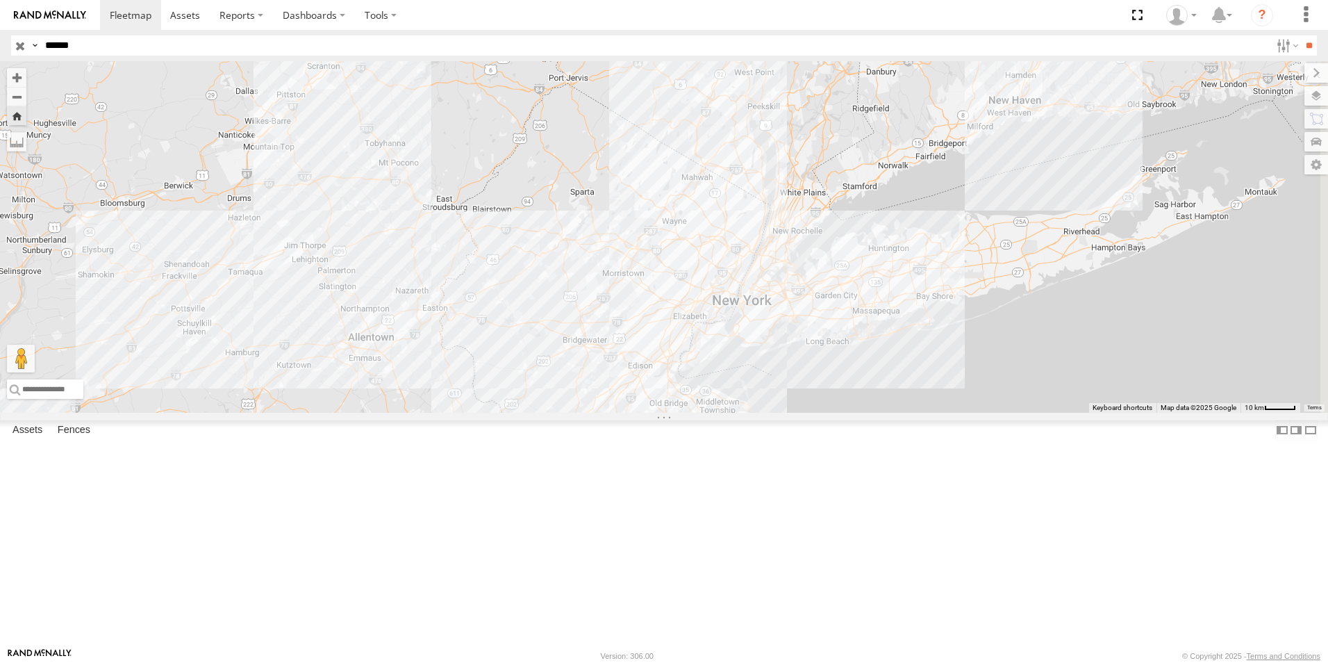
drag, startPoint x: 795, startPoint y: 320, endPoint x: 680, endPoint y: 484, distance: 200.1
click at [680, 413] on div "MEDA-378371-Swing" at bounding box center [664, 237] width 1328 height 352
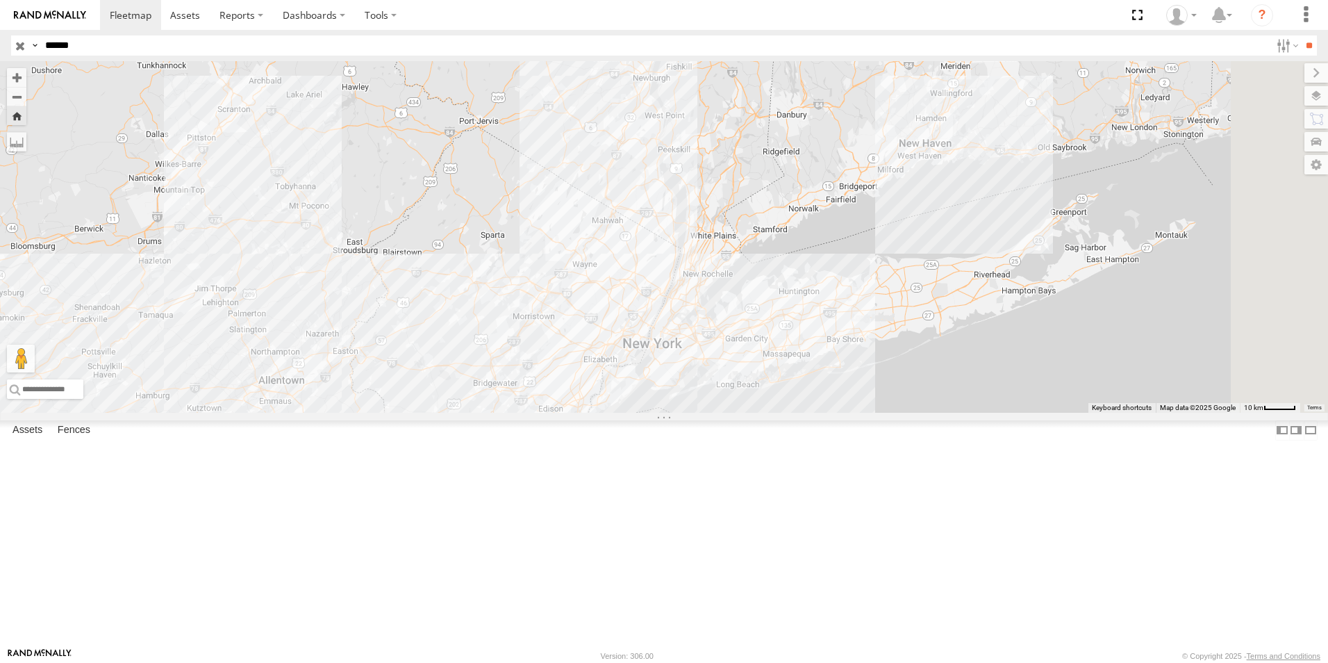
drag, startPoint x: 774, startPoint y: 422, endPoint x: 683, endPoint y: 445, distance: 93.7
click at [683, 413] on div "MEDA-378371-Swing" at bounding box center [664, 237] width 1328 height 352
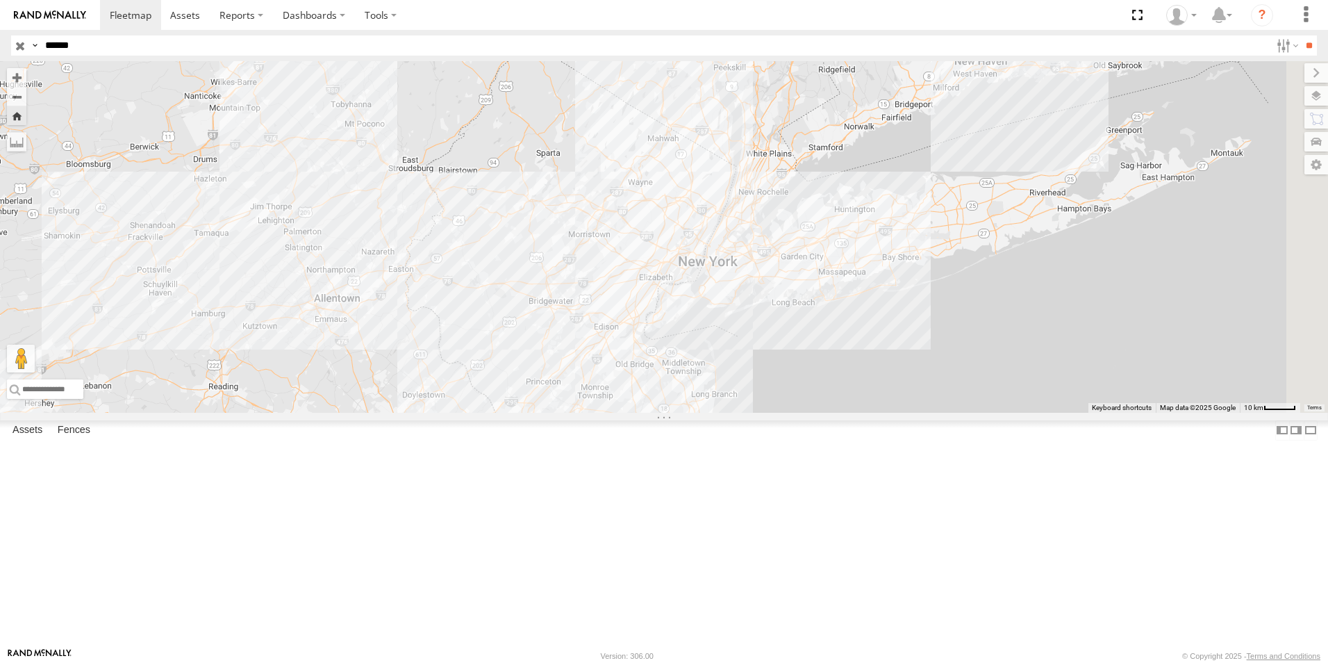
drag, startPoint x: 618, startPoint y: 509, endPoint x: 705, endPoint y: 397, distance: 141.5
click at [705, 397] on div "MEDA-378371-Swing" at bounding box center [664, 237] width 1328 height 352
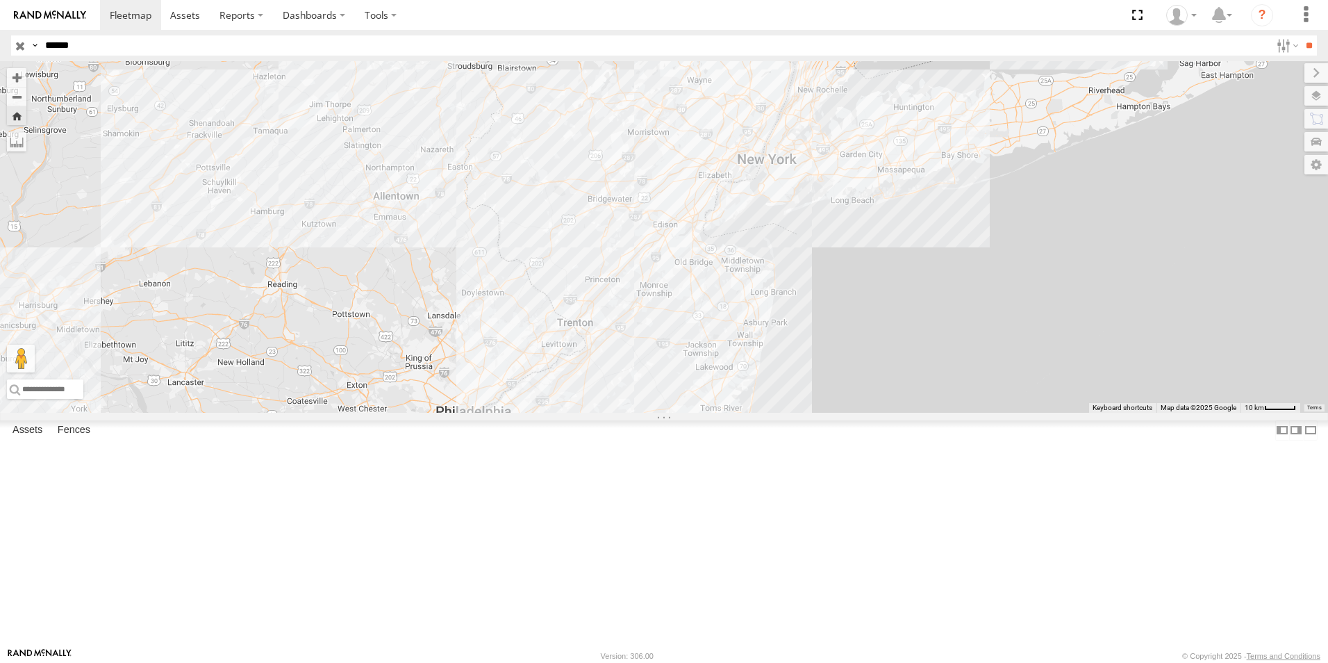
drag, startPoint x: 616, startPoint y: 505, endPoint x: 702, endPoint y: 384, distance: 148.8
click at [702, 385] on div "MEDA-378371-Swing" at bounding box center [664, 237] width 1328 height 352
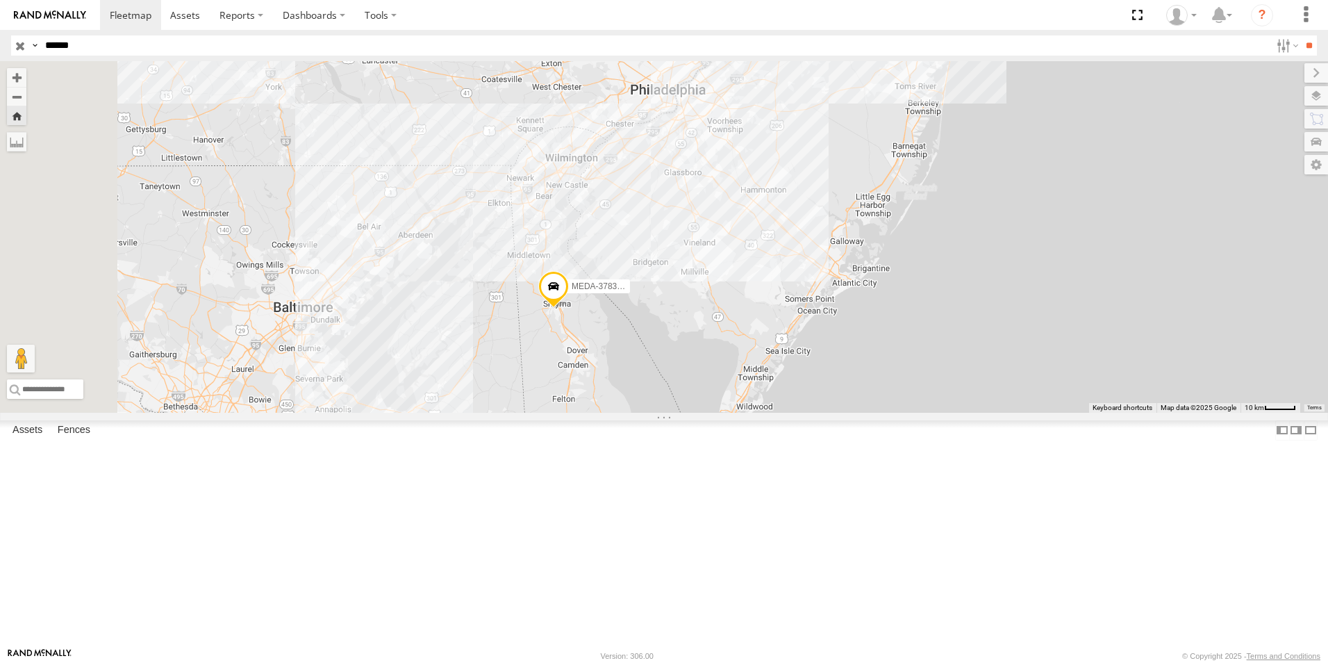
drag, startPoint x: 641, startPoint y: 520, endPoint x: 670, endPoint y: 420, distance: 104.9
click at [670, 413] on div "MEDA-378371-Swing" at bounding box center [664, 237] width 1328 height 352
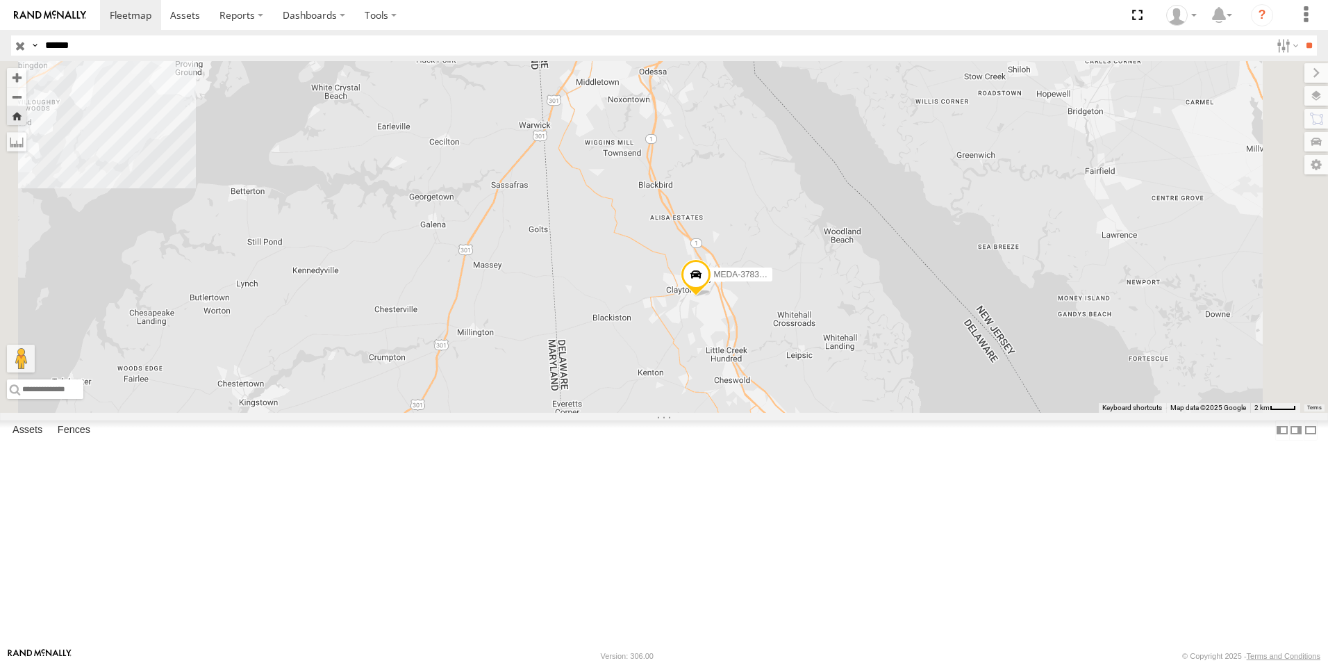
drag, startPoint x: 657, startPoint y: 452, endPoint x: 740, endPoint y: 402, distance: 97.6
click at [740, 402] on div "MEDA-378371-Swing" at bounding box center [664, 237] width 1328 height 352
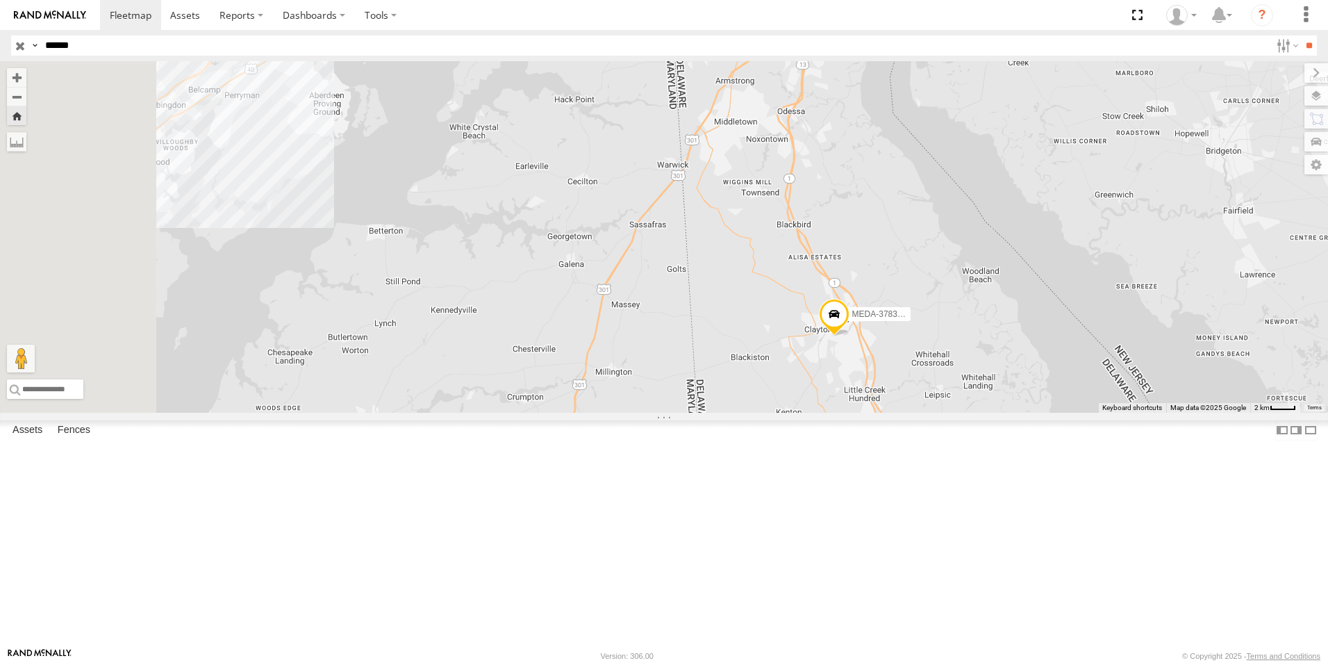
drag, startPoint x: 678, startPoint y: 461, endPoint x: 802, endPoint y: 515, distance: 135.0
click at [802, 413] on div "MEDA-378371-Swing" at bounding box center [664, 237] width 1328 height 352
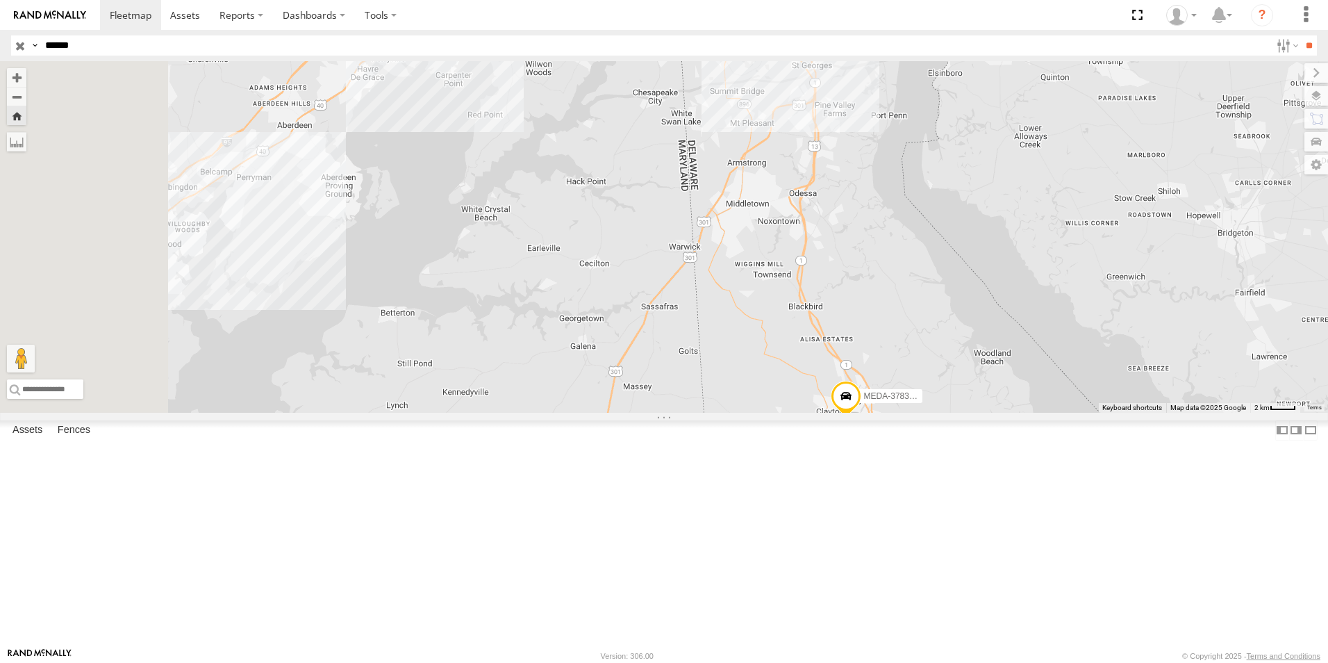
drag, startPoint x: 786, startPoint y: 406, endPoint x: 798, endPoint y: 495, distance: 89.6
click at [798, 413] on div "MEDA-378371-Swing" at bounding box center [664, 237] width 1328 height 352
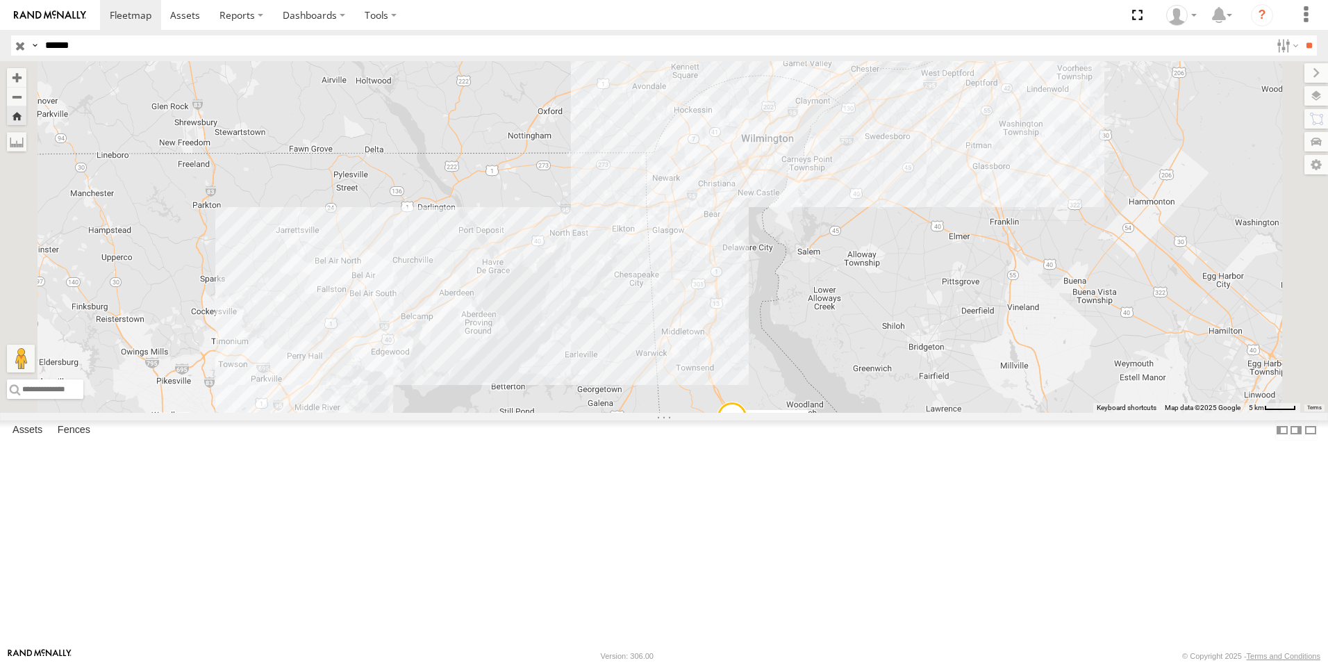
drag, startPoint x: 776, startPoint y: 413, endPoint x: 775, endPoint y: 438, distance: 24.3
click at [775, 413] on div "MEDA-378371-Swing" at bounding box center [664, 237] width 1328 height 352
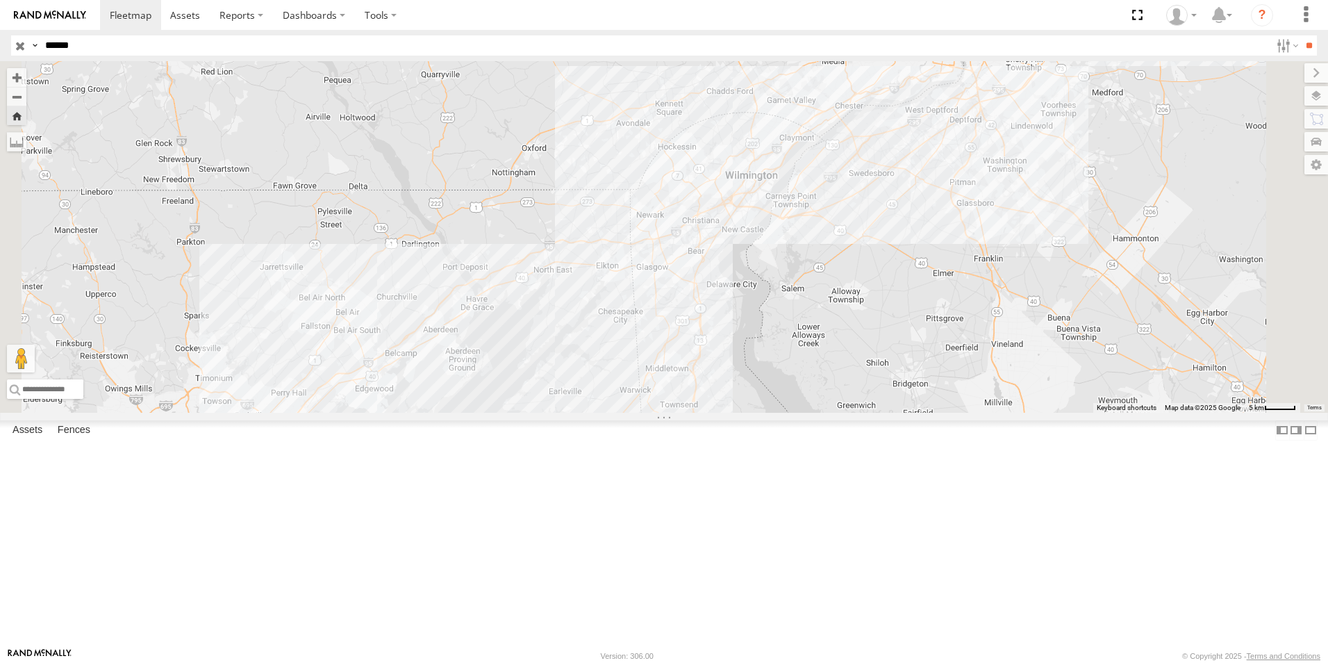
drag, startPoint x: 780, startPoint y: 388, endPoint x: 784, endPoint y: 400, distance: 12.3
click at [762, 413] on div "MEDA-378371-Swing" at bounding box center [664, 237] width 1328 height 352
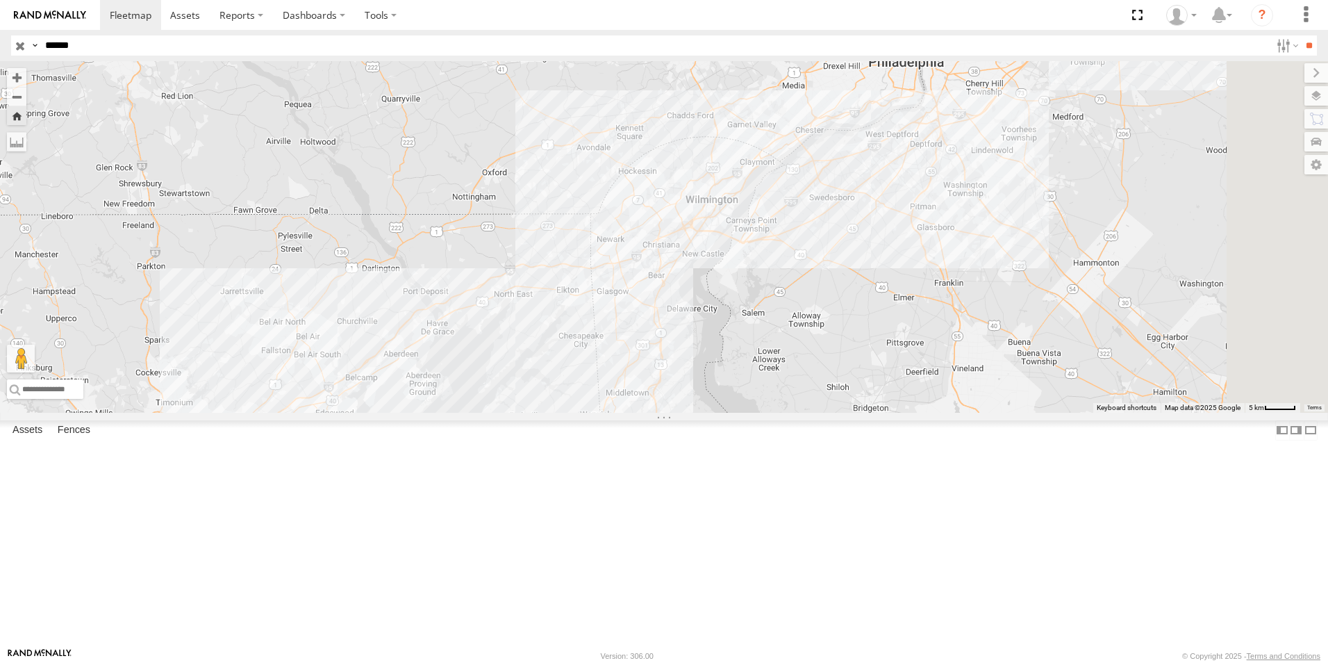
drag, startPoint x: 787, startPoint y: 397, endPoint x: 732, endPoint y: 434, distance: 65.7
click at [732, 413] on div "MEDA-378371-Swing" at bounding box center [664, 237] width 1328 height 352
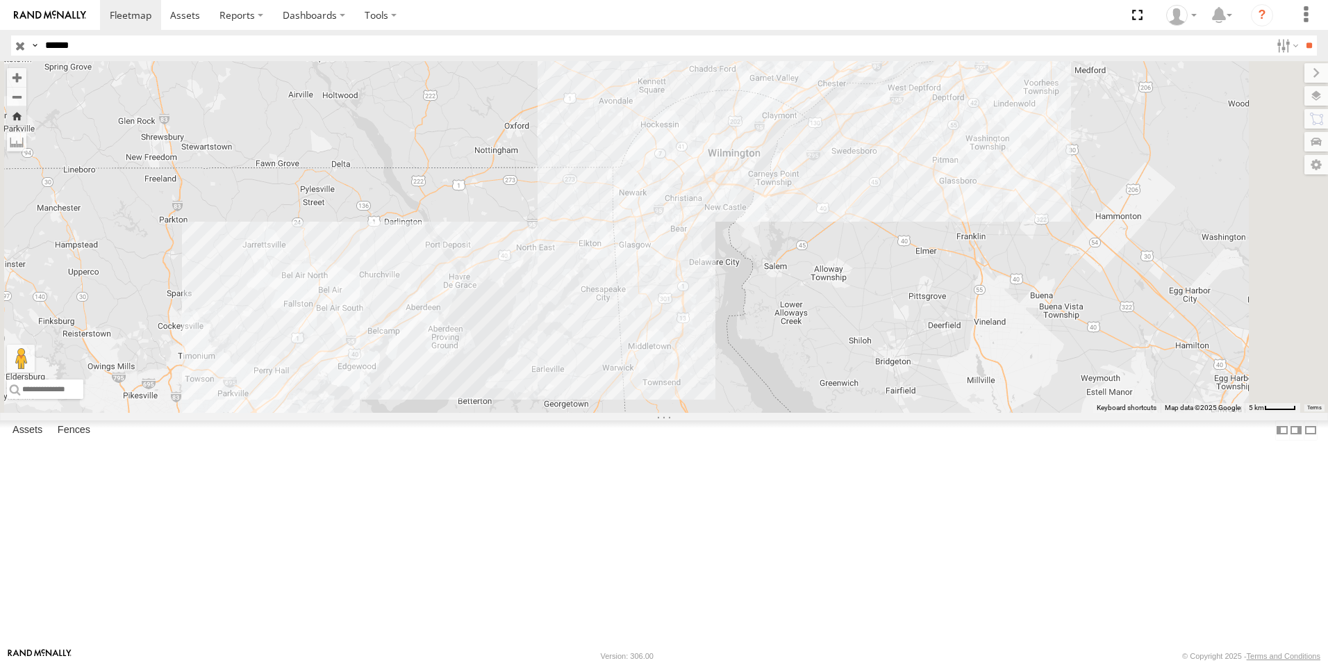
drag, startPoint x: 716, startPoint y: 463, endPoint x: 709, endPoint y: 463, distance: 7.6
click at [753, 400] on div "MEDA-378371-Swing" at bounding box center [664, 237] width 1328 height 352
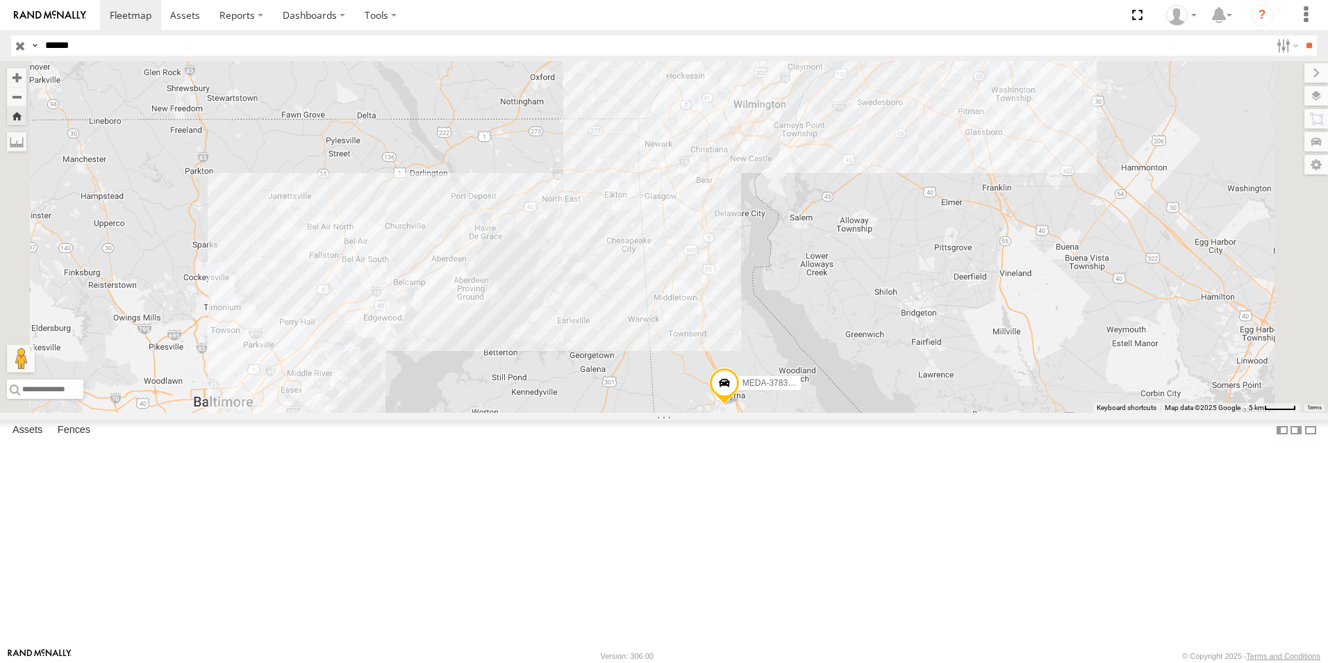
drag, startPoint x: 714, startPoint y: 463, endPoint x: 726, endPoint y: 434, distance: 32.4
click at [734, 413] on div "MEDA-378371-Swing" at bounding box center [664, 237] width 1328 height 352
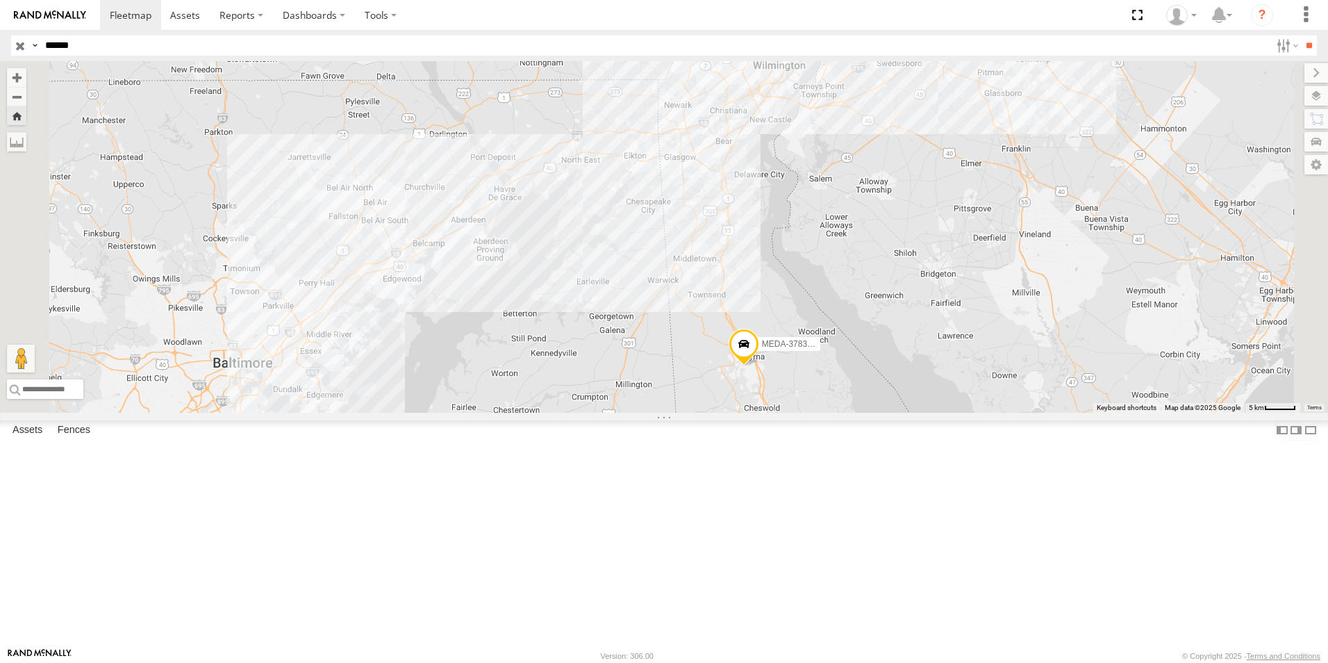
drag, startPoint x: 688, startPoint y: 501, endPoint x: 705, endPoint y: 470, distance: 35.2
click at [705, 413] on div "MEDA-378371-Swing" at bounding box center [664, 237] width 1328 height 352
drag, startPoint x: 925, startPoint y: 335, endPoint x: 750, endPoint y: 399, distance: 186.0
click at [752, 399] on div "MEDA-378371-Swing" at bounding box center [664, 237] width 1328 height 352
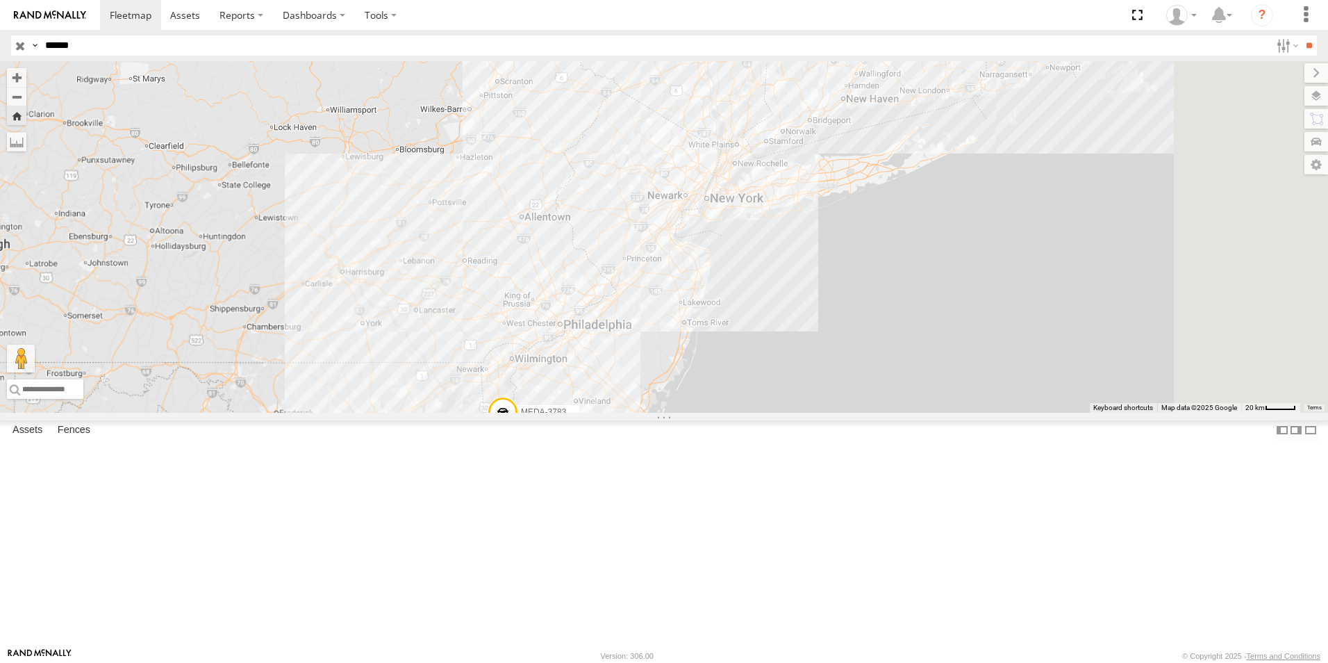
drag, startPoint x: 841, startPoint y: 276, endPoint x: 768, endPoint y: 407, distance: 150.2
click at [724, 413] on div "MEDA-378371-Swing" at bounding box center [664, 237] width 1328 height 352
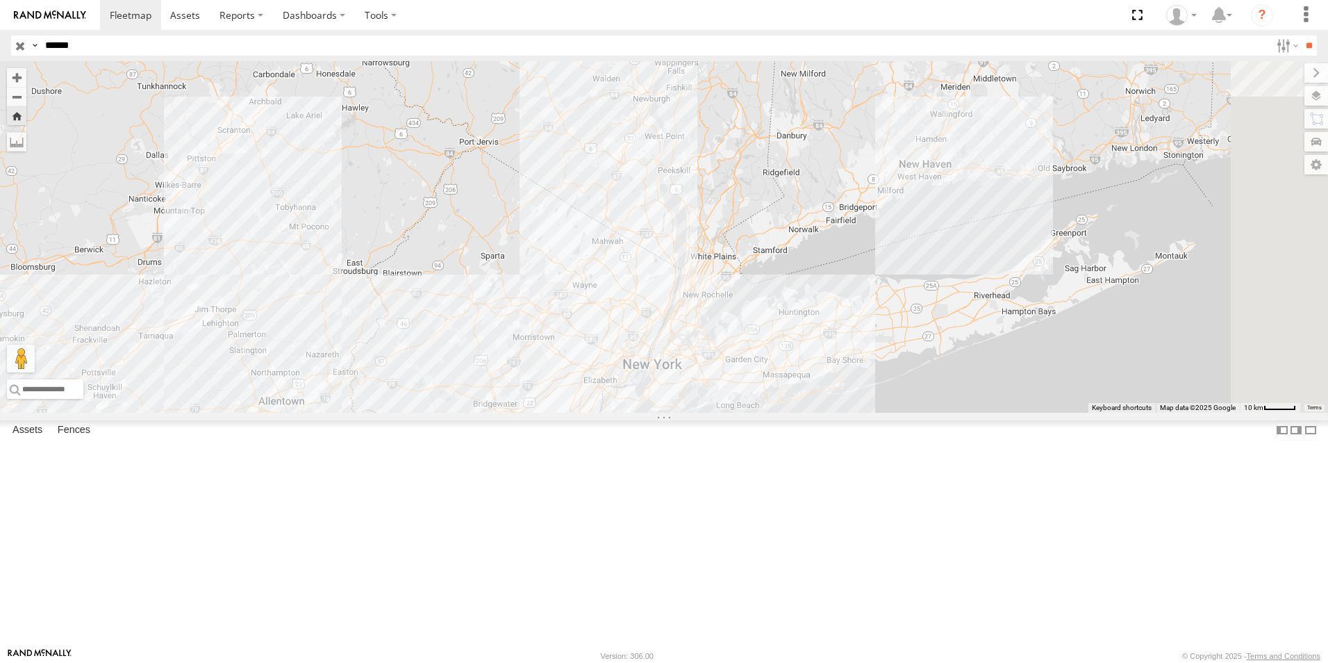
drag, startPoint x: 921, startPoint y: 302, endPoint x: 848, endPoint y: 404, distance: 124.9
click at [853, 407] on div "MEDA-378371-Swing" at bounding box center [664, 237] width 1328 height 352
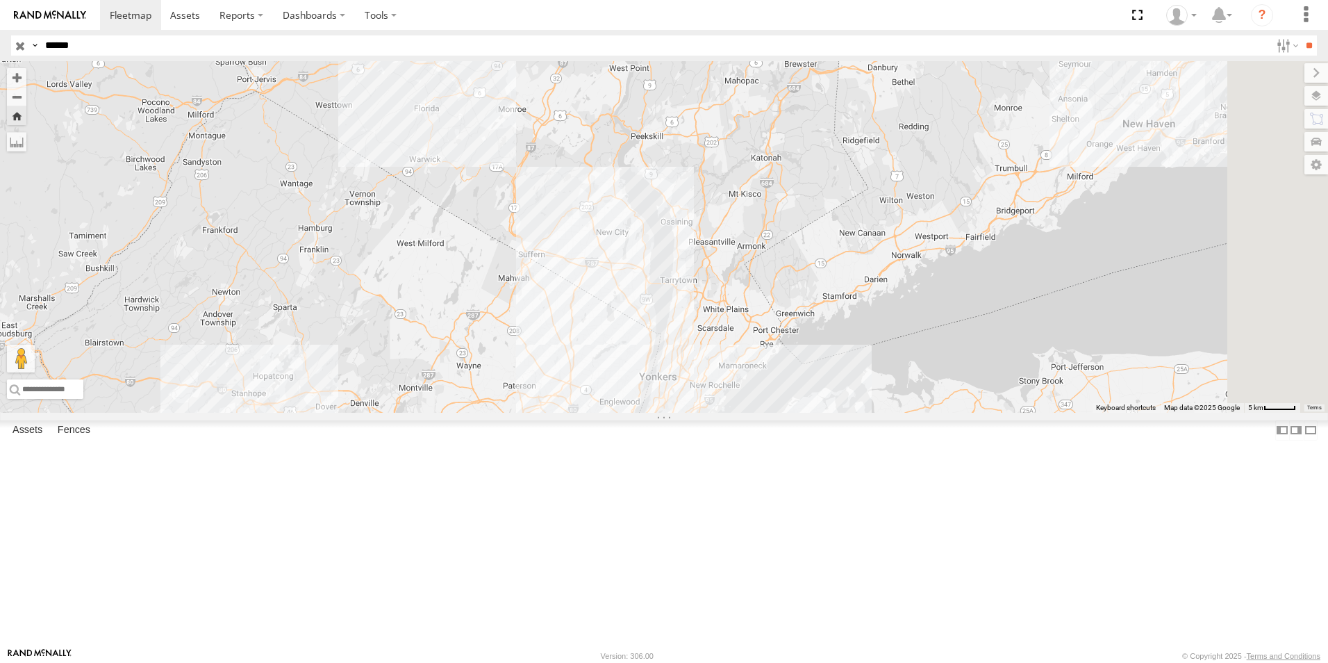
drag, startPoint x: 856, startPoint y: 331, endPoint x: 832, endPoint y: 435, distance: 107.0
click at [832, 413] on div "MEDA-378371-Swing" at bounding box center [664, 237] width 1328 height 352
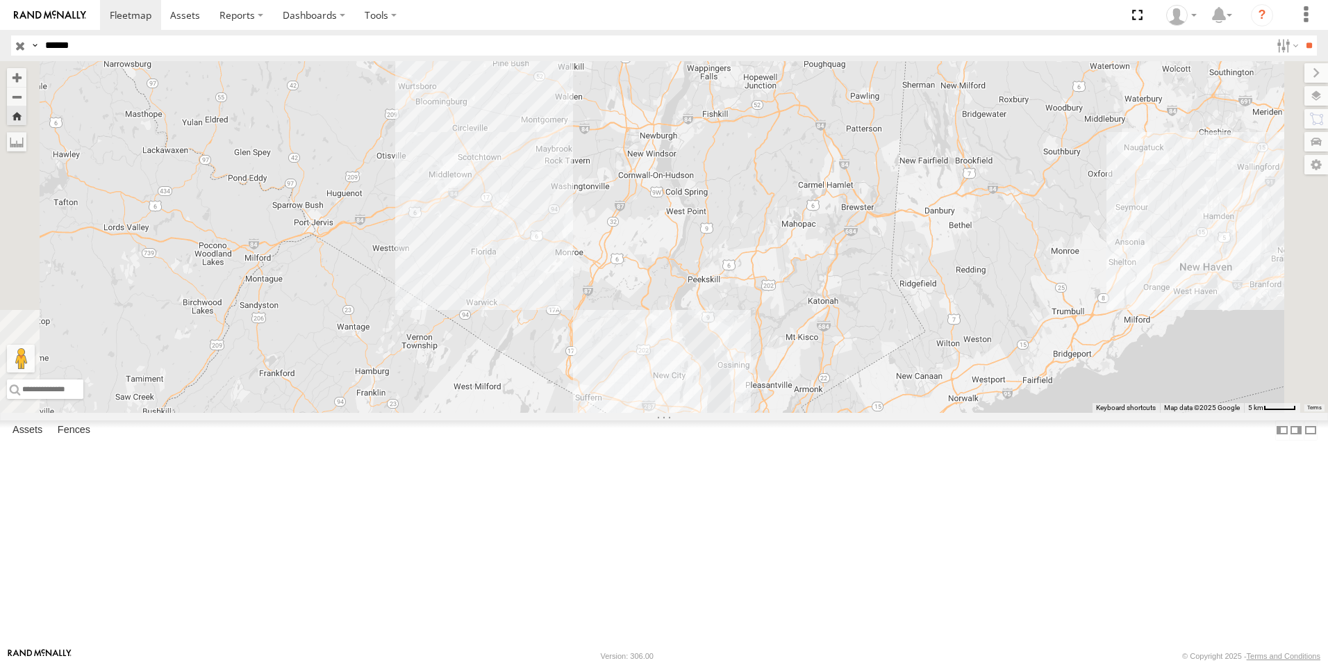
drag, startPoint x: 795, startPoint y: 334, endPoint x: 843, endPoint y: 452, distance: 126.8
click at [843, 413] on div "MEDA-378371-Swing" at bounding box center [664, 237] width 1328 height 352
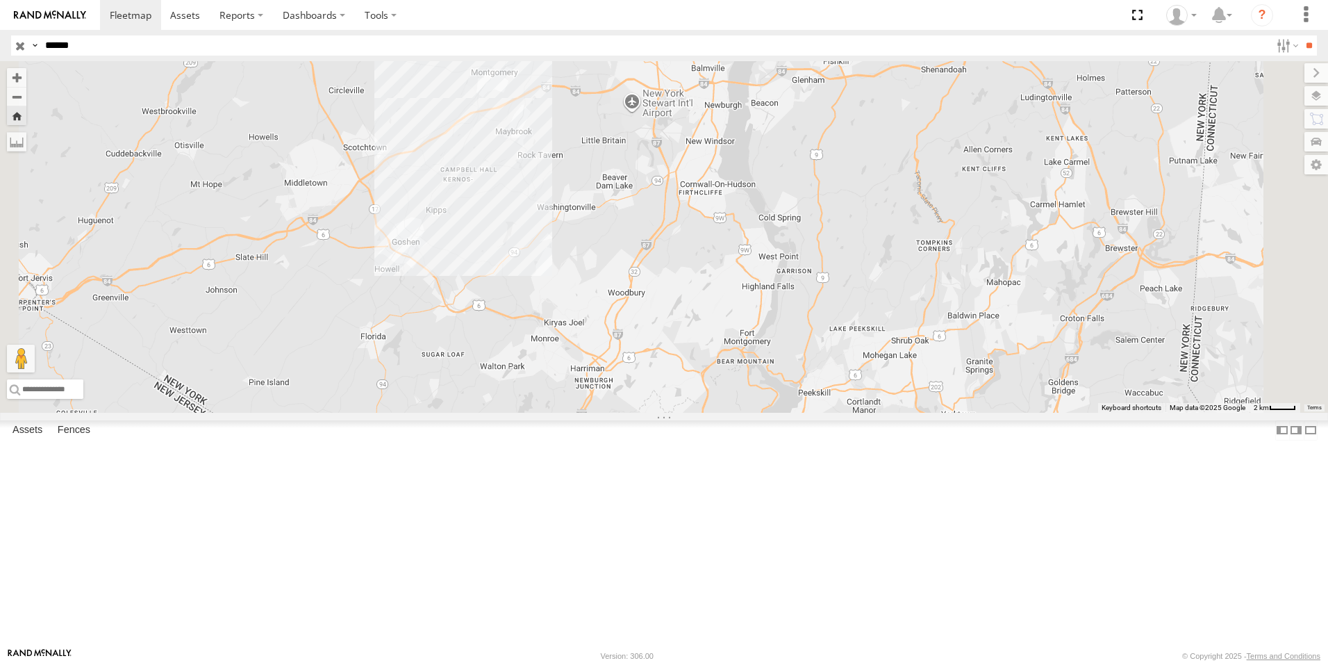
drag, startPoint x: 646, startPoint y: 213, endPoint x: 671, endPoint y: 295, distance: 86.4
click at [671, 295] on div "MEDA-378371-Swing" at bounding box center [664, 237] width 1328 height 352
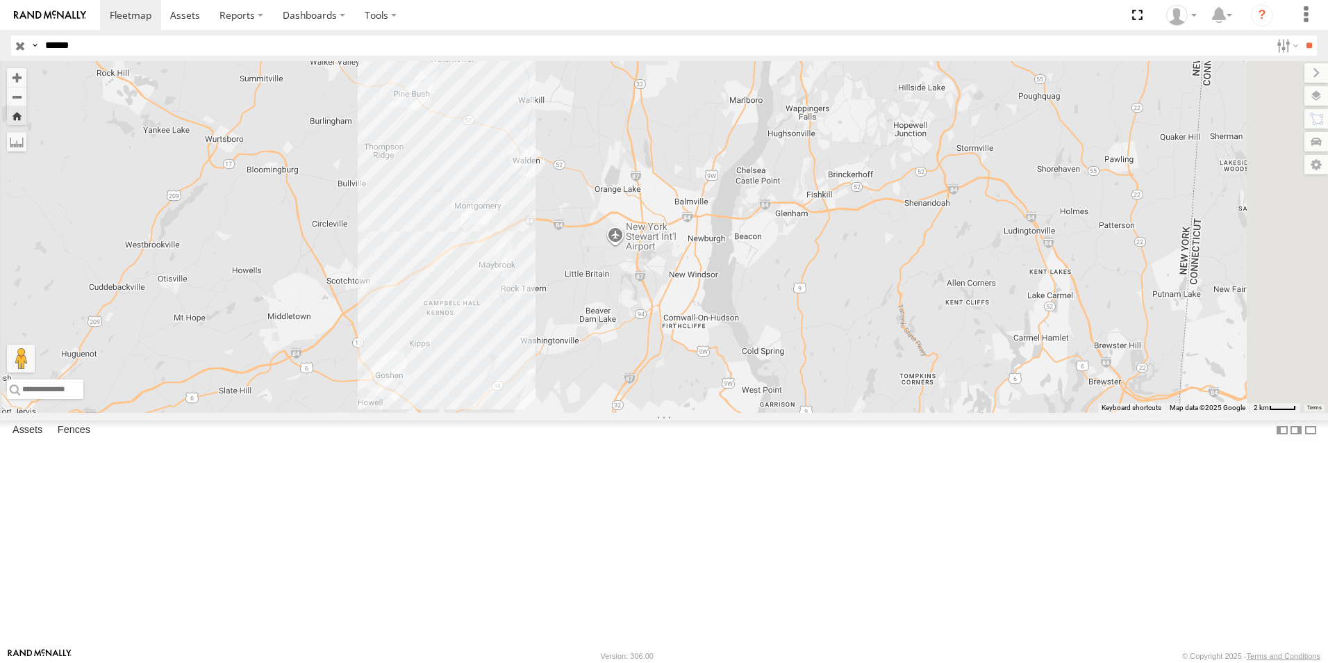
drag, startPoint x: 677, startPoint y: 519, endPoint x: 682, endPoint y: 347, distance: 171.7
click at [682, 358] on div "MEDA-378371-Swing" at bounding box center [664, 237] width 1328 height 352
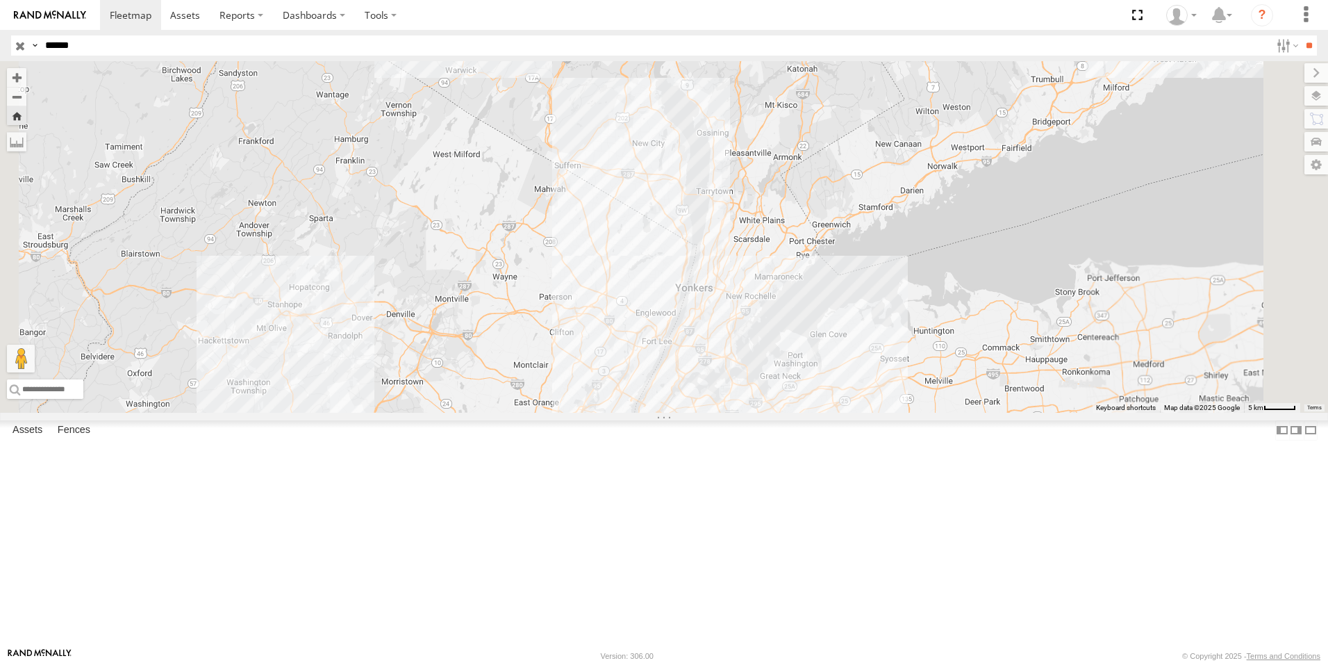
drag, startPoint x: 639, startPoint y: 502, endPoint x: 714, endPoint y: 345, distance: 173.7
click at [705, 356] on div "MEDA-378371-Swing" at bounding box center [664, 237] width 1328 height 352
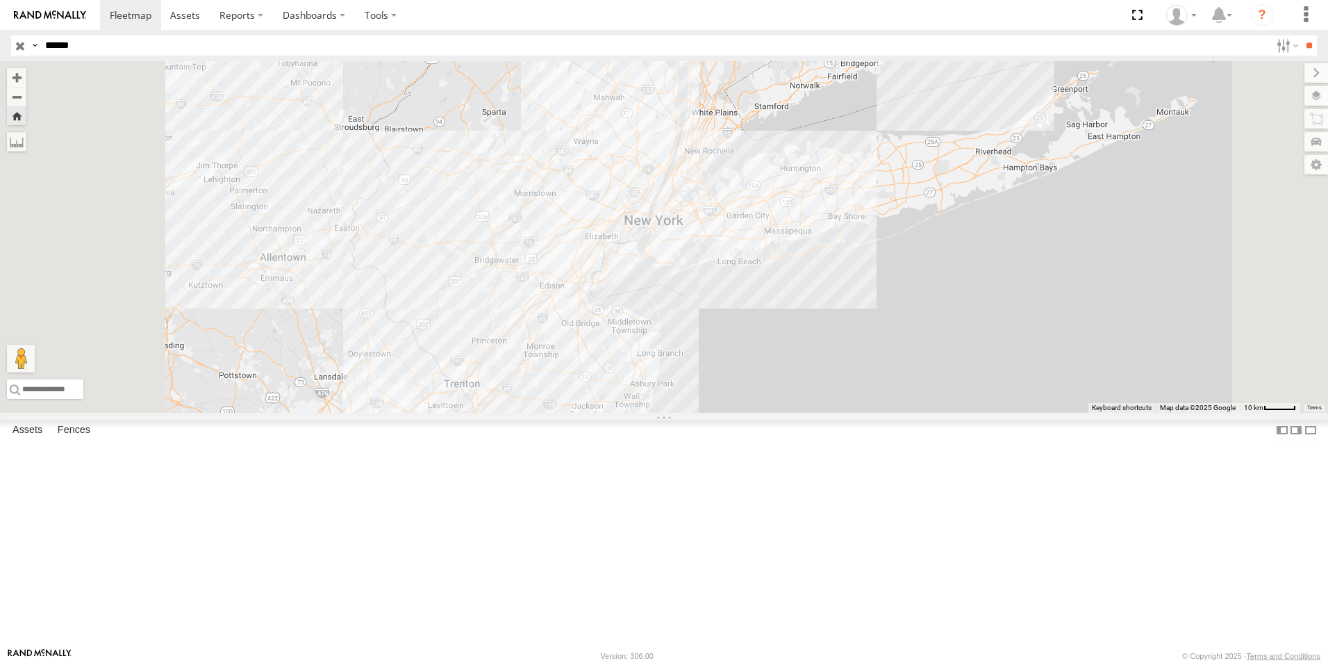
drag, startPoint x: 675, startPoint y: 490, endPoint x: 702, endPoint y: 435, distance: 61.5
click at [697, 413] on div "MEDA-378371-Swing" at bounding box center [664, 237] width 1328 height 352
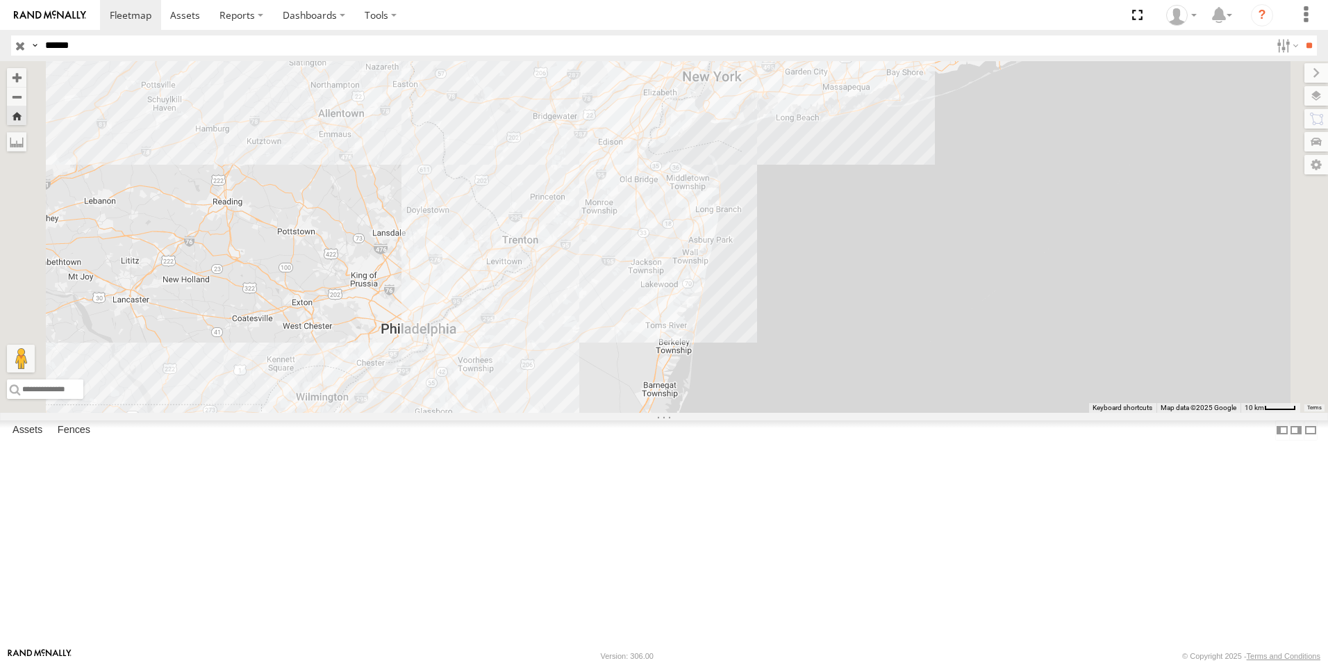
drag, startPoint x: 677, startPoint y: 508, endPoint x: 674, endPoint y: 356, distance: 152.2
click at [674, 356] on div "MEDA-378371-Swing" at bounding box center [664, 237] width 1328 height 352
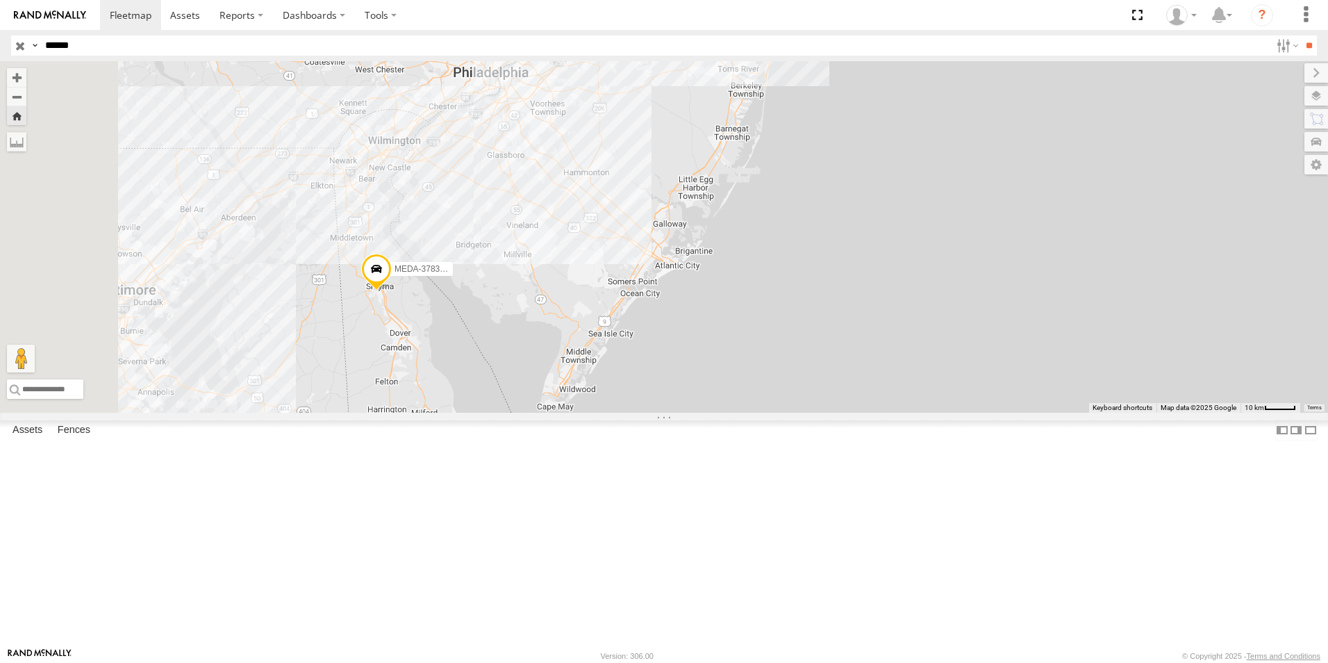
drag, startPoint x: 584, startPoint y: 485, endPoint x: 684, endPoint y: 436, distance: 112.2
click at [684, 413] on div "MEDA-378371-Swing" at bounding box center [664, 237] width 1328 height 352
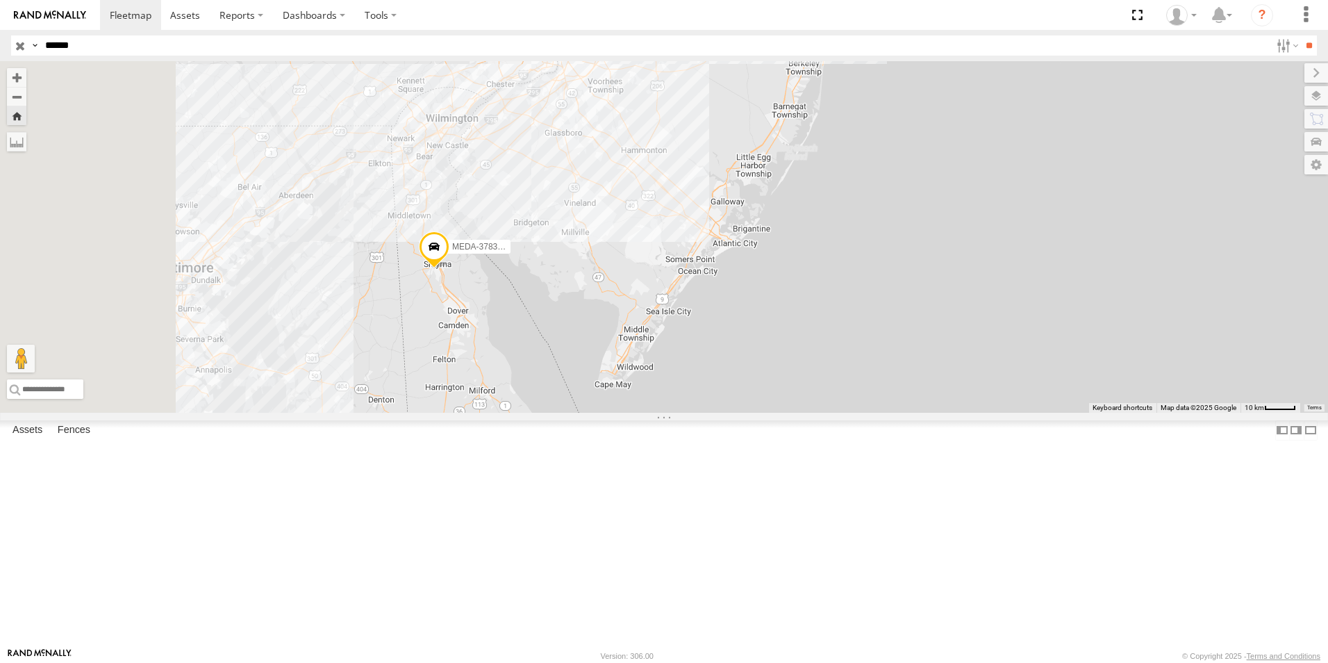
drag, startPoint x: 648, startPoint y: 468, endPoint x: 721, endPoint y: 457, distance: 73.8
click at [721, 413] on div "MEDA-378371-Swing" at bounding box center [664, 237] width 1328 height 352
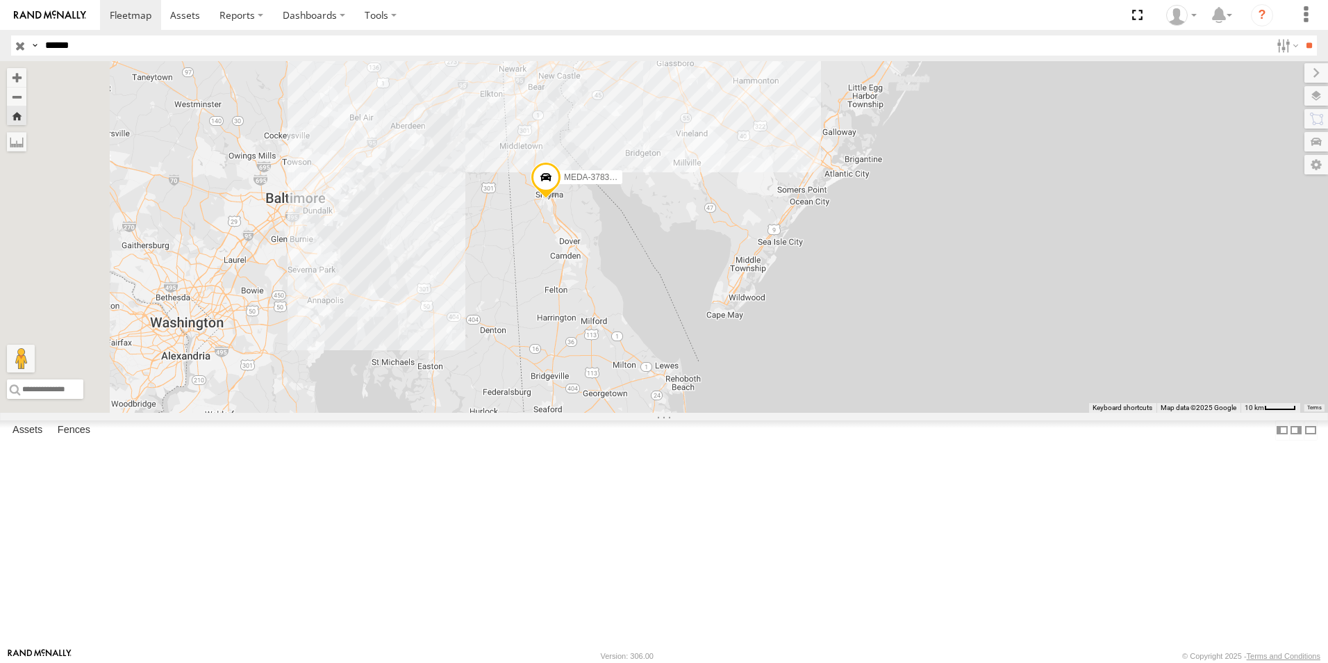
drag, startPoint x: 588, startPoint y: 475, endPoint x: 643, endPoint y: 415, distance: 80.1
click at [643, 413] on div "MEDA-378371-Swing" at bounding box center [664, 237] width 1328 height 352
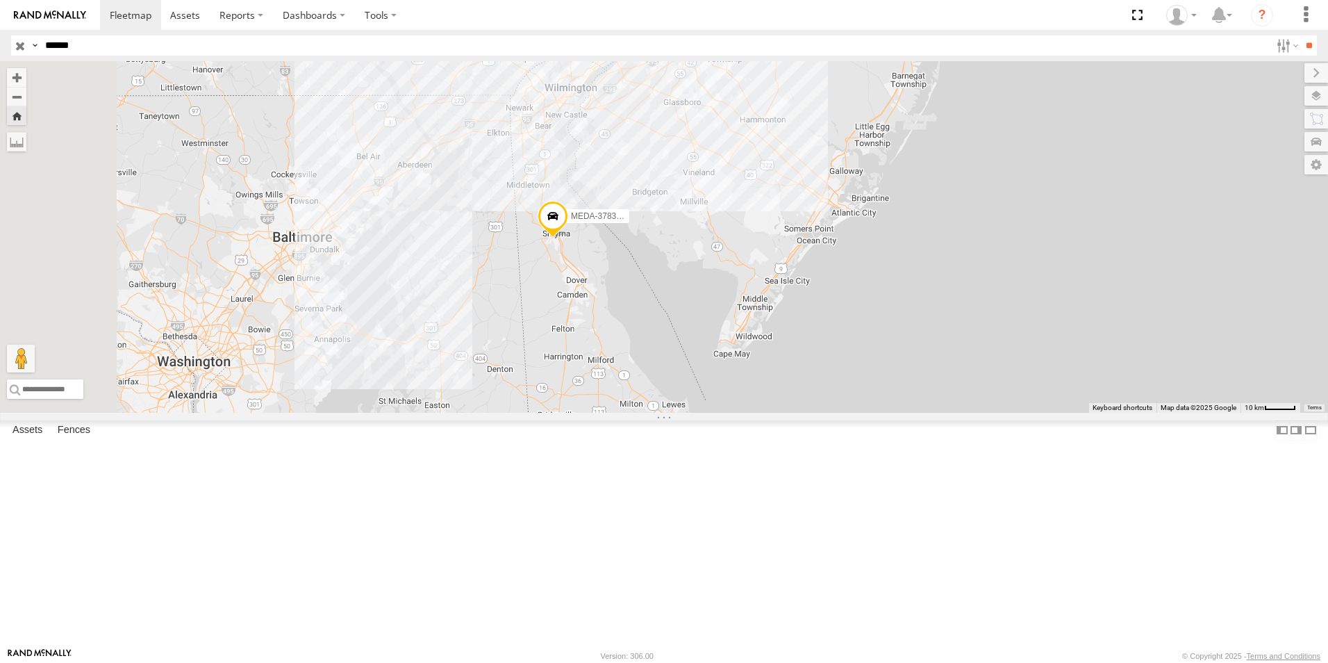
drag, startPoint x: 621, startPoint y: 332, endPoint x: 616, endPoint y: 411, distance: 78.7
click at [616, 411] on div "MEDA-378371-Swing" at bounding box center [664, 237] width 1328 height 352
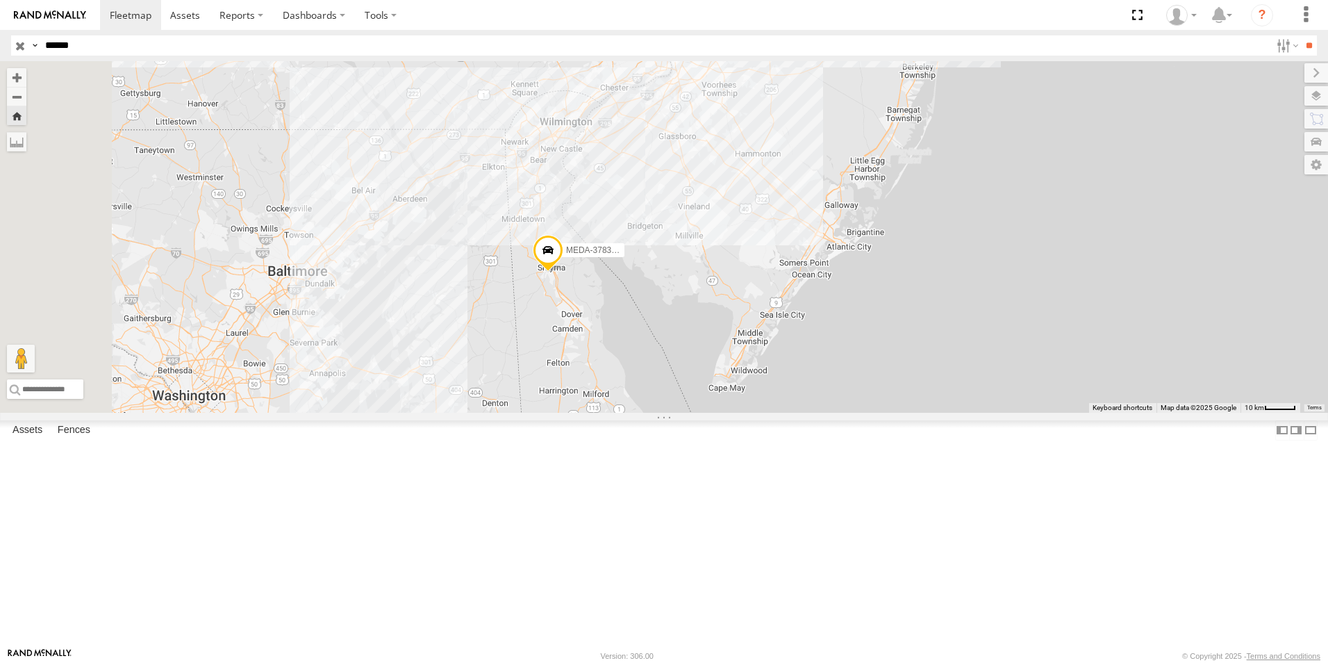
select select "**********"
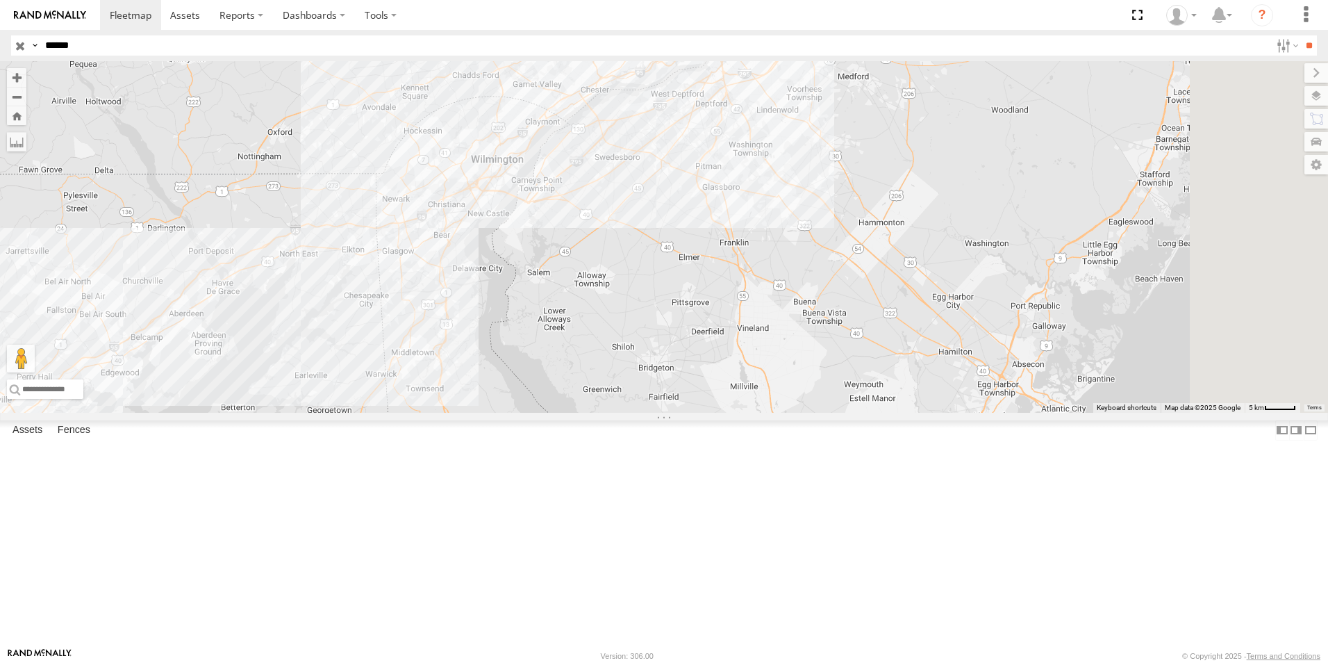
drag, startPoint x: 711, startPoint y: 267, endPoint x: 654, endPoint y: 463, distance: 204.7
click at [654, 413] on div "MEDA-378371-Swing" at bounding box center [664, 237] width 1328 height 352
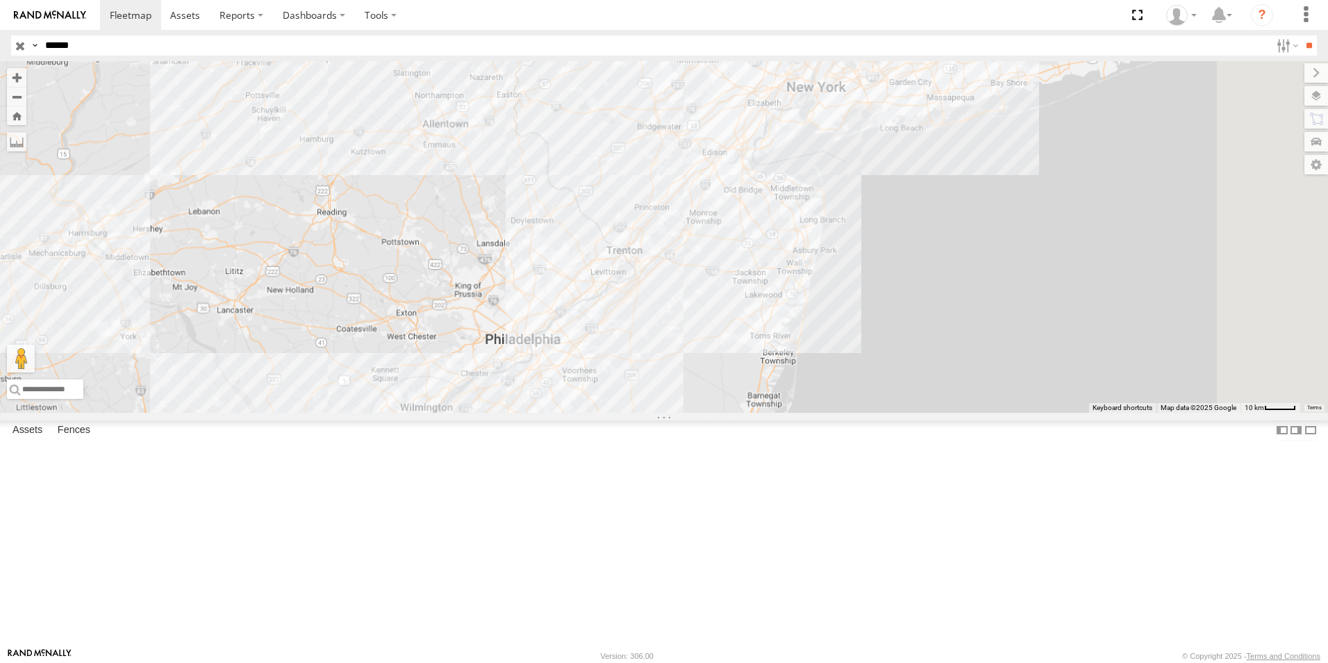
drag, startPoint x: 686, startPoint y: 334, endPoint x: 620, endPoint y: 488, distance: 167.4
click at [620, 413] on div "MEDA-378371-Swing" at bounding box center [664, 237] width 1328 height 352
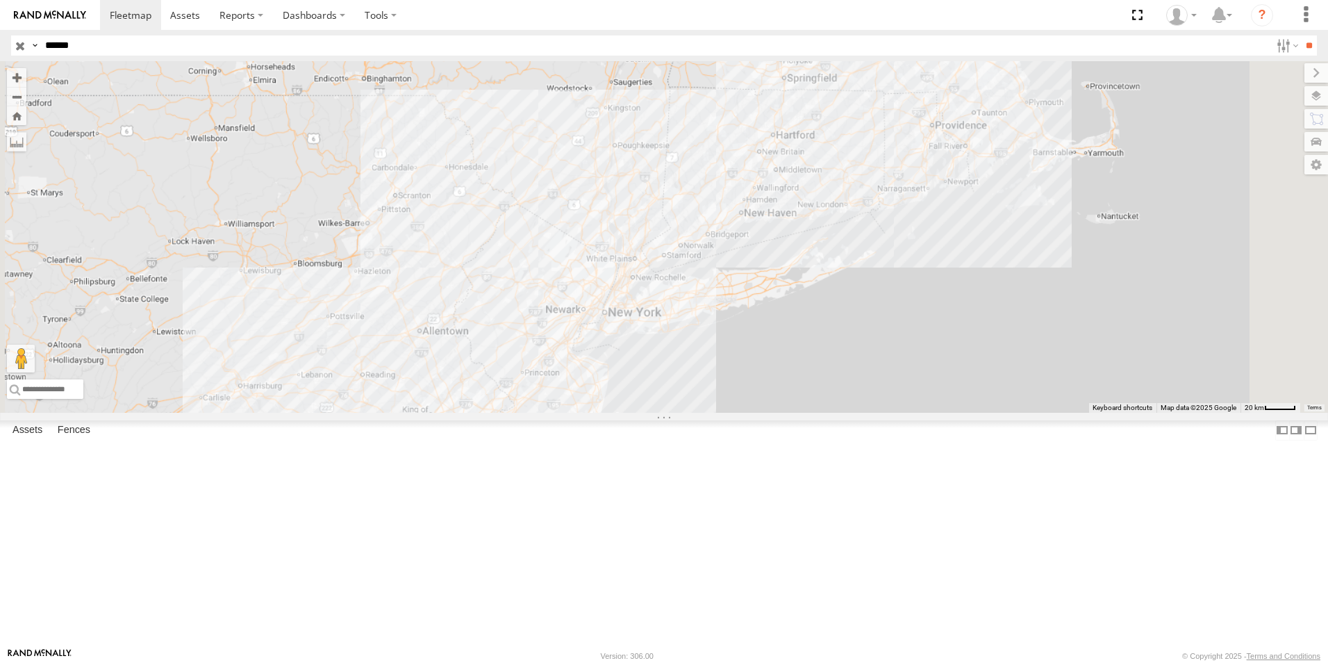
drag, startPoint x: 706, startPoint y: 383, endPoint x: 680, endPoint y: 470, distance: 90.6
click at [680, 413] on div "MEDA-378371-Swing" at bounding box center [664, 237] width 1328 height 352
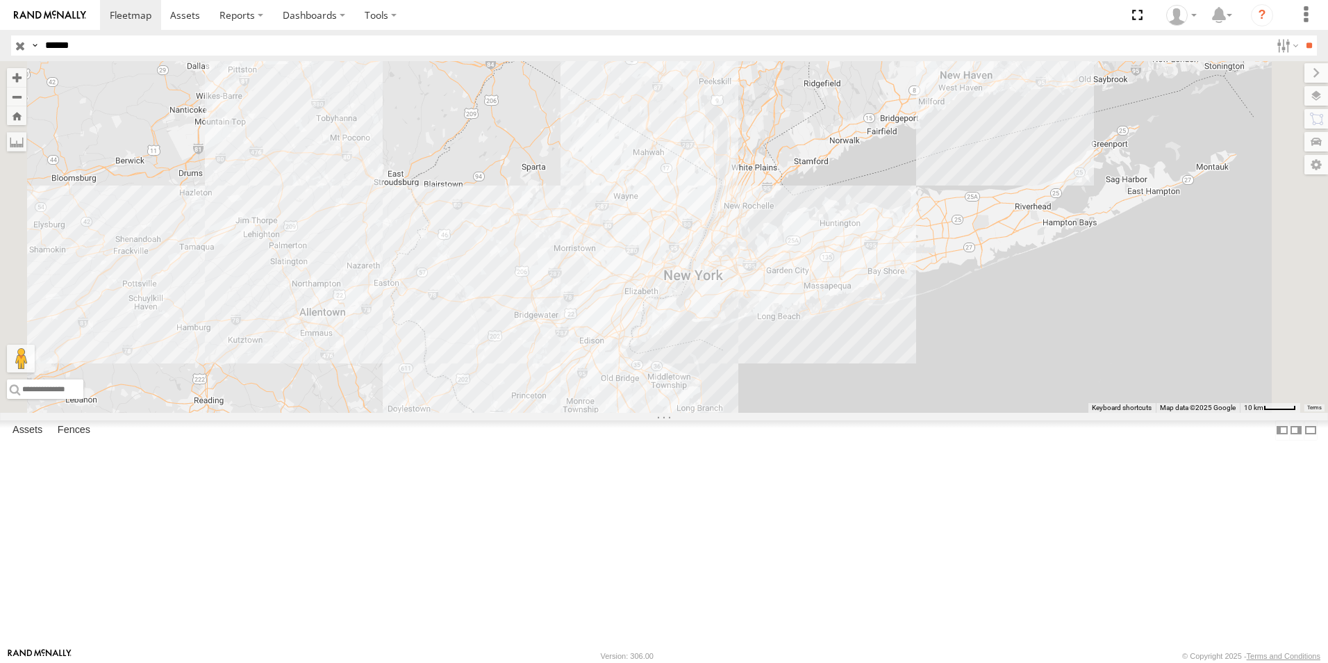
drag, startPoint x: 727, startPoint y: 388, endPoint x: 686, endPoint y: 436, distance: 62.6
click at [686, 413] on div "MEDA-378371-Swing" at bounding box center [664, 237] width 1328 height 352
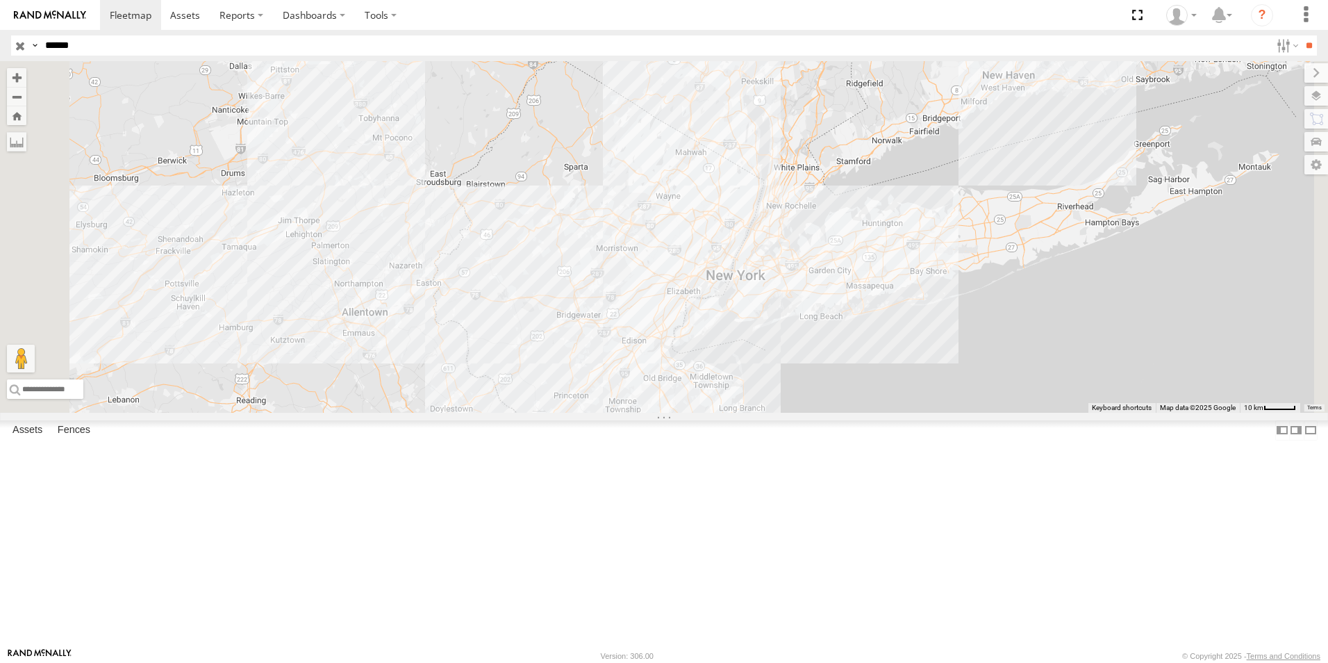
drag, startPoint x: 668, startPoint y: 283, endPoint x: 766, endPoint y: 221, distance: 115.6
click at [765, 221] on div "MEDA-378371-Swing" at bounding box center [664, 237] width 1328 height 352
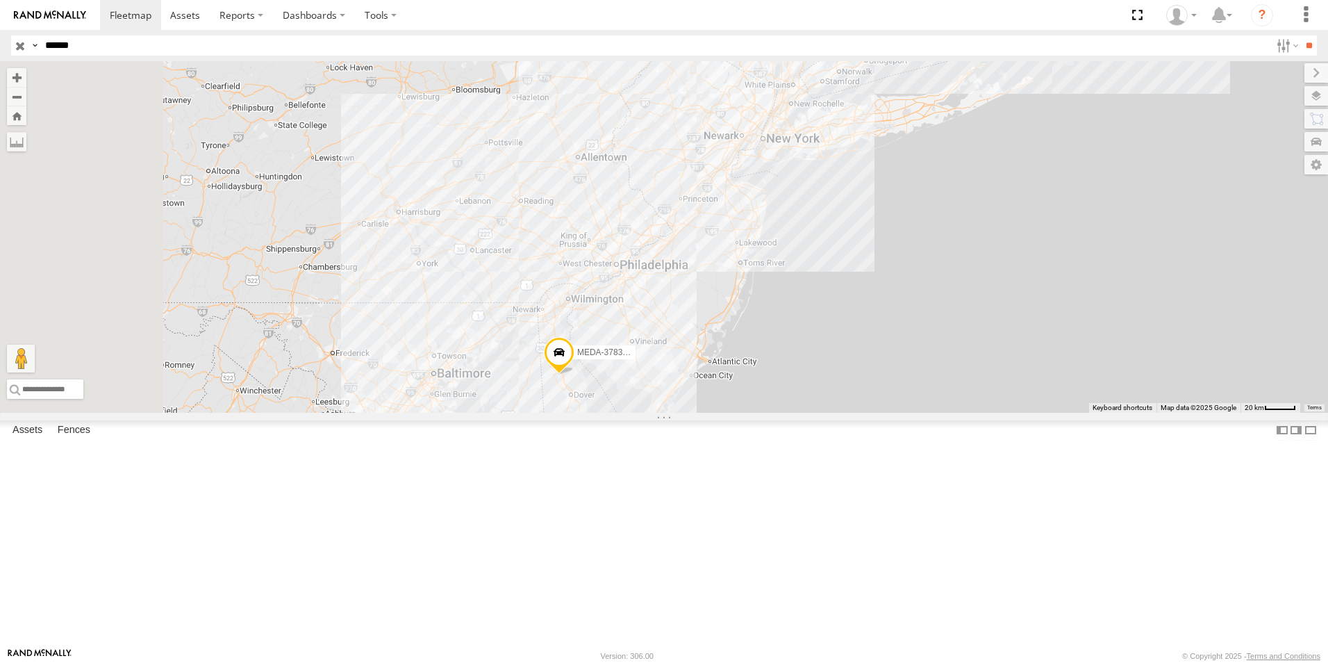
drag, startPoint x: 716, startPoint y: 302, endPoint x: 814, endPoint y: 241, distance: 115.5
click at [814, 241] on div "MEDA-378371-Swing" at bounding box center [664, 237] width 1328 height 352
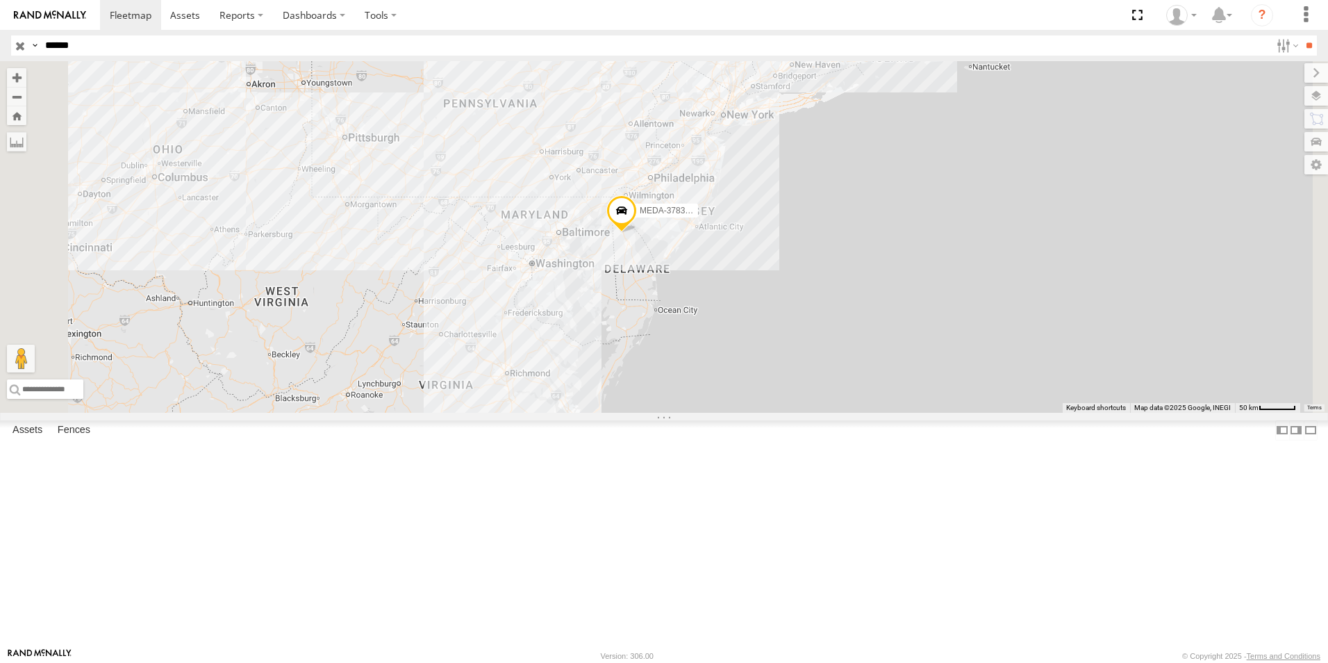
drag, startPoint x: 723, startPoint y: 362, endPoint x: 761, endPoint y: 280, distance: 90.7
click at [761, 281] on div "MEDA-378371-Swing" at bounding box center [664, 237] width 1328 height 352
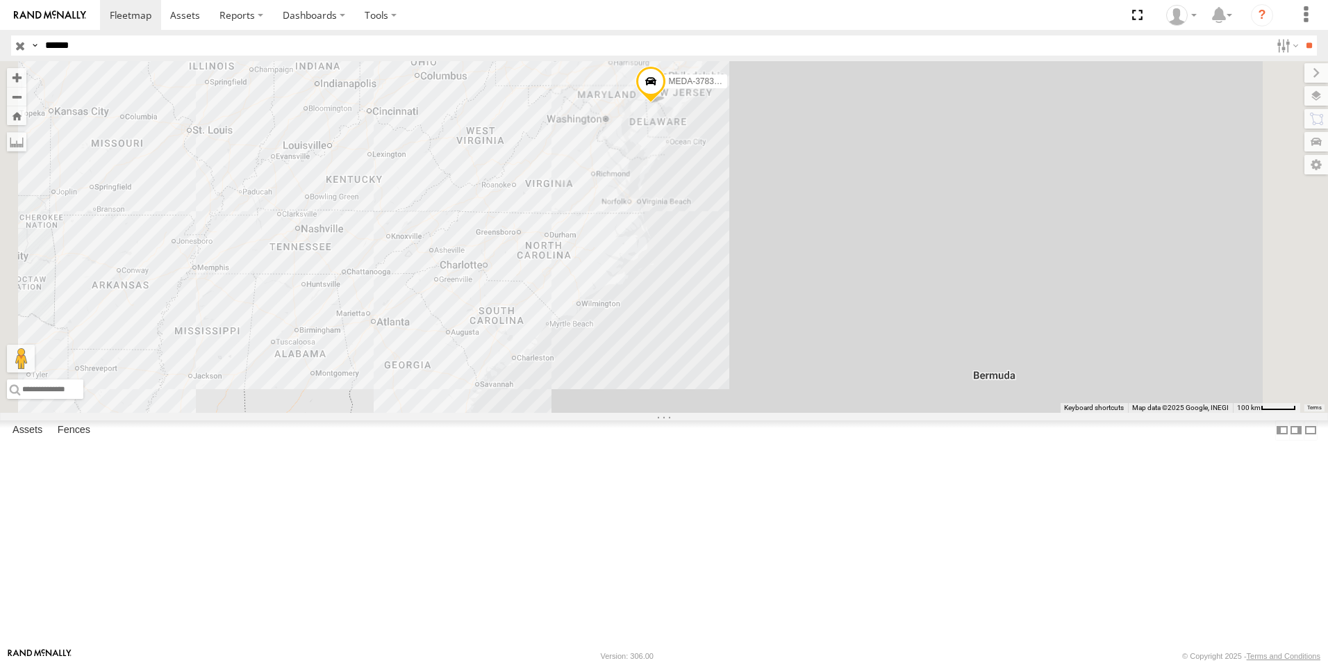
drag, startPoint x: 735, startPoint y: 352, endPoint x: 767, endPoint y: 288, distance: 70.8
click at [767, 289] on div "MEDA-378371-Swing" at bounding box center [664, 237] width 1328 height 352
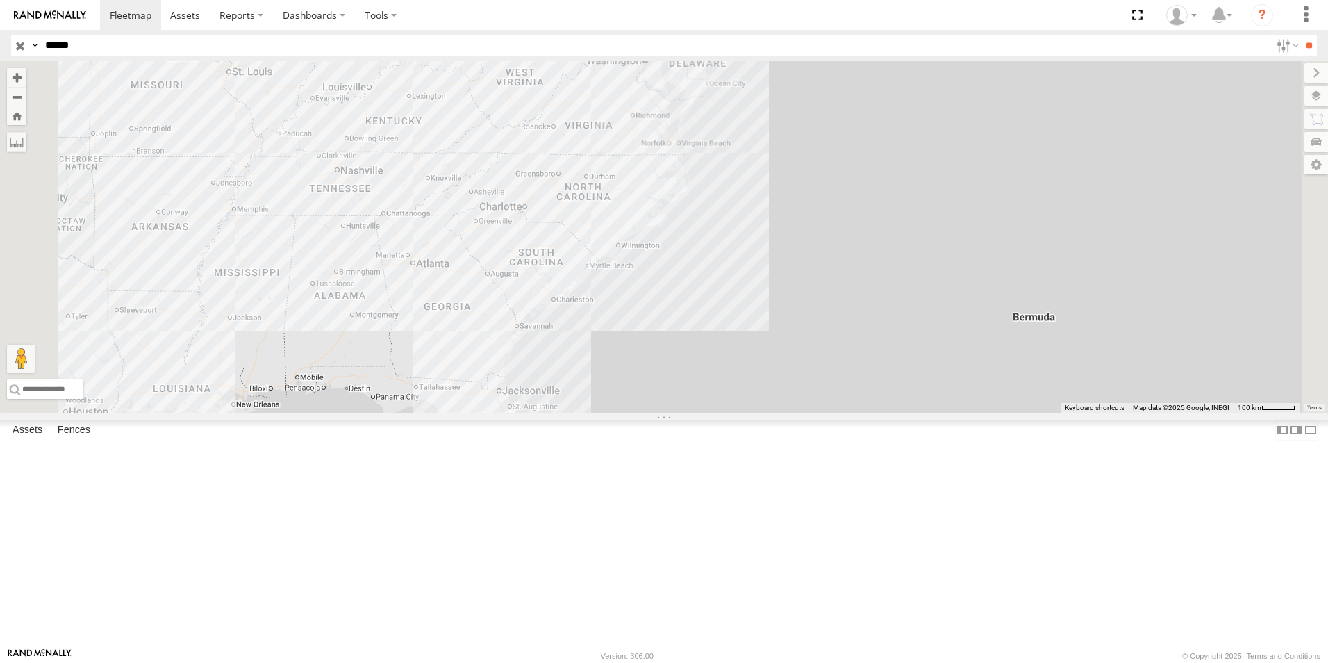
drag, startPoint x: 752, startPoint y: 313, endPoint x: 759, endPoint y: 270, distance: 43.6
click at [778, 240] on div "MEDA-378371-Swing" at bounding box center [664, 237] width 1328 height 352
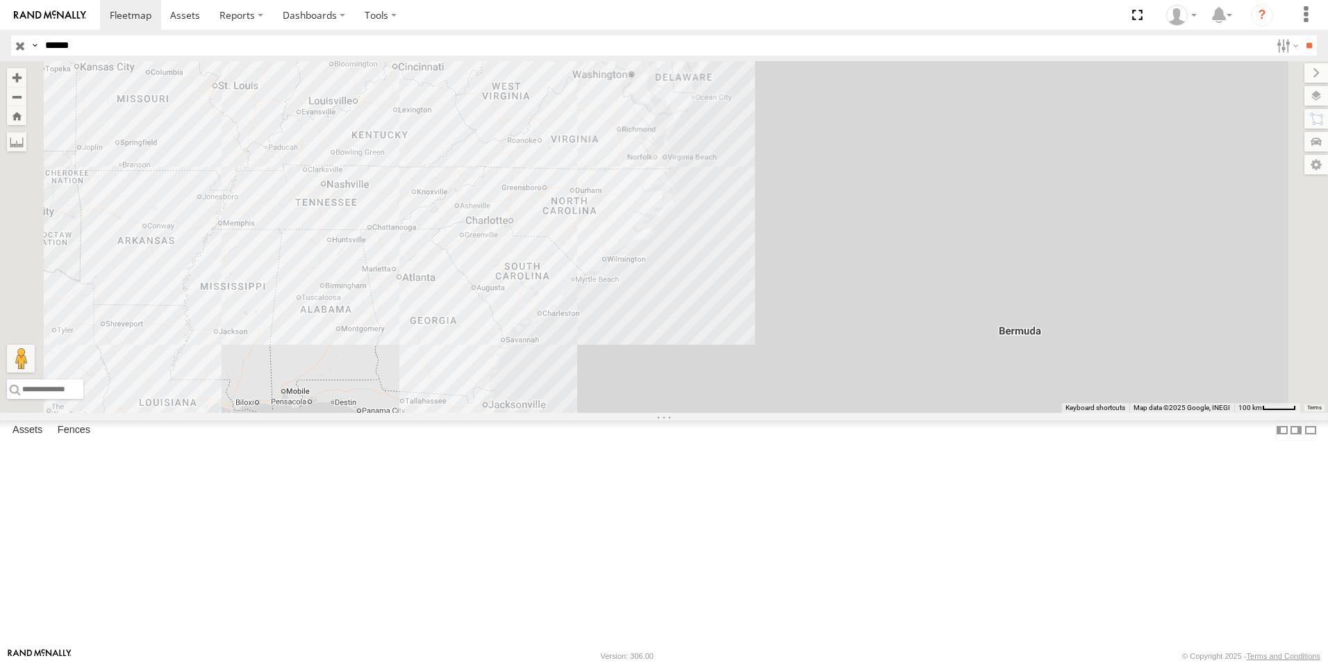
drag, startPoint x: 748, startPoint y: 304, endPoint x: 721, endPoint y: 393, distance: 93.6
click at [721, 393] on div "MEDA-378371-Swing" at bounding box center [664, 237] width 1328 height 352
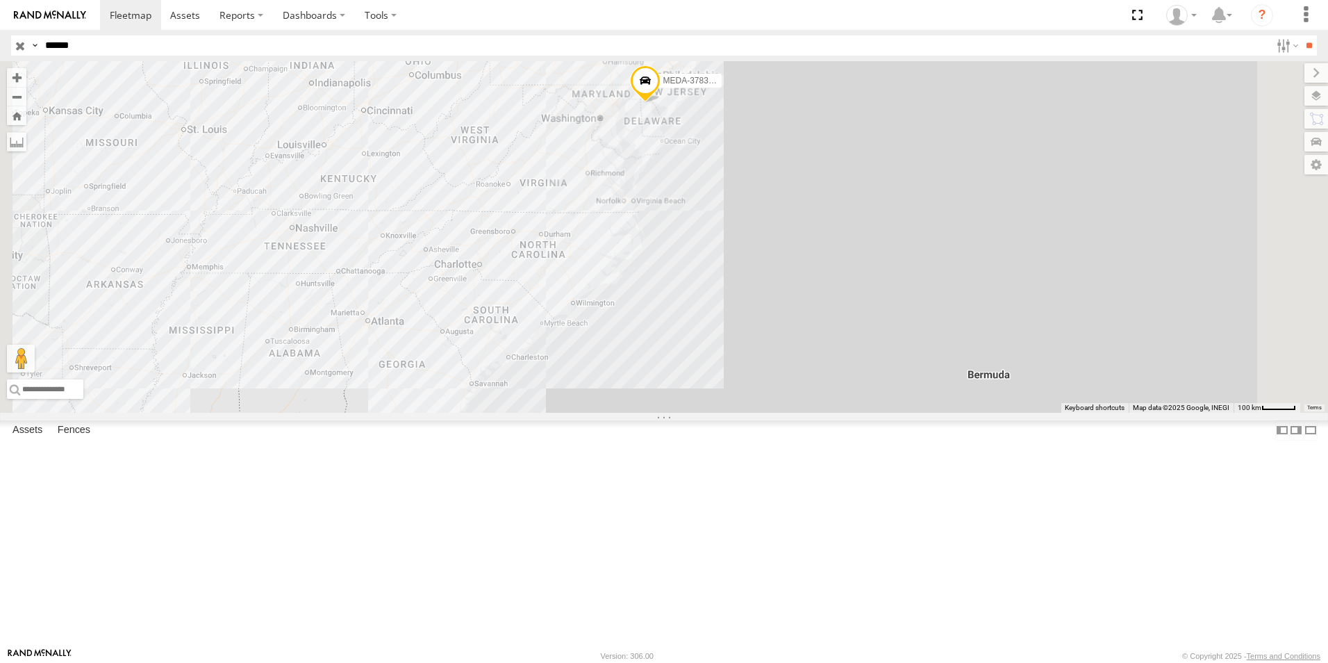
drag, startPoint x: 754, startPoint y: 238, endPoint x: 718, endPoint y: 307, distance: 78.3
click at [718, 307] on div "MEDA-378371-Swing" at bounding box center [664, 237] width 1328 height 352
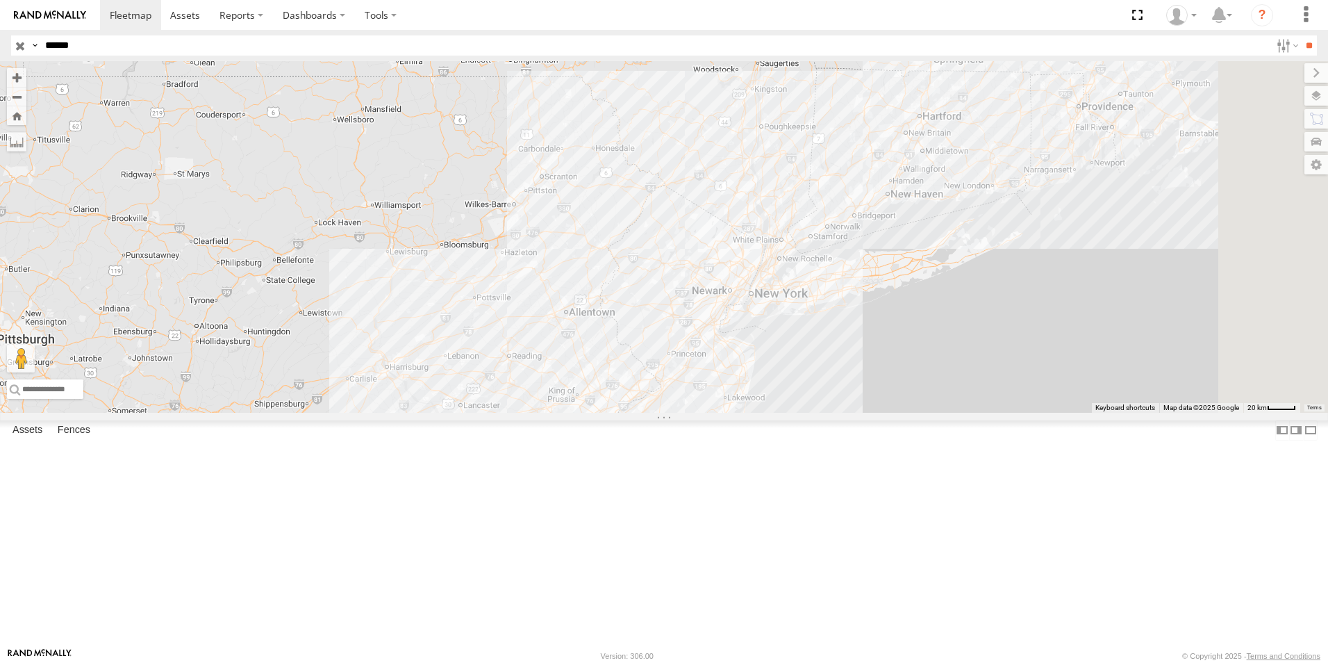
drag, startPoint x: 864, startPoint y: 179, endPoint x: 818, endPoint y: 225, distance: 65.3
click at [818, 225] on div "MEDA-378371-Swing" at bounding box center [664, 237] width 1328 height 352
